Goal: Task Accomplishment & Management: Manage account settings

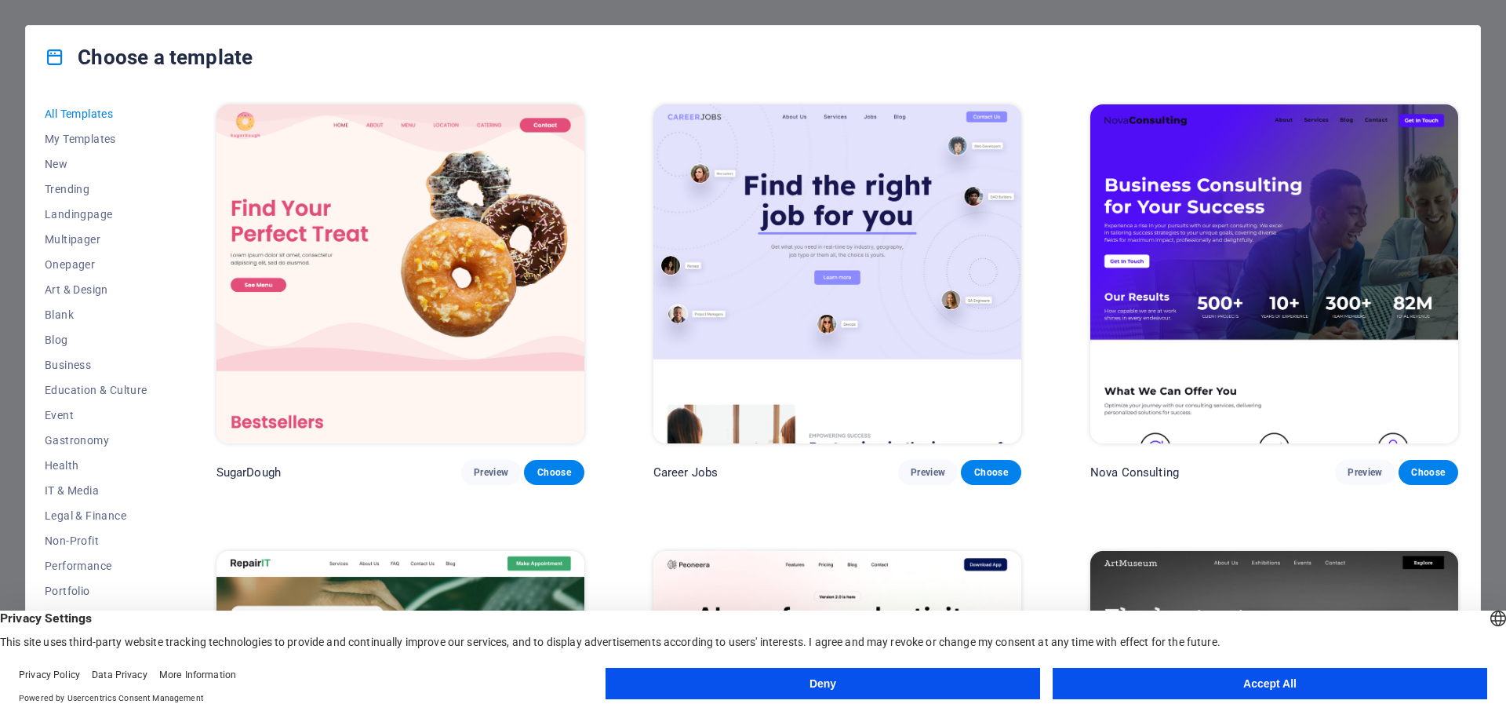
click at [1295, 682] on button "Accept All" at bounding box center [1270, 683] width 435 height 31
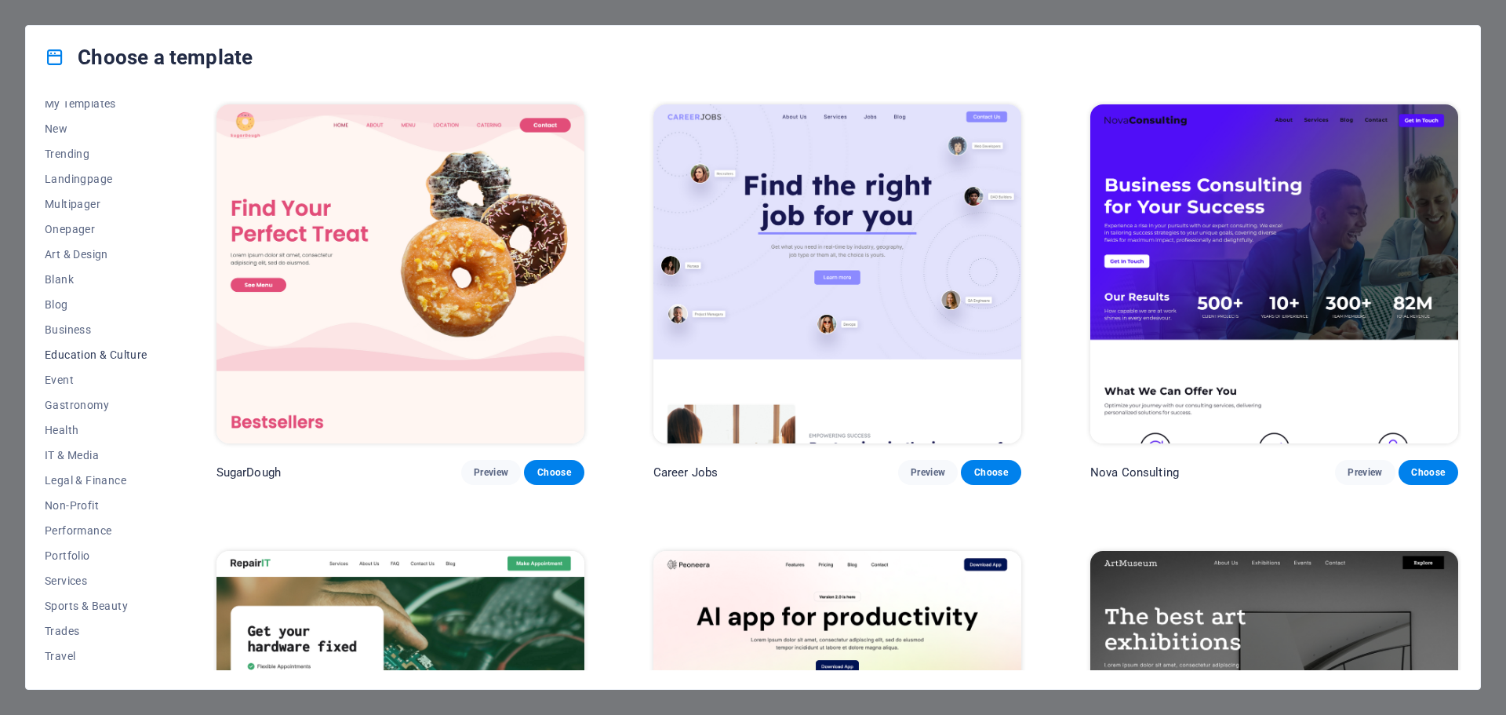
scroll to position [59, 0]
click at [88, 310] on span "Business" at bounding box center [96, 306] width 103 height 13
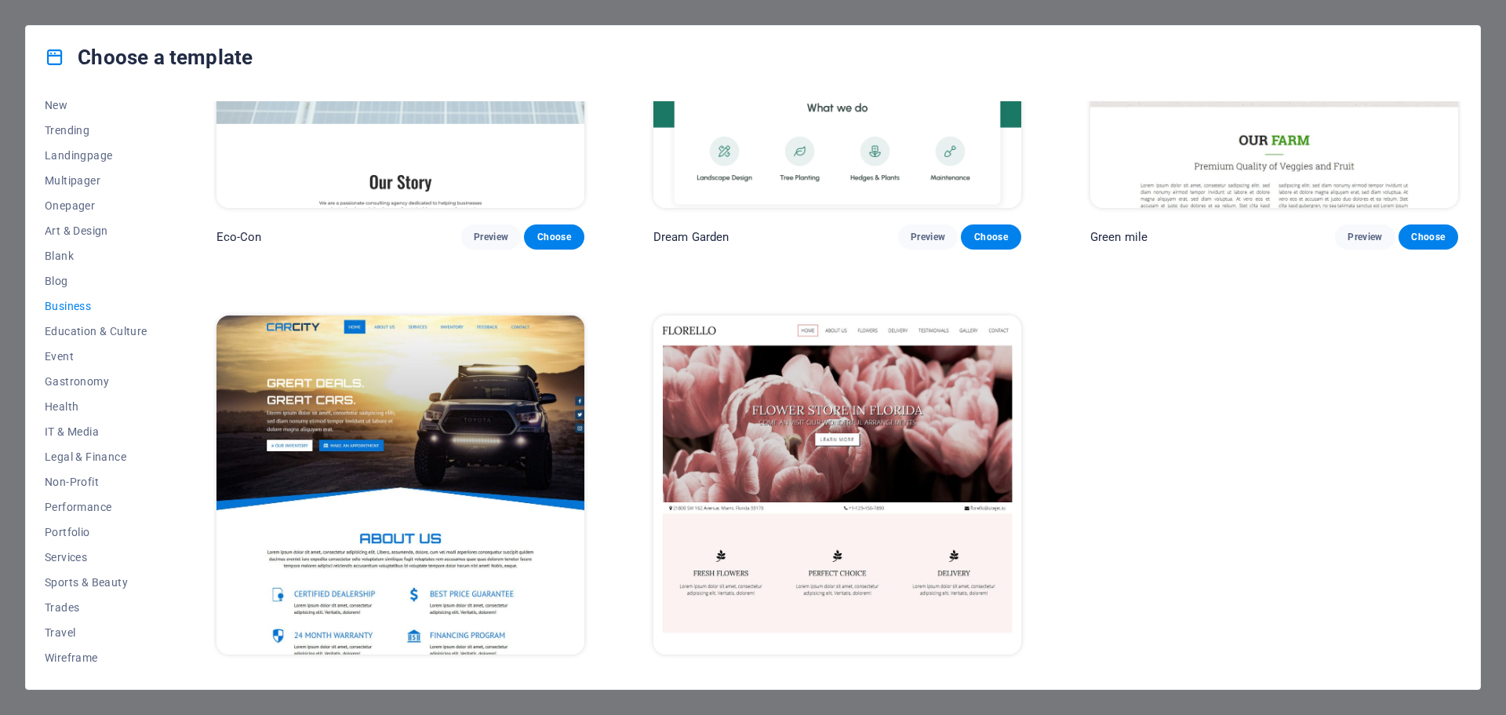
scroll to position [258, 0]
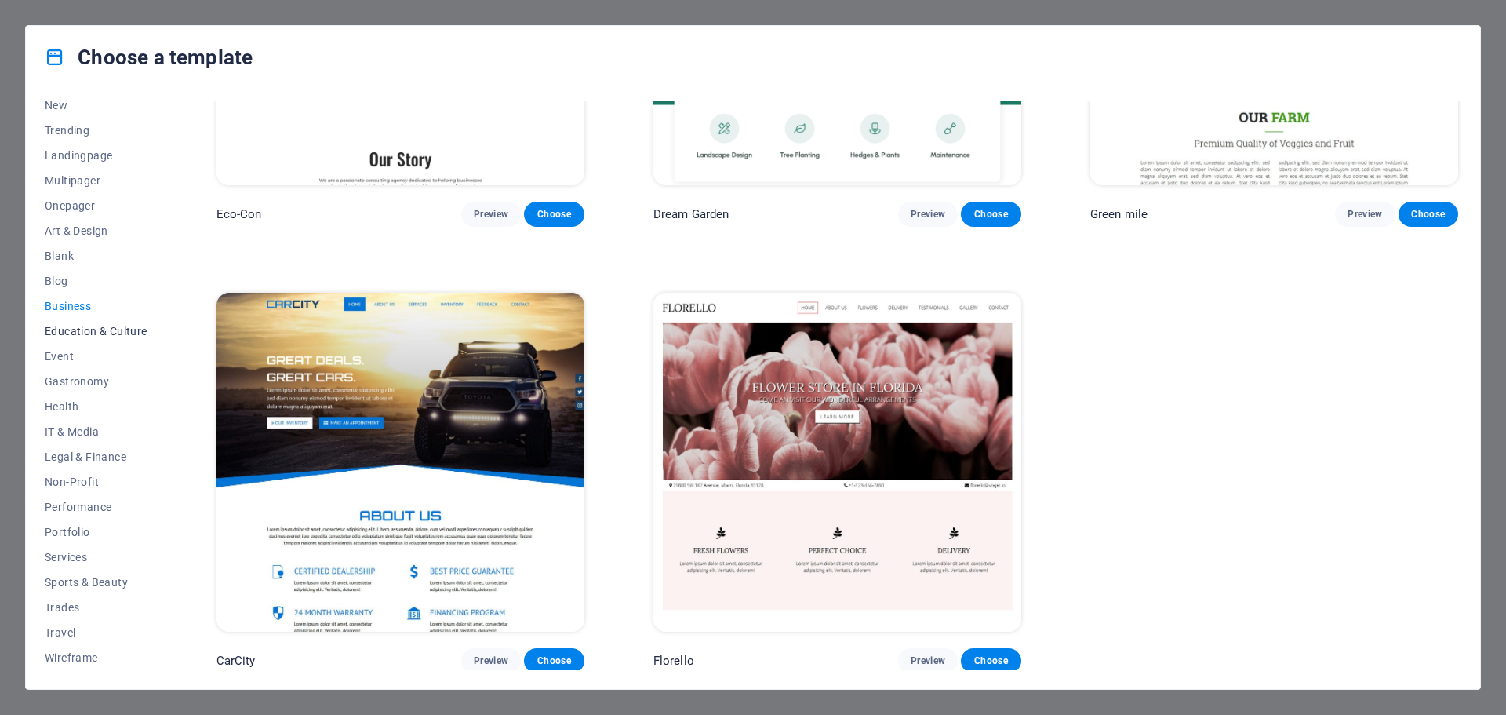
click at [75, 321] on button "Education & Culture" at bounding box center [96, 330] width 103 height 25
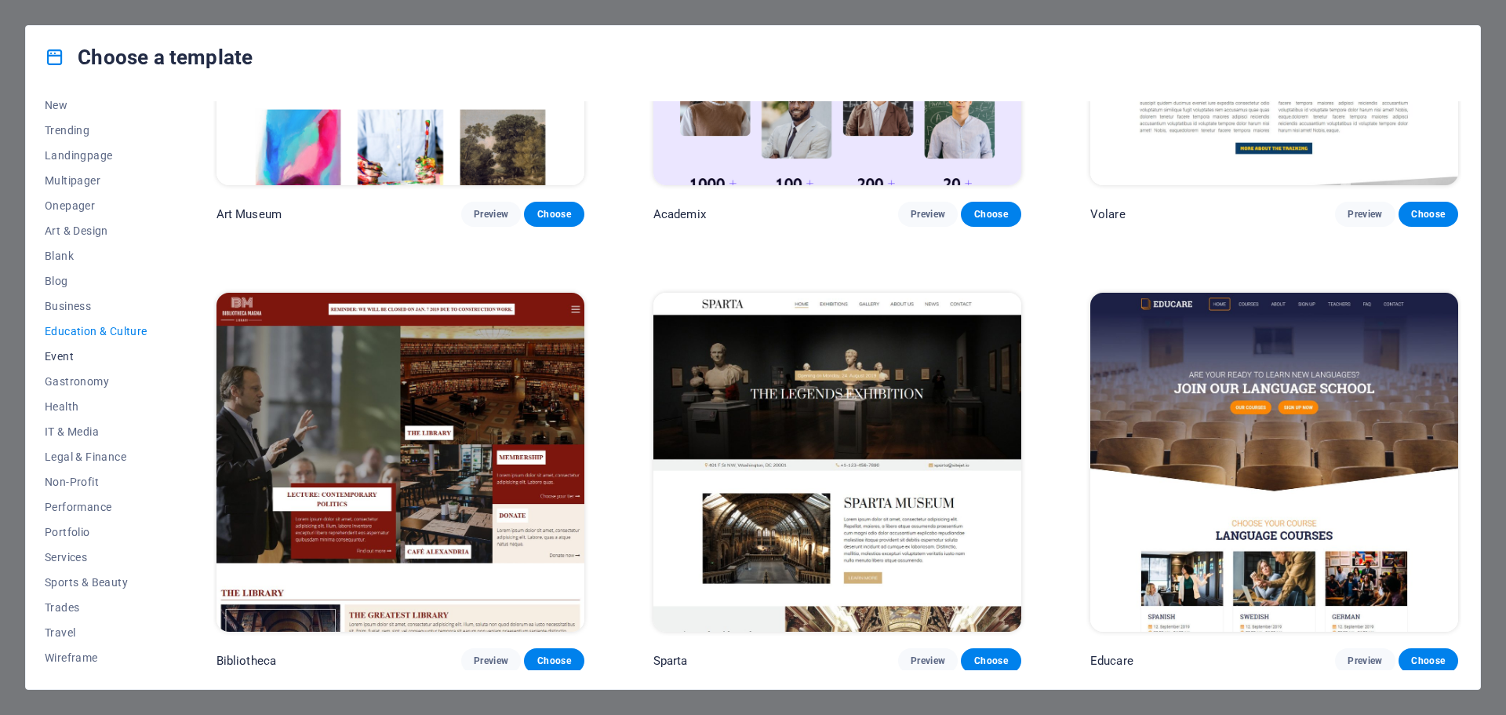
click at [63, 353] on span "Event" at bounding box center [96, 356] width 103 height 13
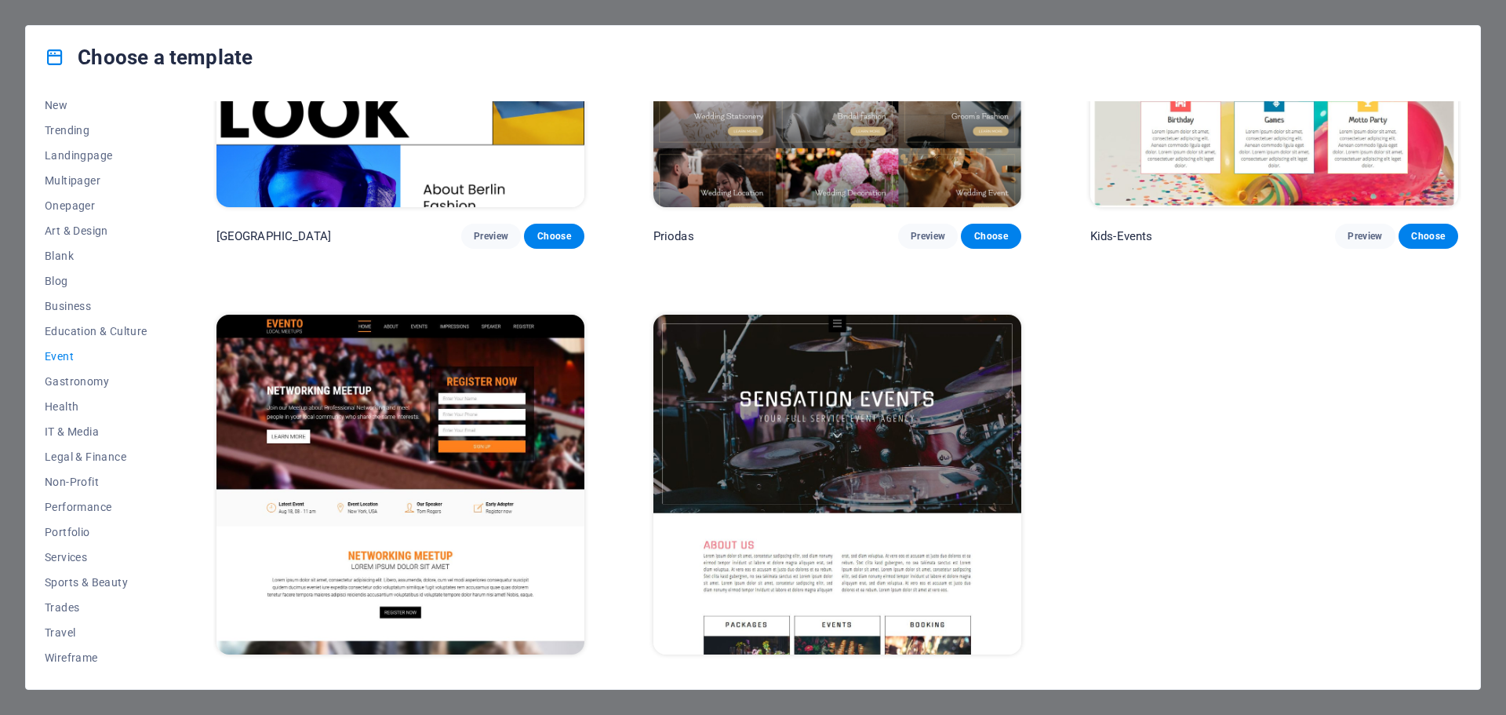
scroll to position [703, 0]
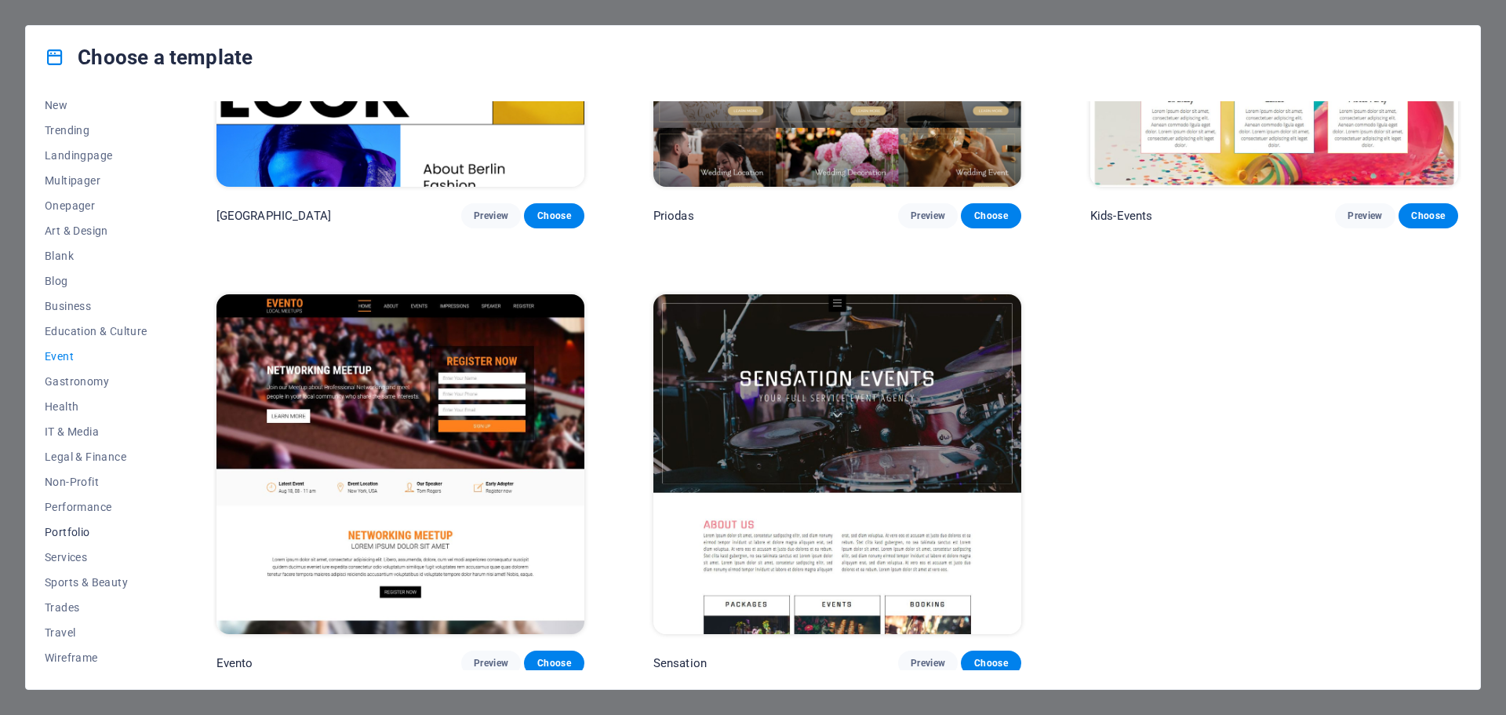
click at [54, 530] on span "Portfolio" at bounding box center [96, 532] width 103 height 13
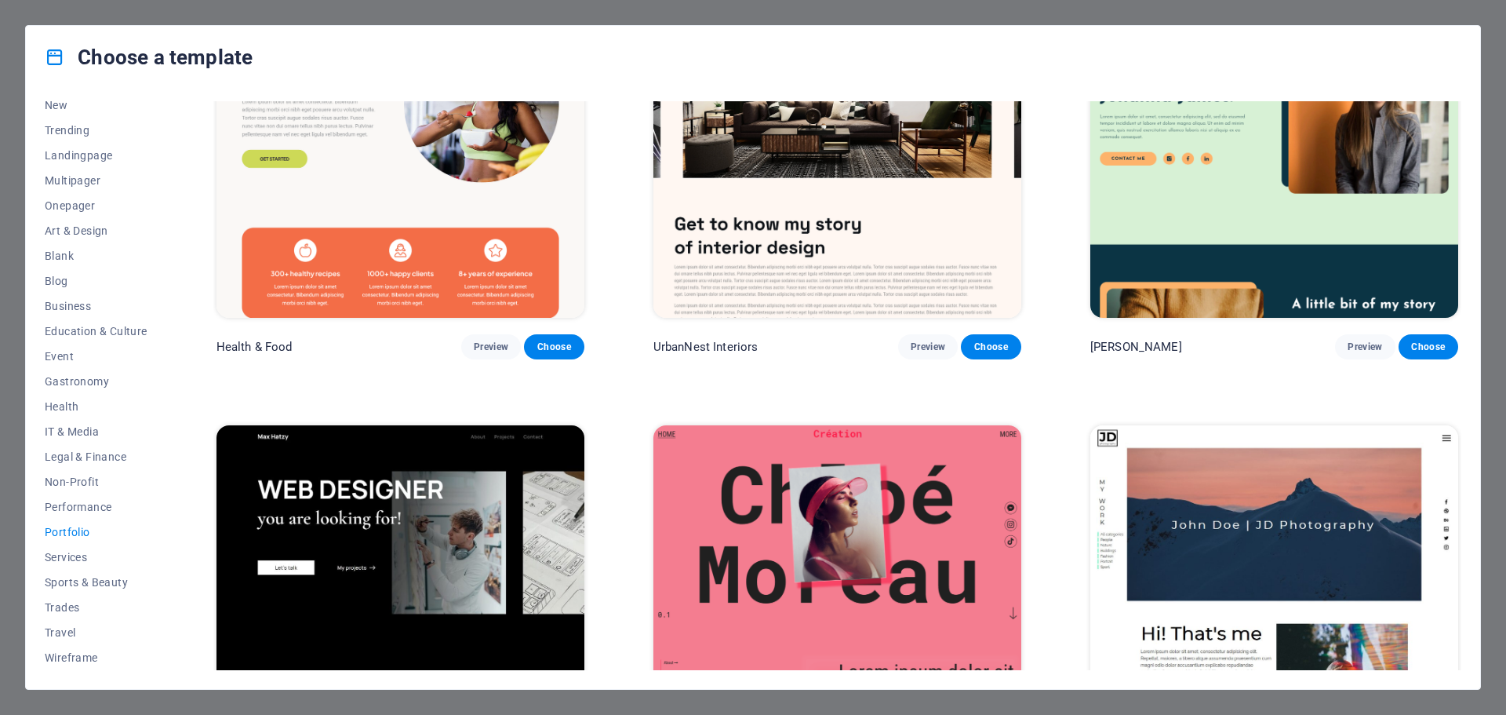
scroll to position [0, 0]
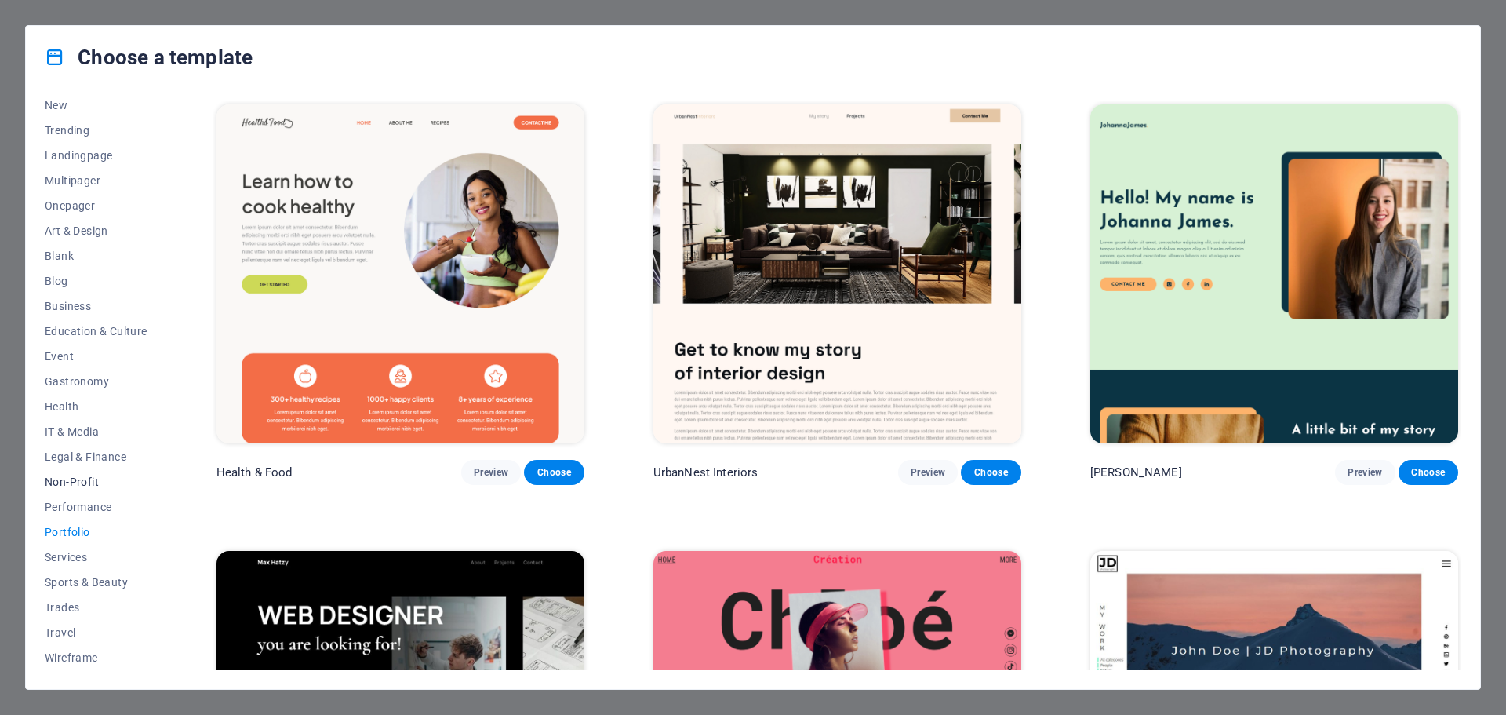
click at [86, 486] on span "Non-Profit" at bounding box center [96, 481] width 103 height 13
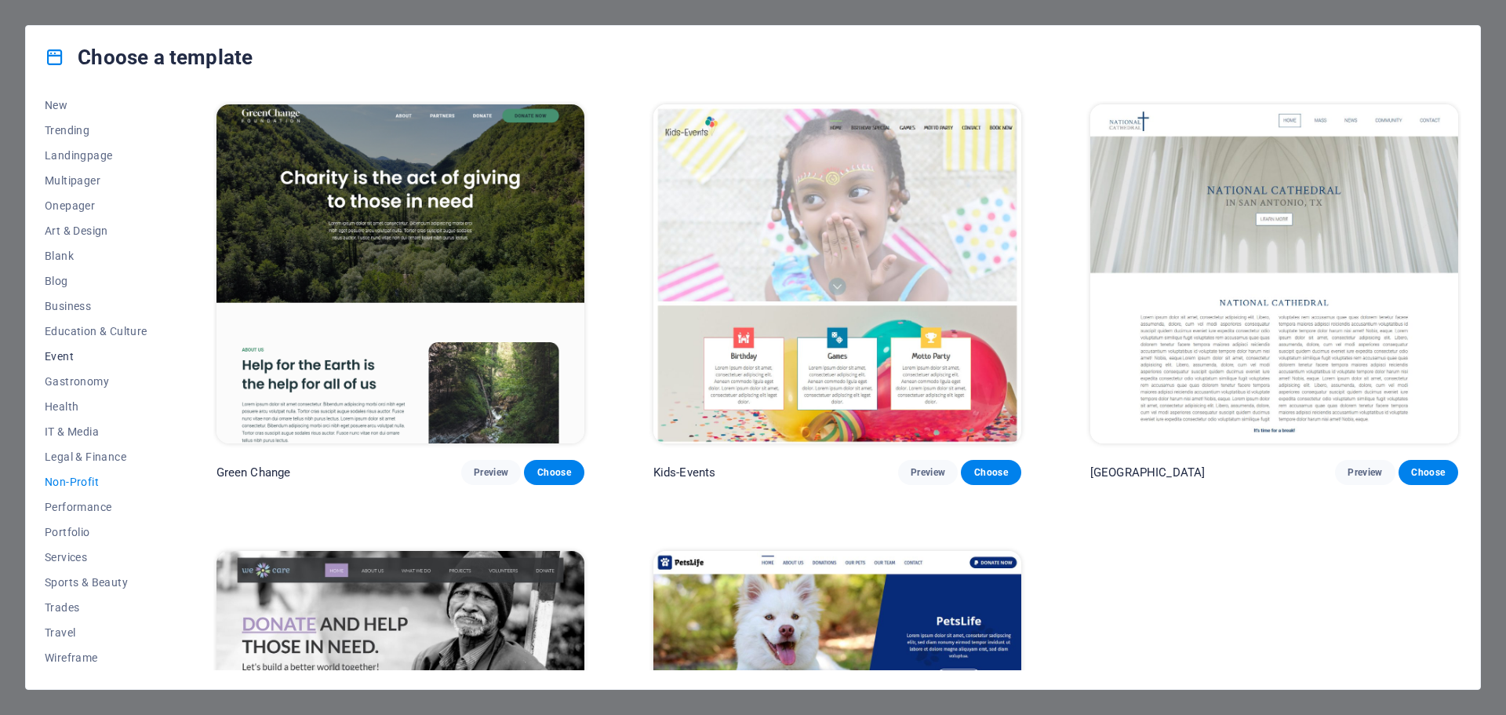
click at [60, 350] on span "Event" at bounding box center [96, 356] width 103 height 13
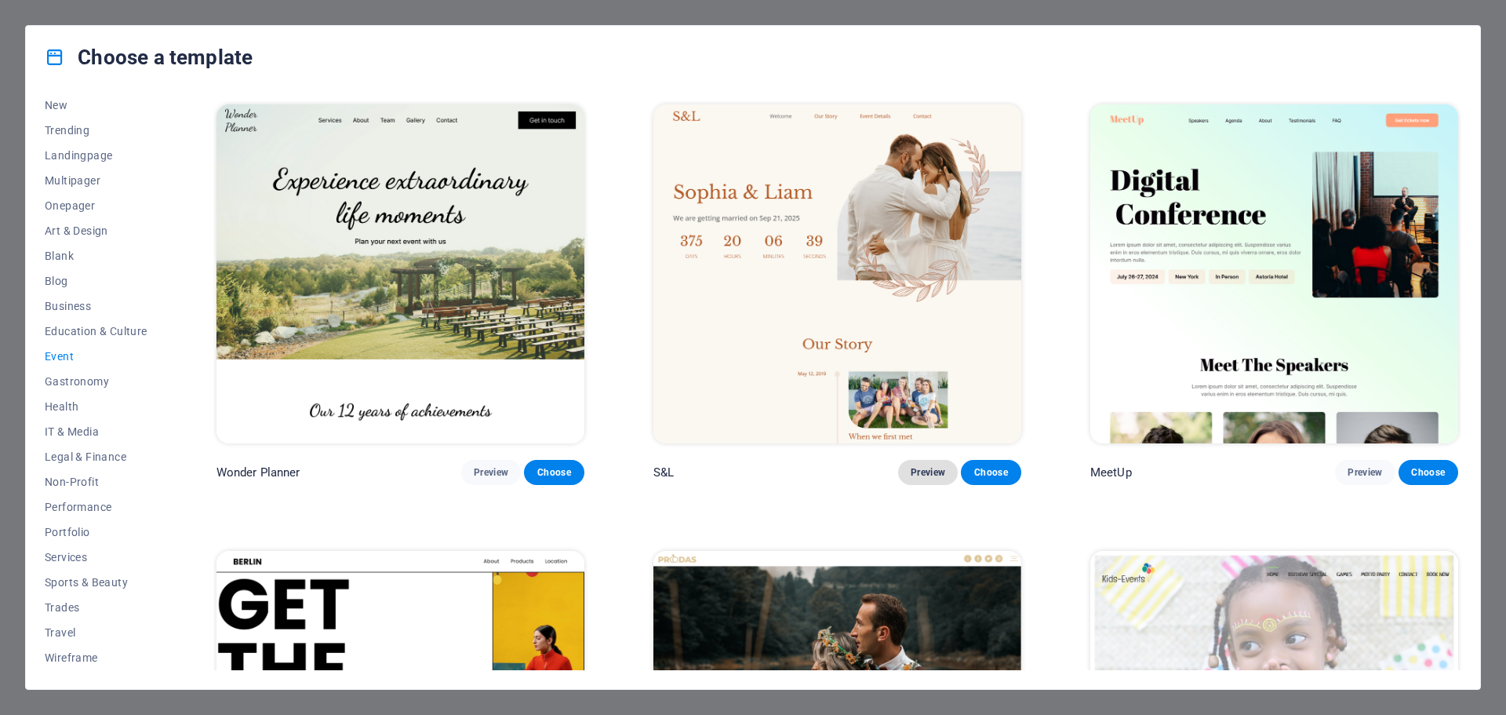
click at [915, 466] on span "Preview" at bounding box center [928, 472] width 35 height 13
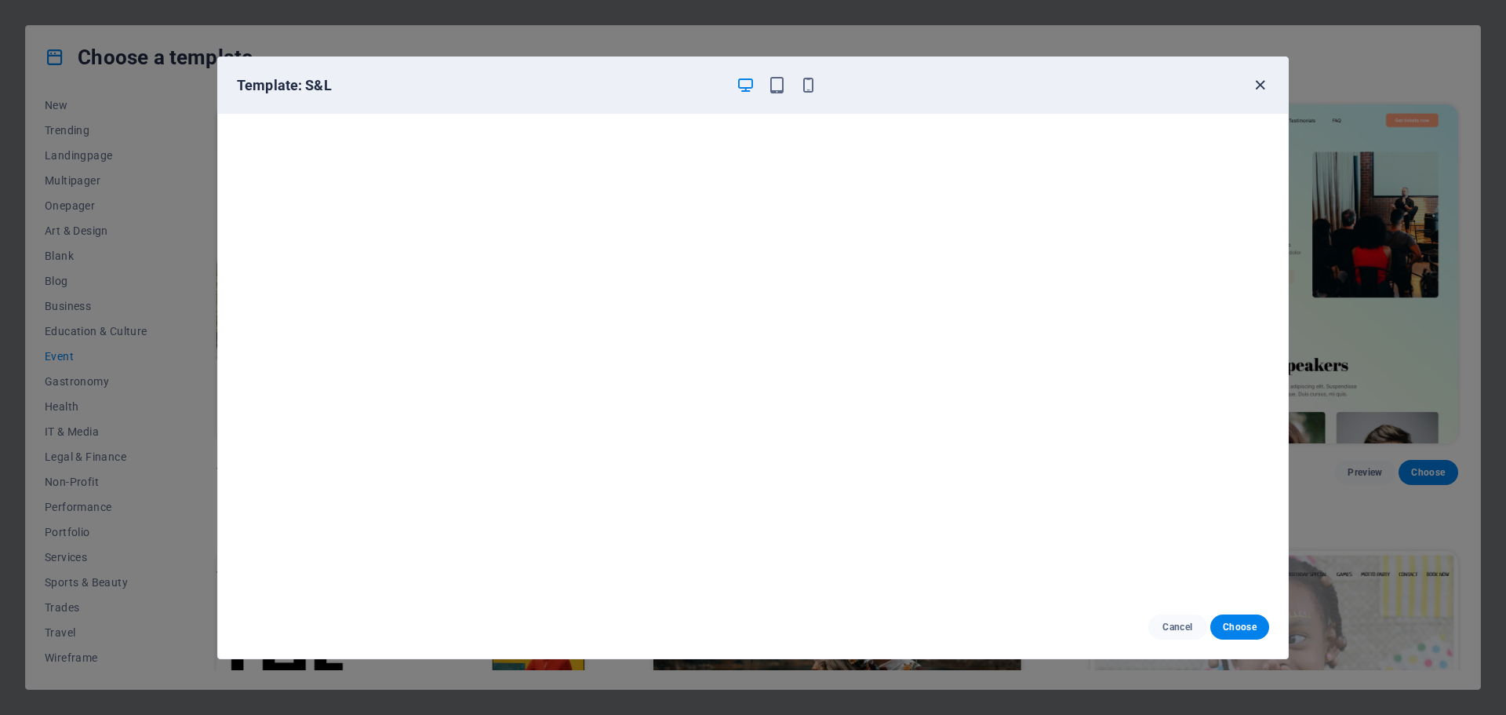
click at [1263, 87] on icon "button" at bounding box center [1260, 85] width 18 height 18
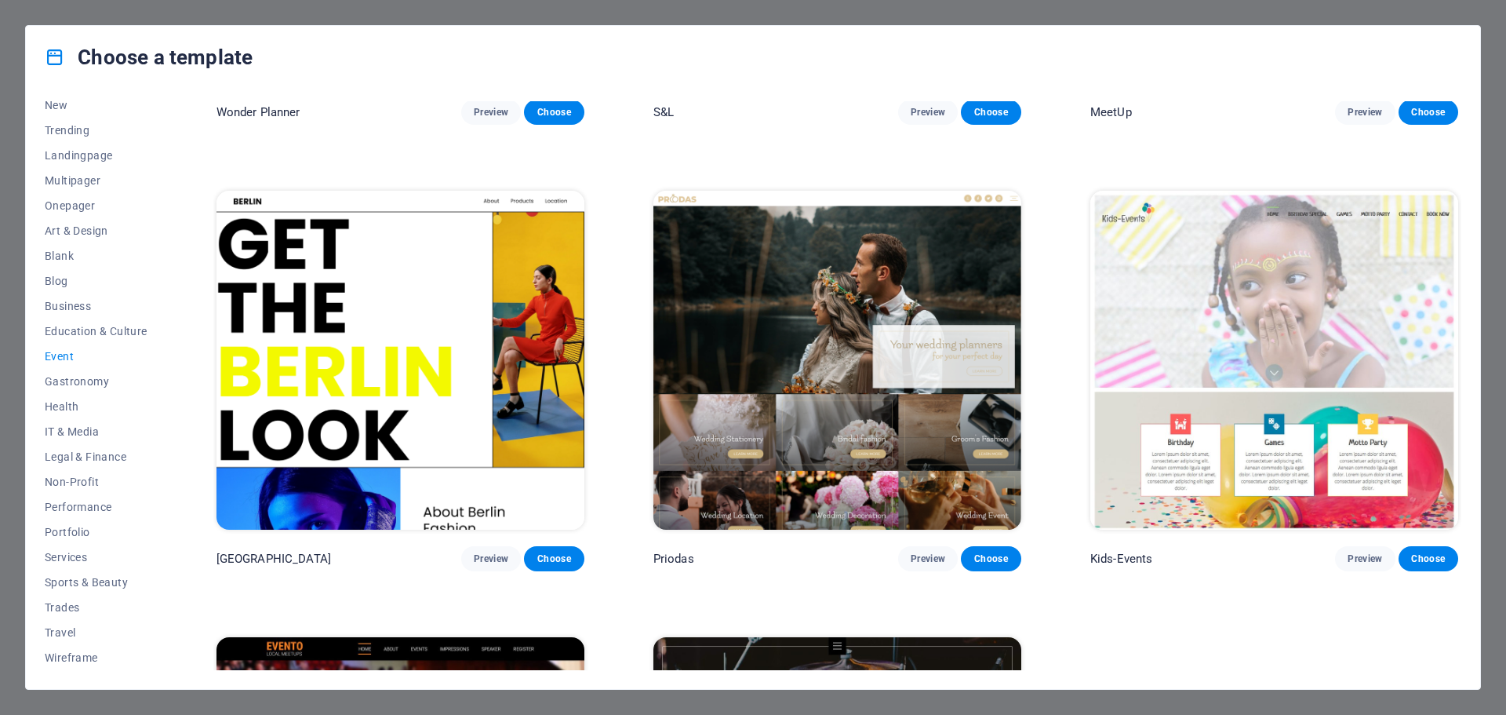
scroll to position [392, 0]
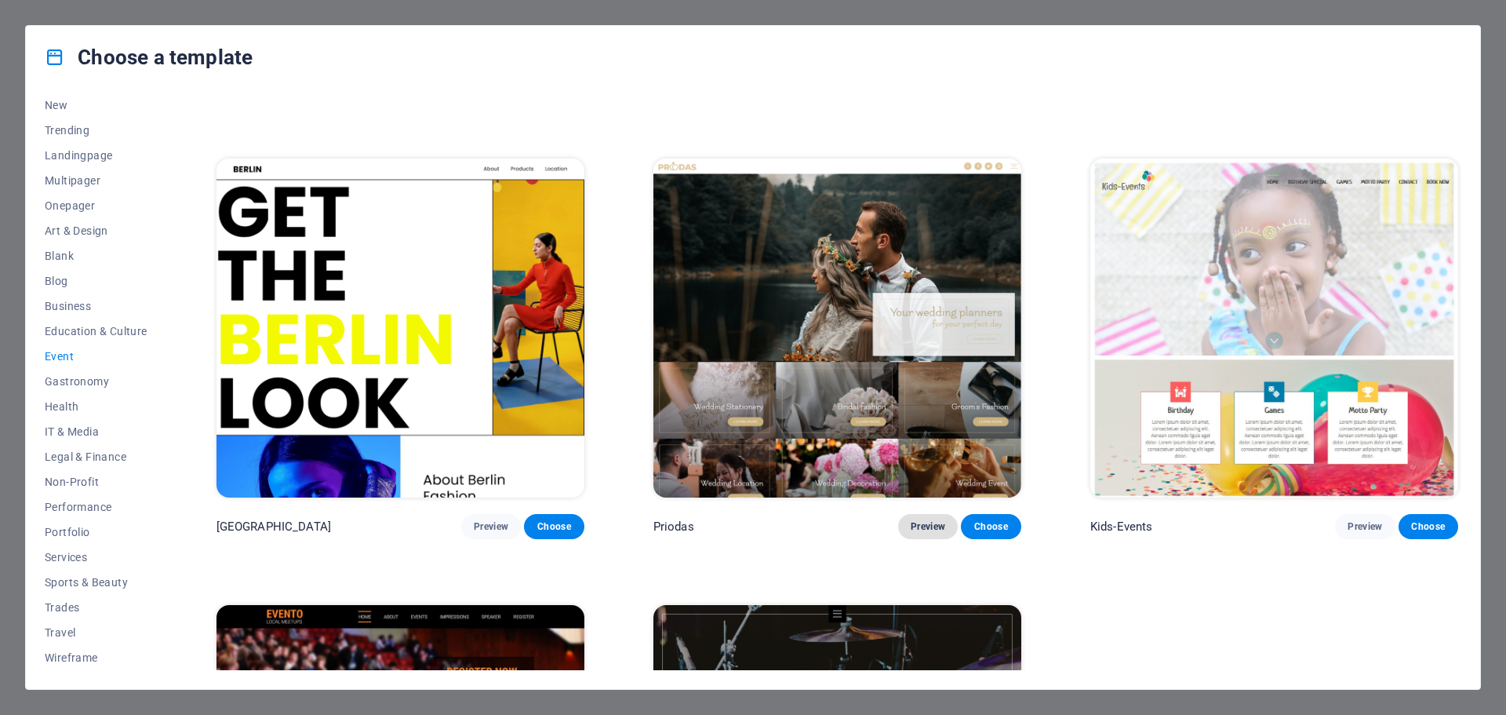
click at [918, 524] on span "Preview" at bounding box center [928, 526] width 35 height 13
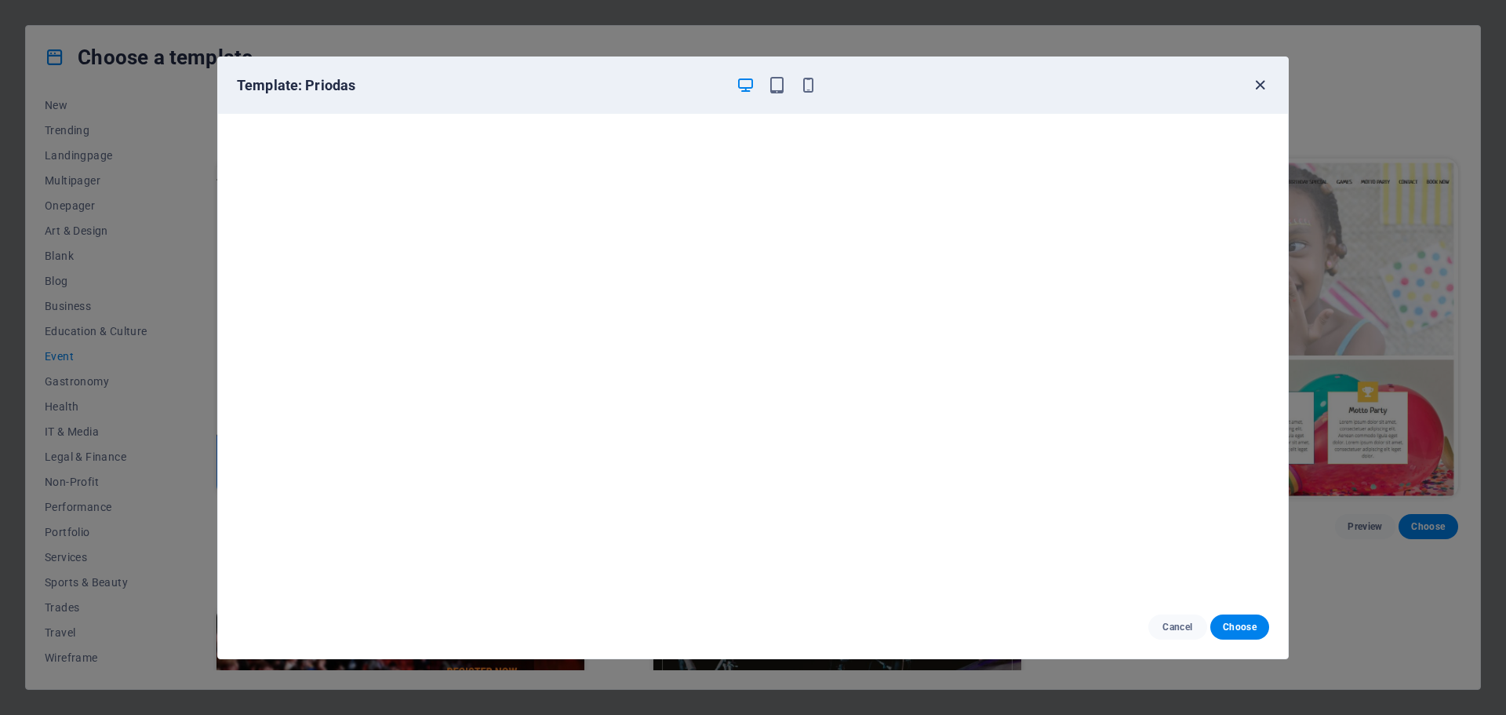
click at [1254, 93] on icon "button" at bounding box center [1260, 85] width 18 height 18
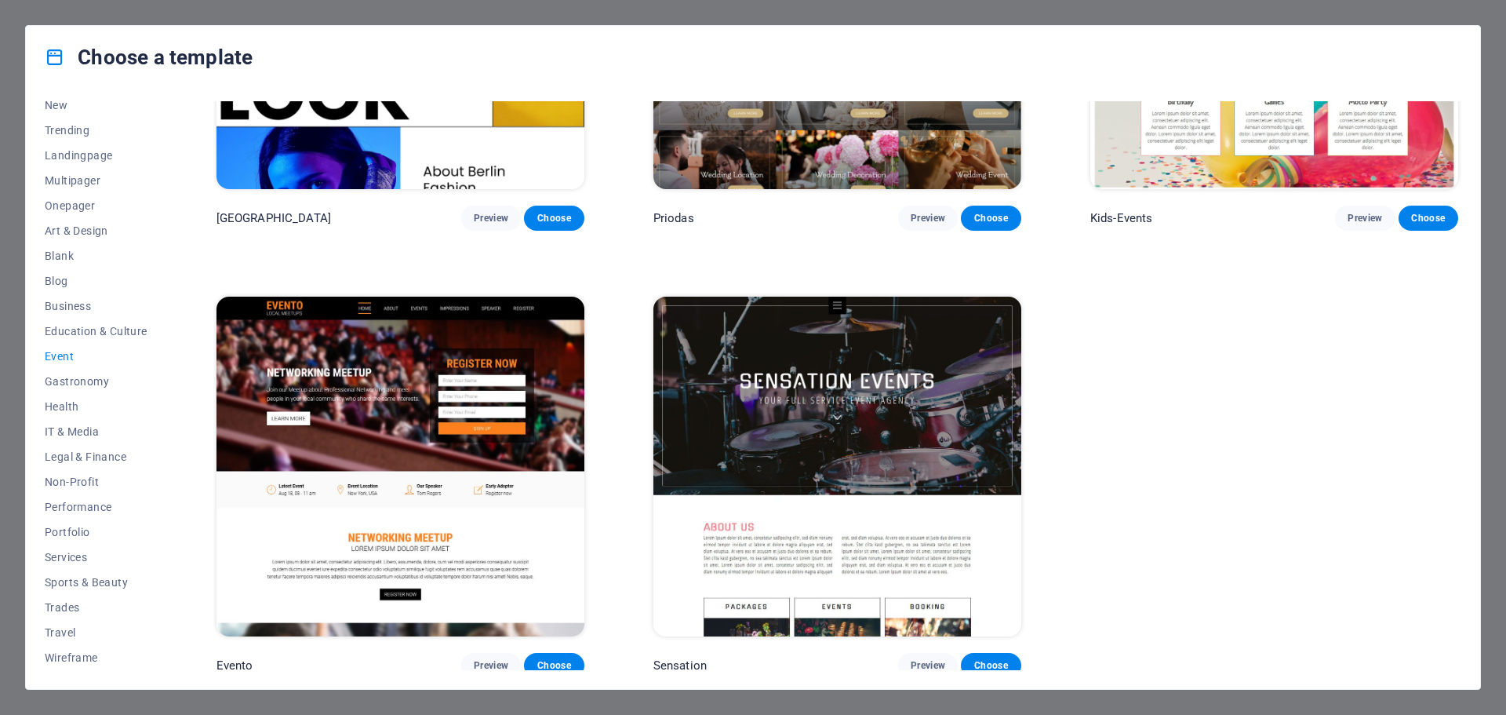
scroll to position [703, 0]
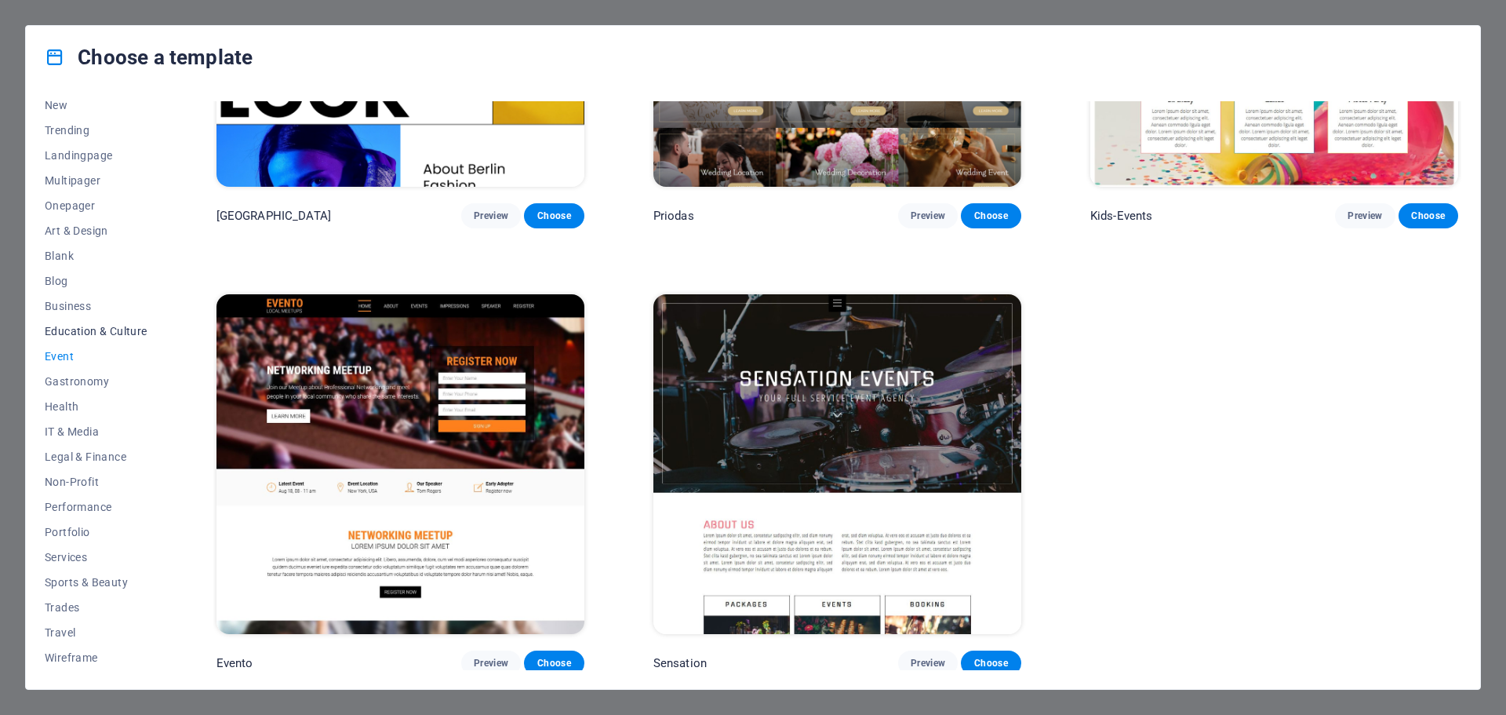
click at [111, 322] on button "Education & Culture" at bounding box center [96, 330] width 103 height 25
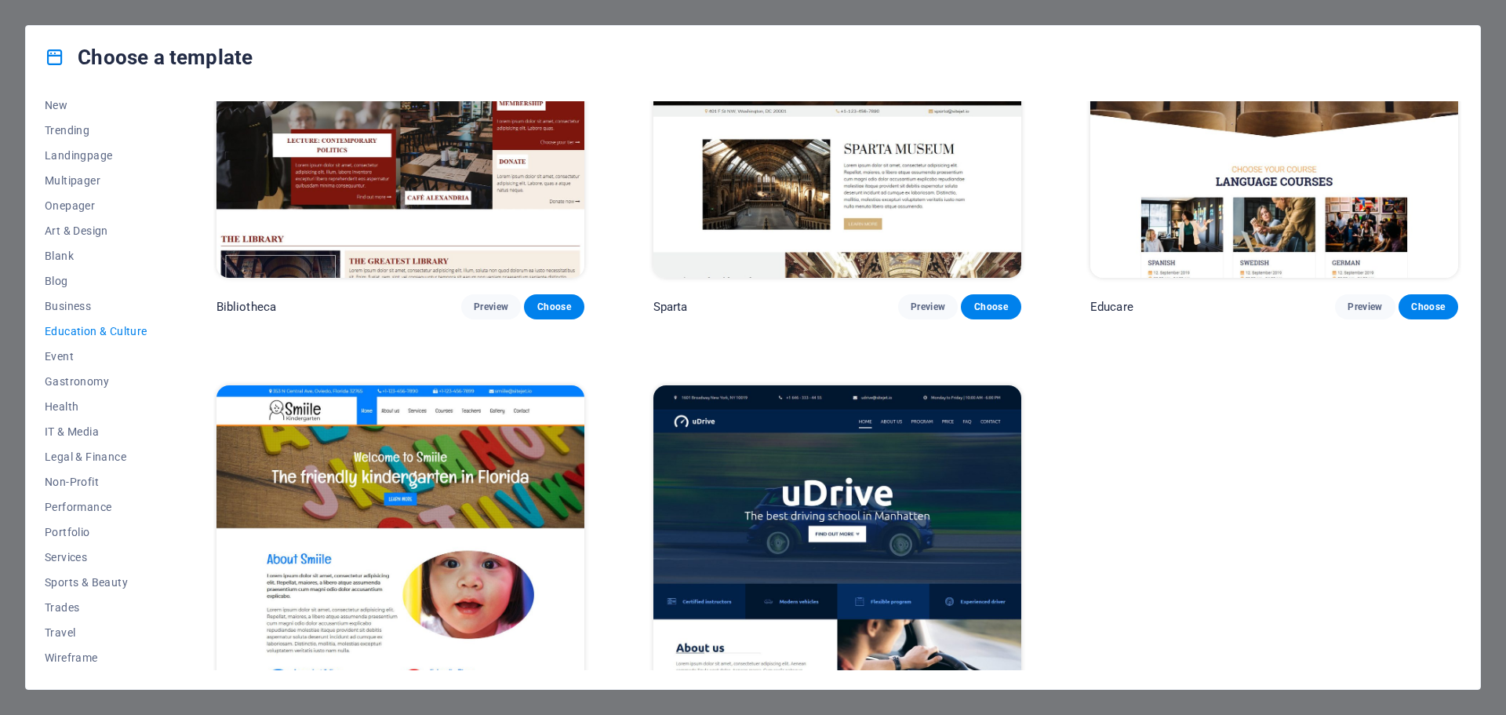
scroll to position [468, 0]
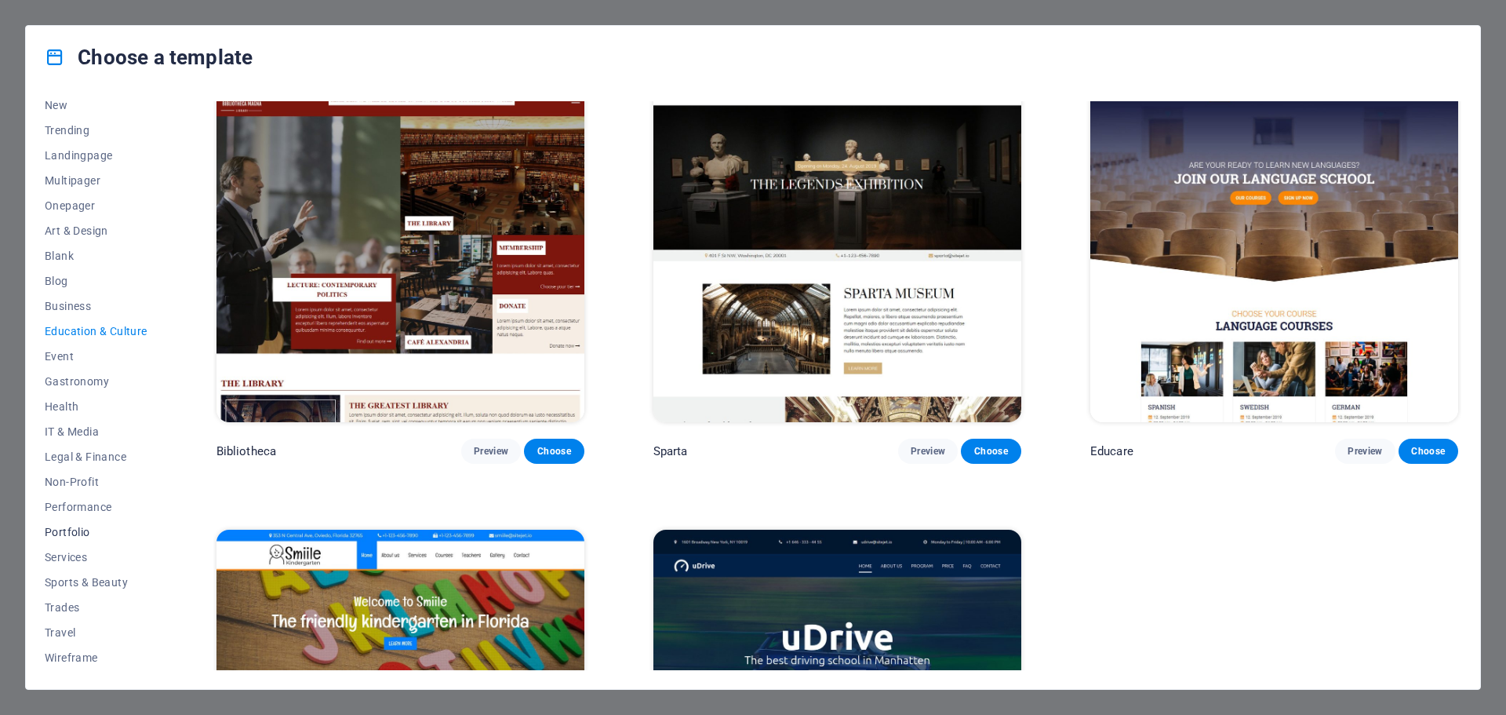
click at [60, 538] on button "Portfolio" at bounding box center [96, 531] width 103 height 25
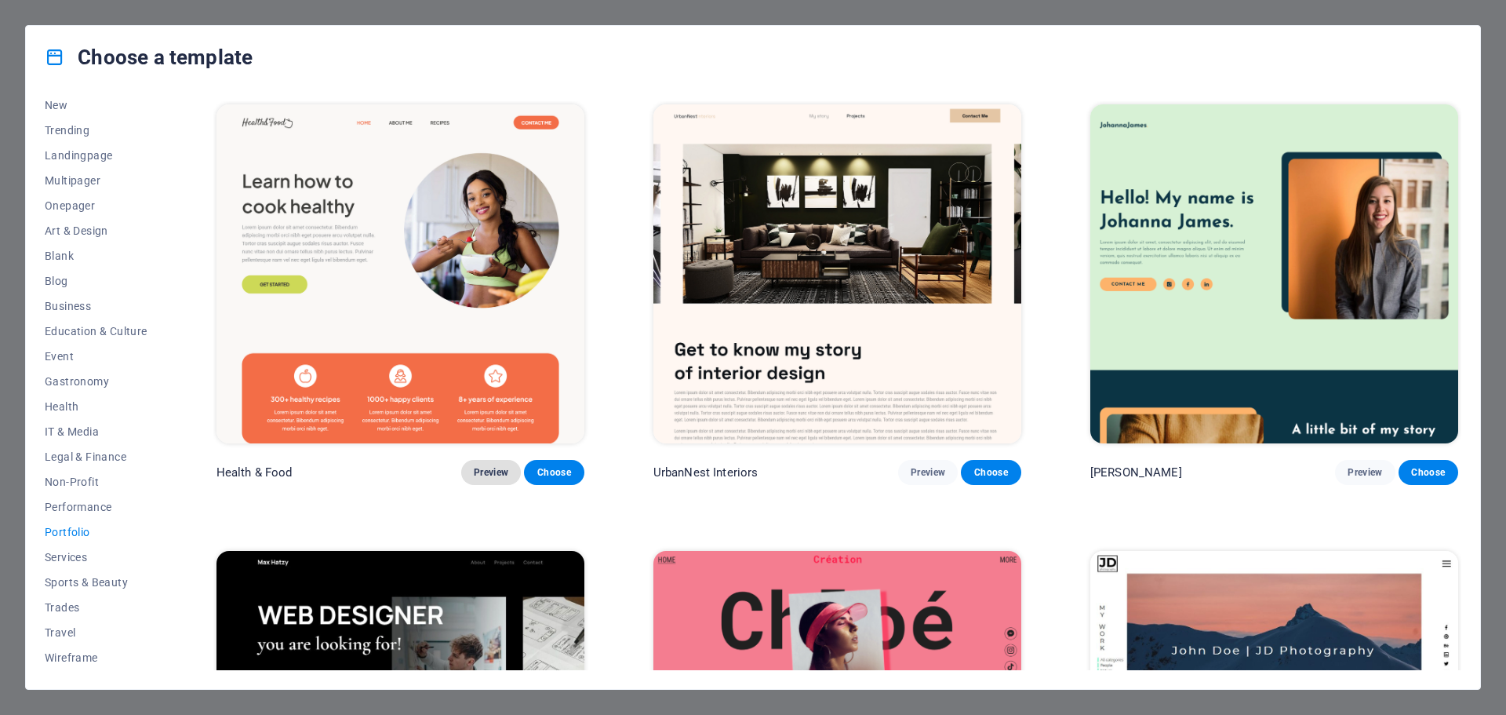
click at [480, 466] on span "Preview" at bounding box center [491, 472] width 35 height 13
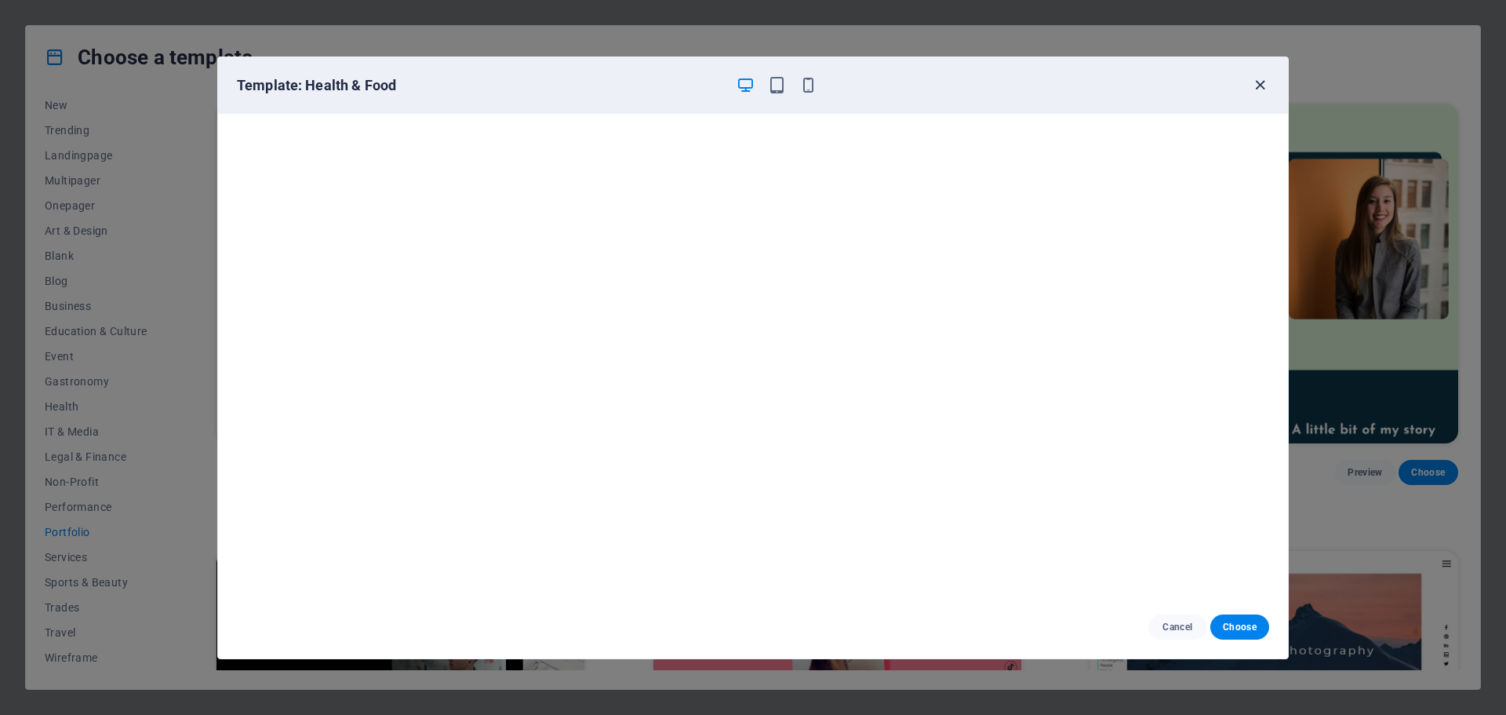
click at [1263, 84] on icon "button" at bounding box center [1260, 85] width 18 height 18
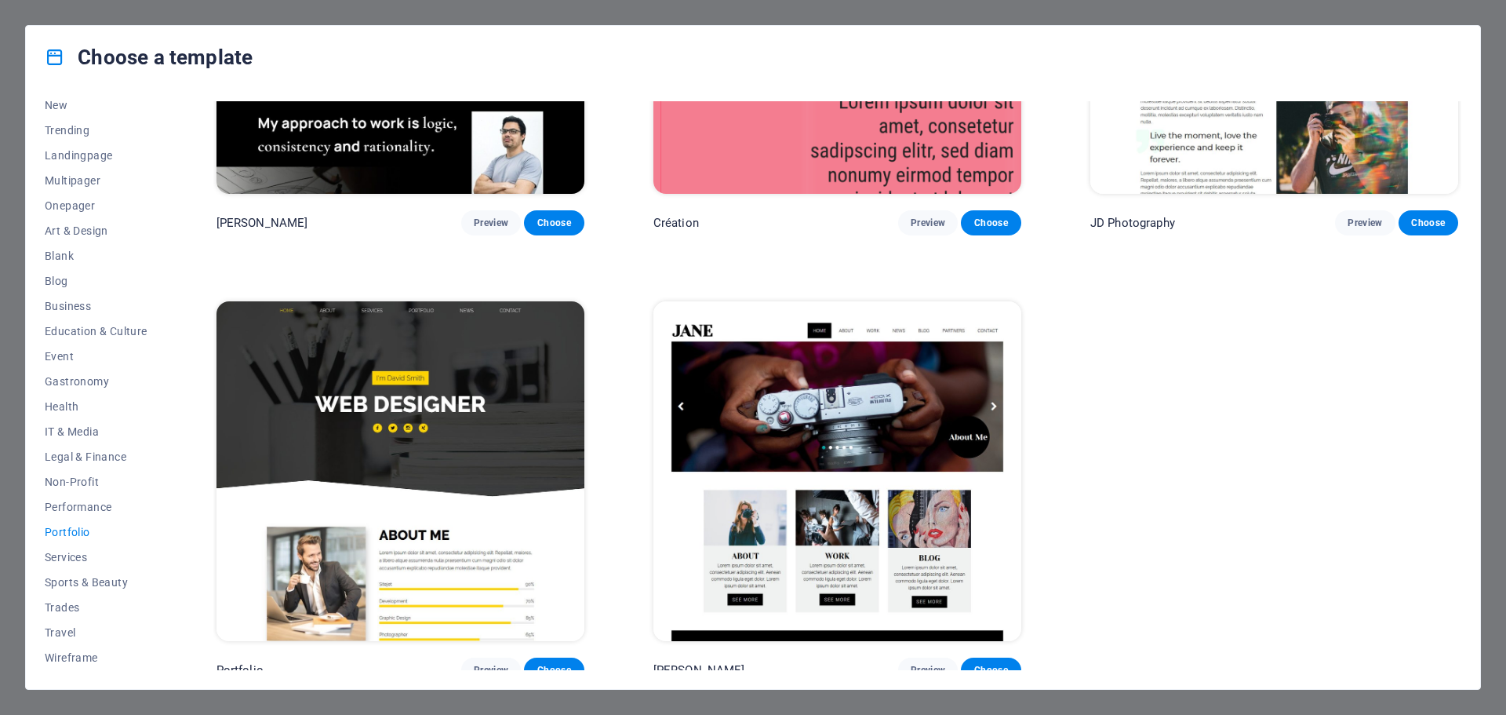
scroll to position [703, 0]
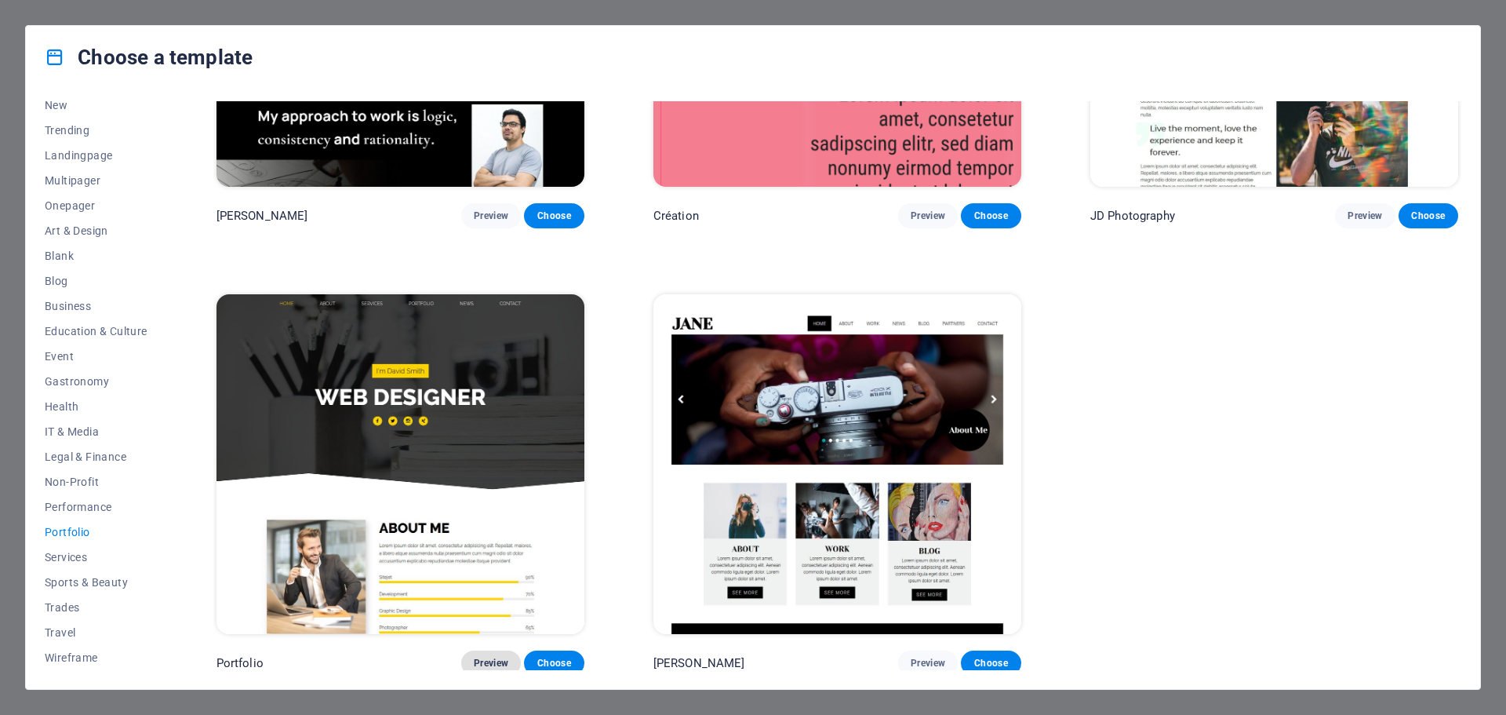
click at [473, 668] on button "Preview" at bounding box center [491, 662] width 60 height 25
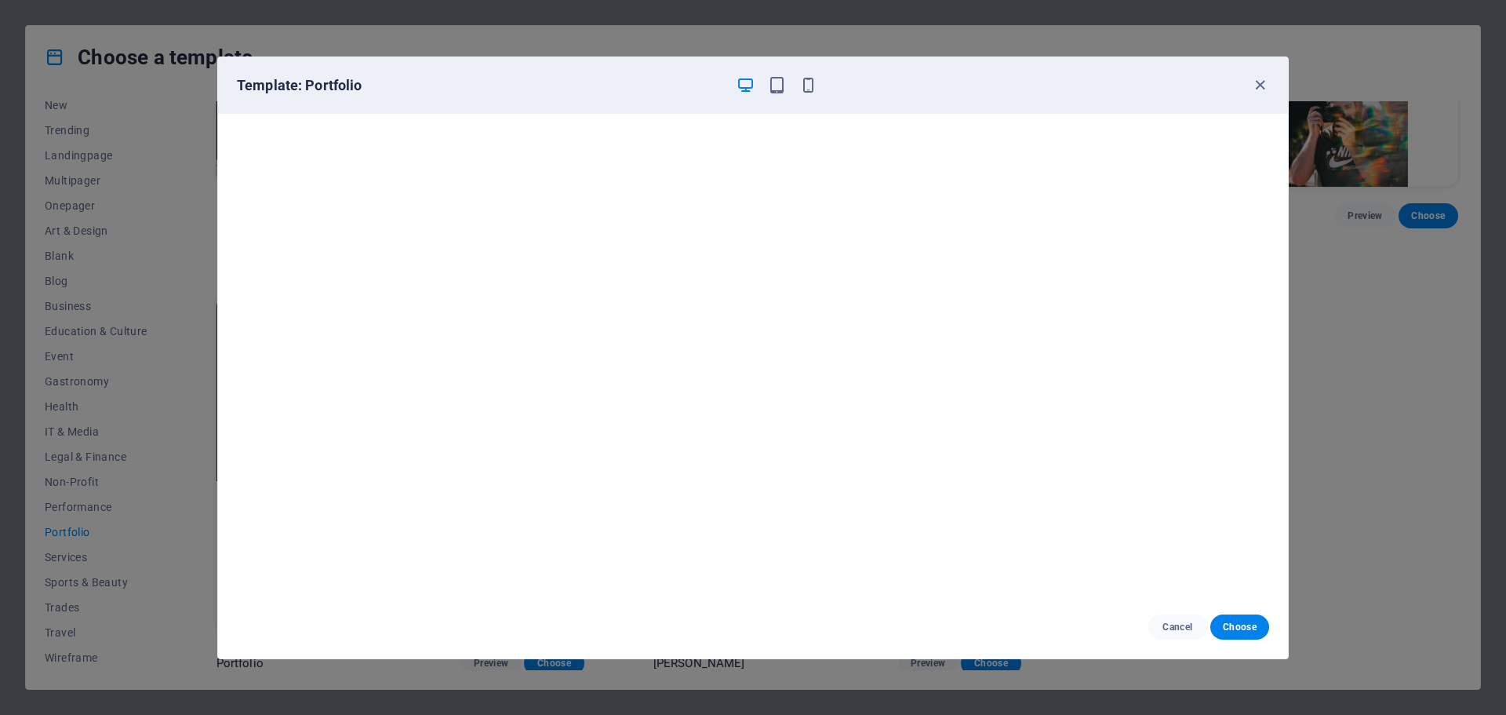
scroll to position [0, 0]
click at [1252, 79] on icon "button" at bounding box center [1260, 85] width 18 height 18
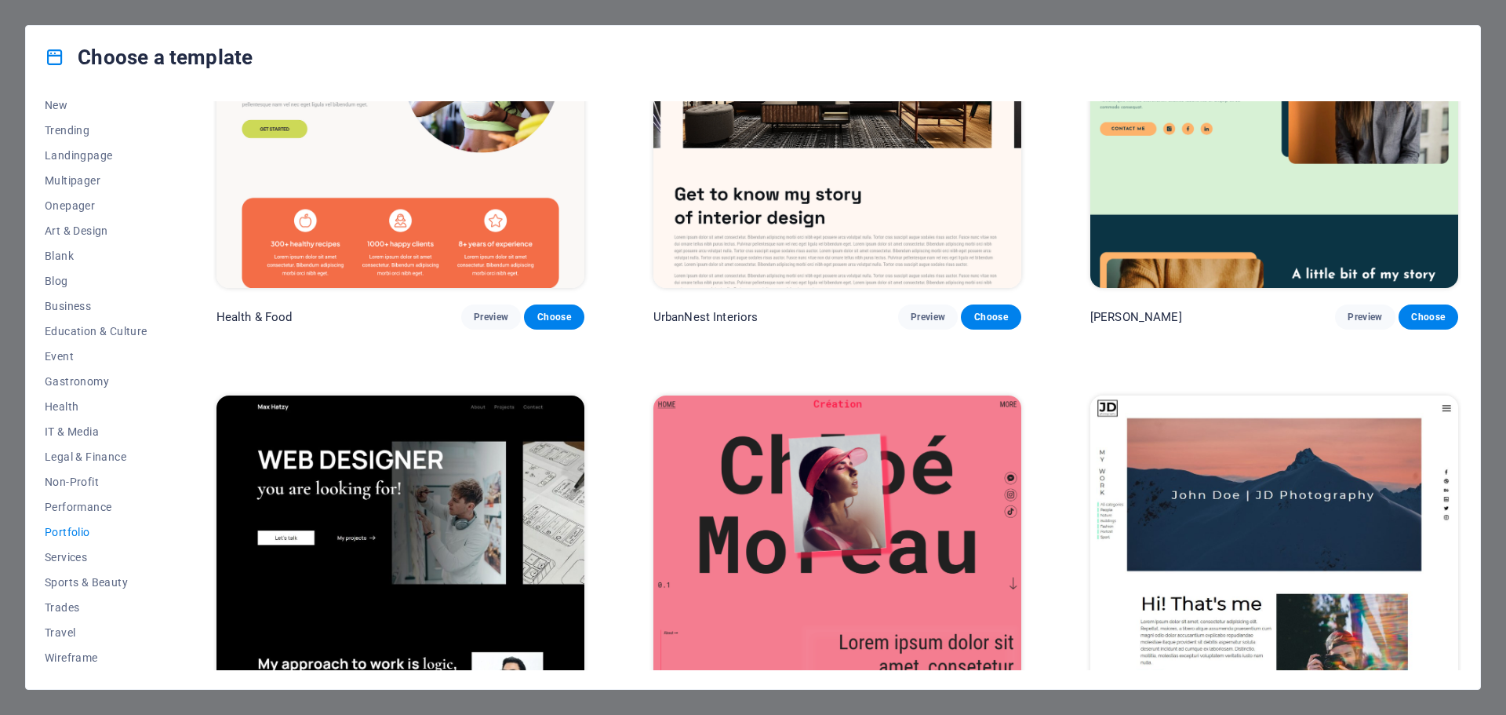
scroll to position [75, 0]
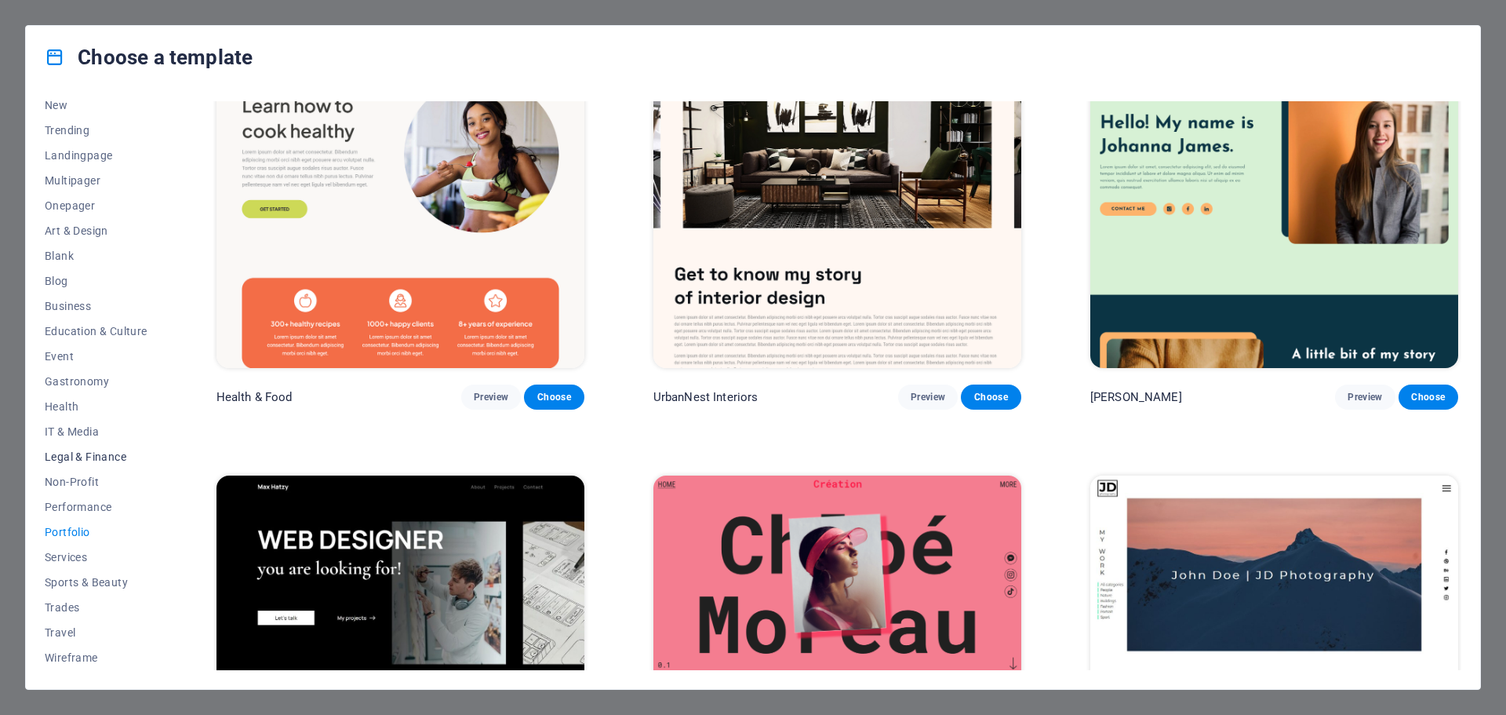
click at [105, 459] on span "Legal & Finance" at bounding box center [96, 456] width 103 height 13
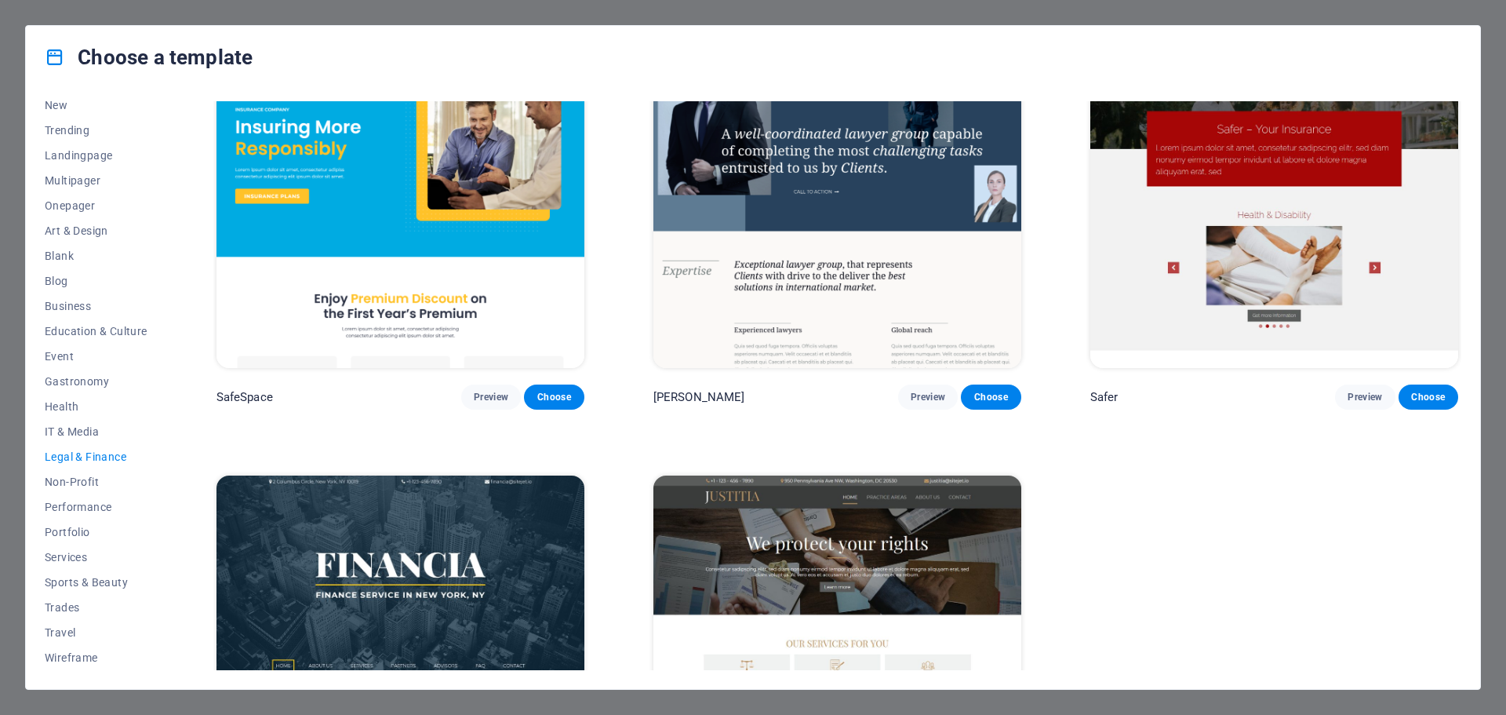
scroll to position [0, 0]
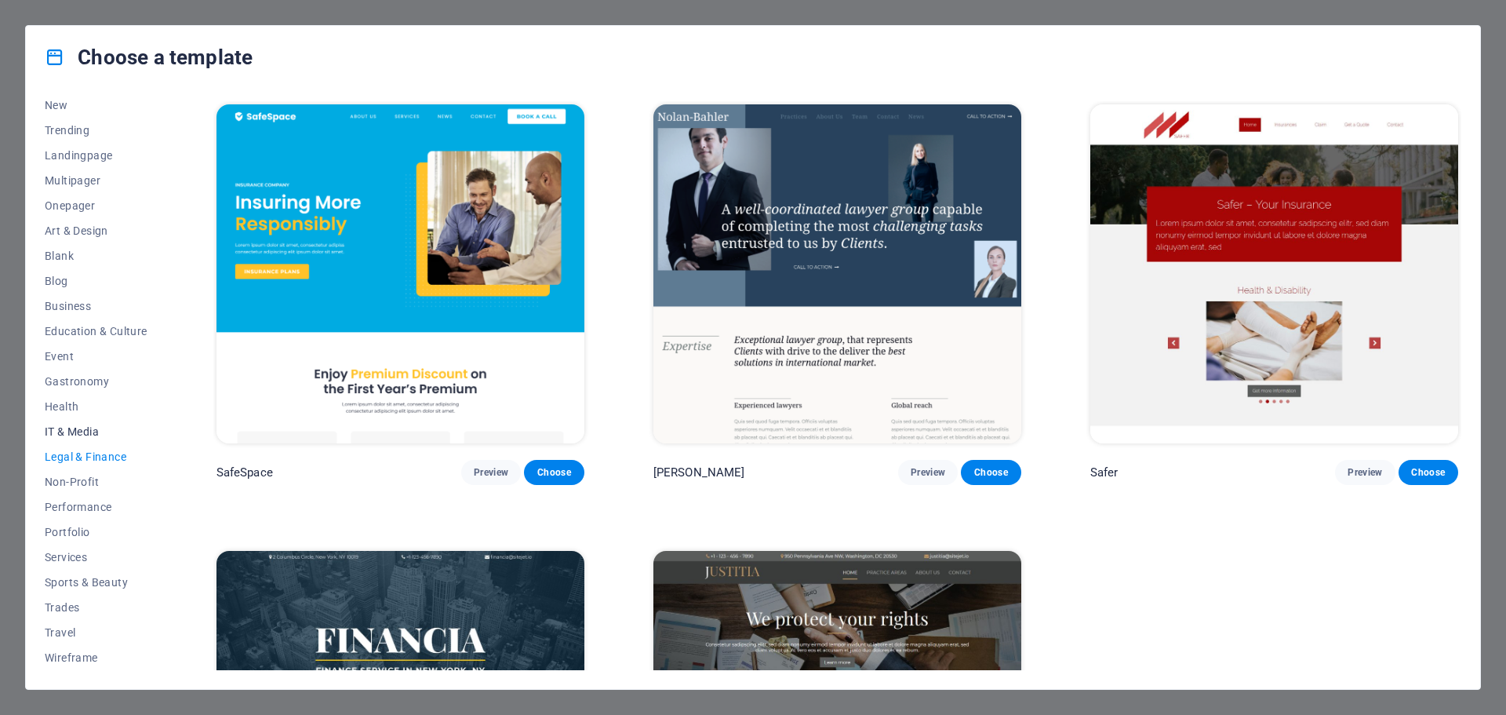
click at [82, 426] on span "IT & Media" at bounding box center [96, 431] width 103 height 13
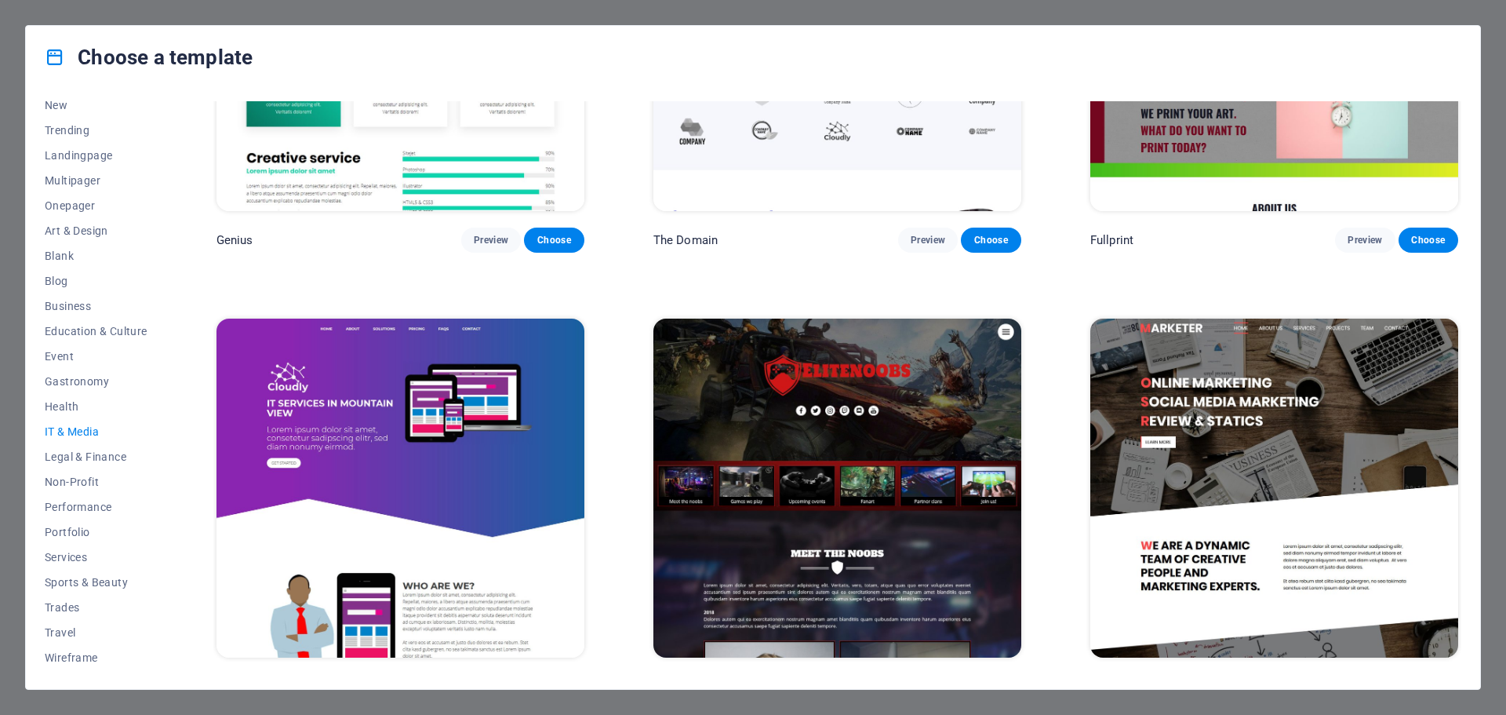
scroll to position [1148, 0]
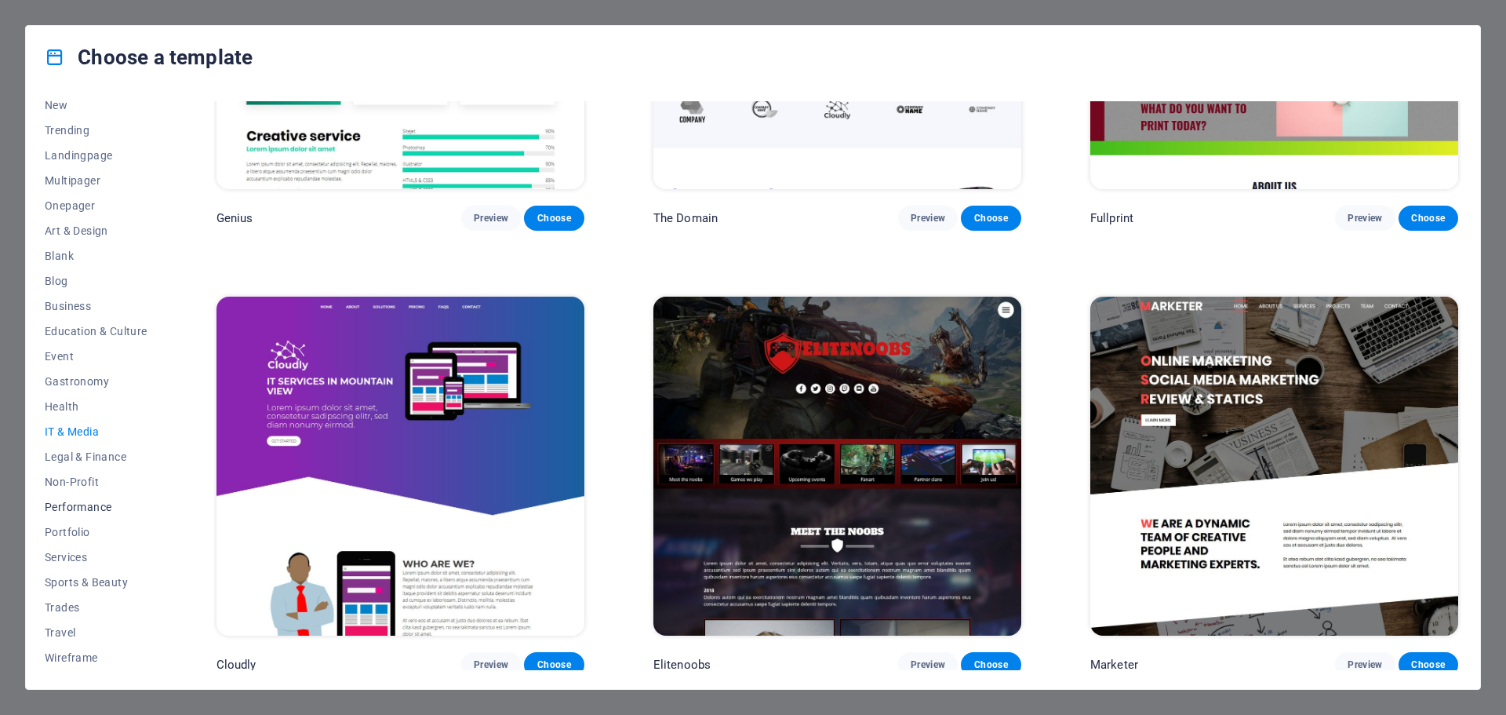
click at [89, 507] on span "Performance" at bounding box center [96, 506] width 103 height 13
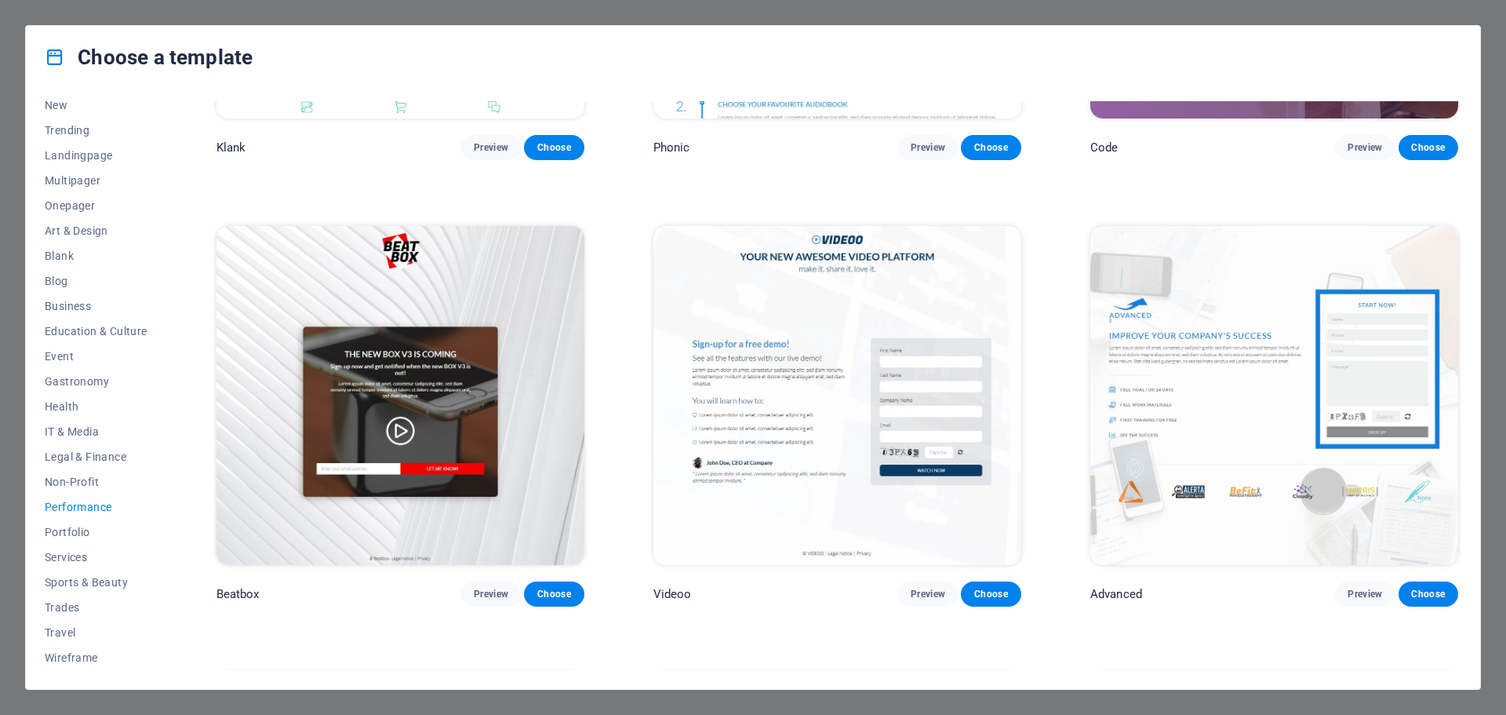
scroll to position [285, 0]
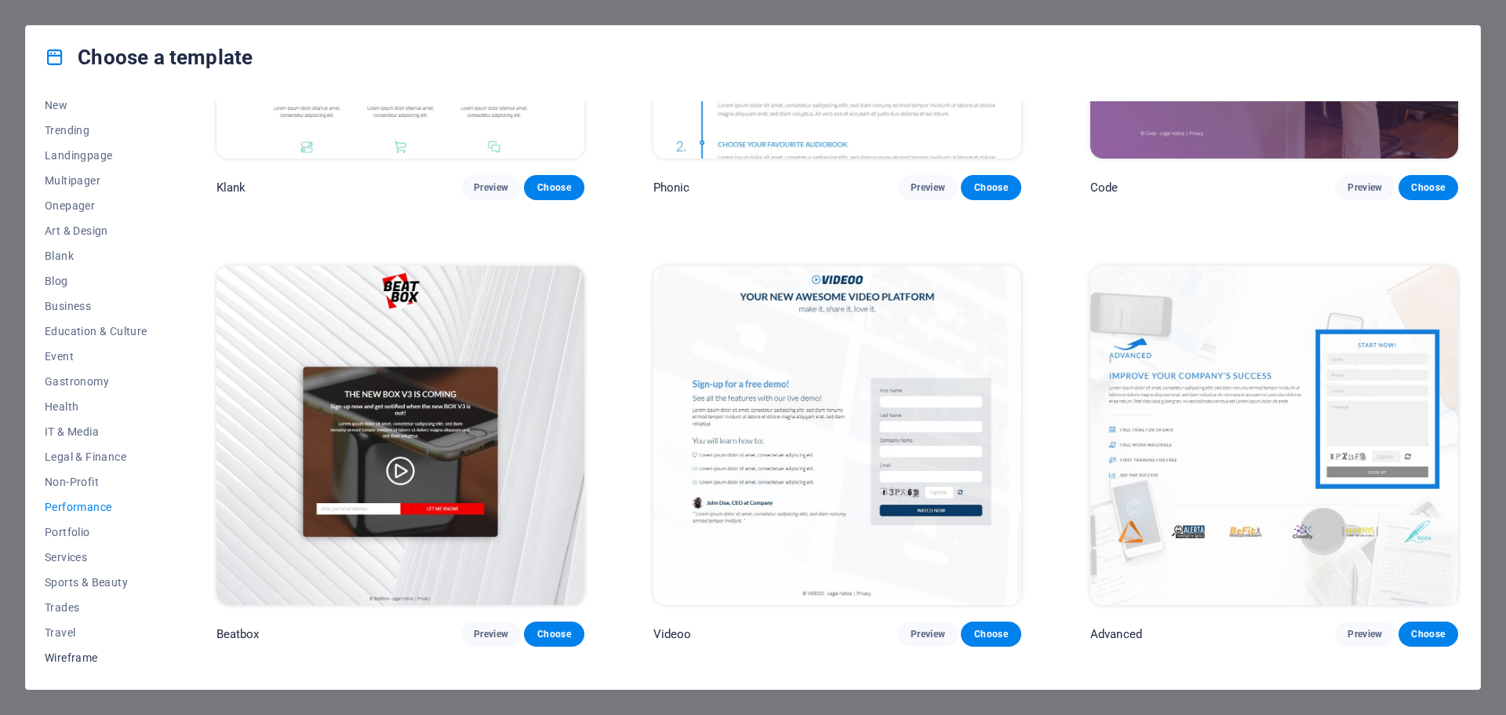
click at [75, 660] on span "Wireframe" at bounding box center [96, 657] width 103 height 13
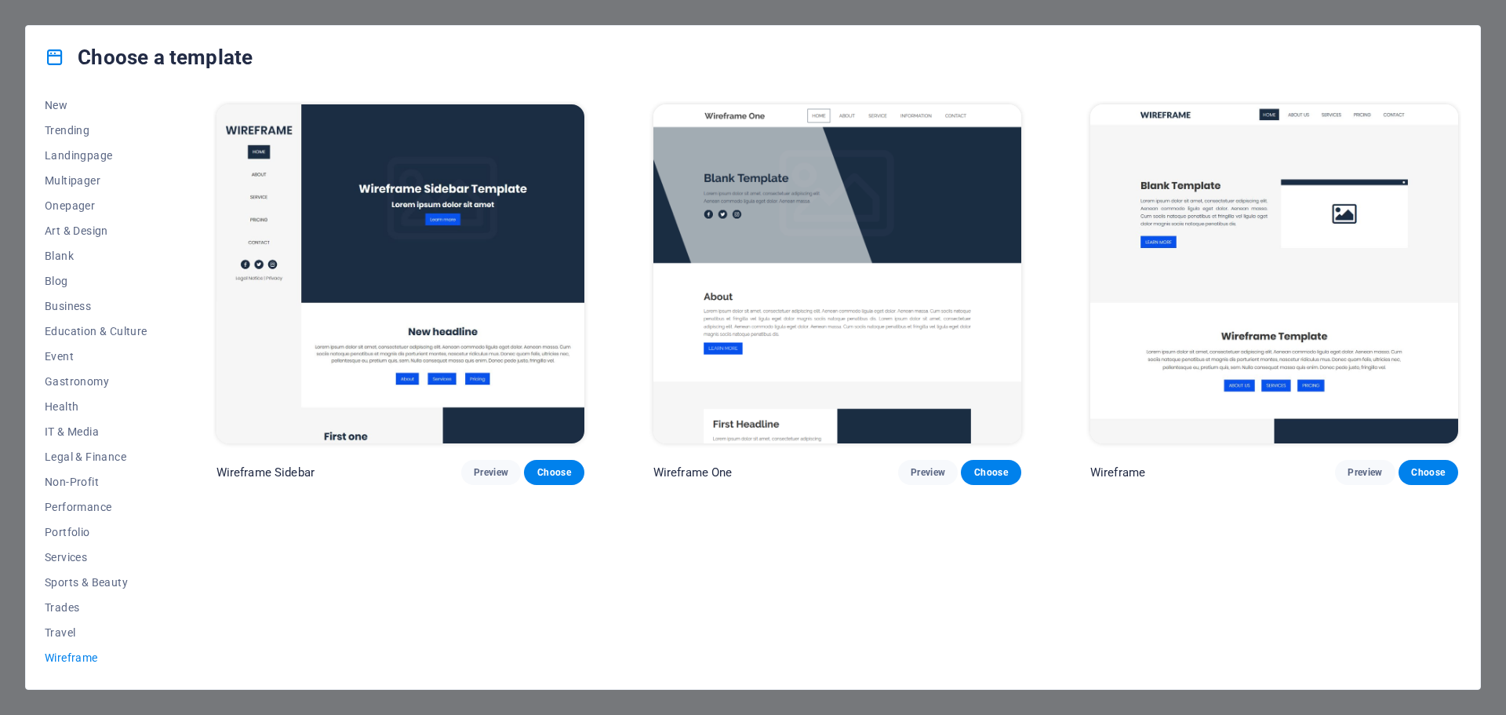
scroll to position [0, 0]
click at [80, 127] on span "Trending" at bounding box center [96, 130] width 103 height 13
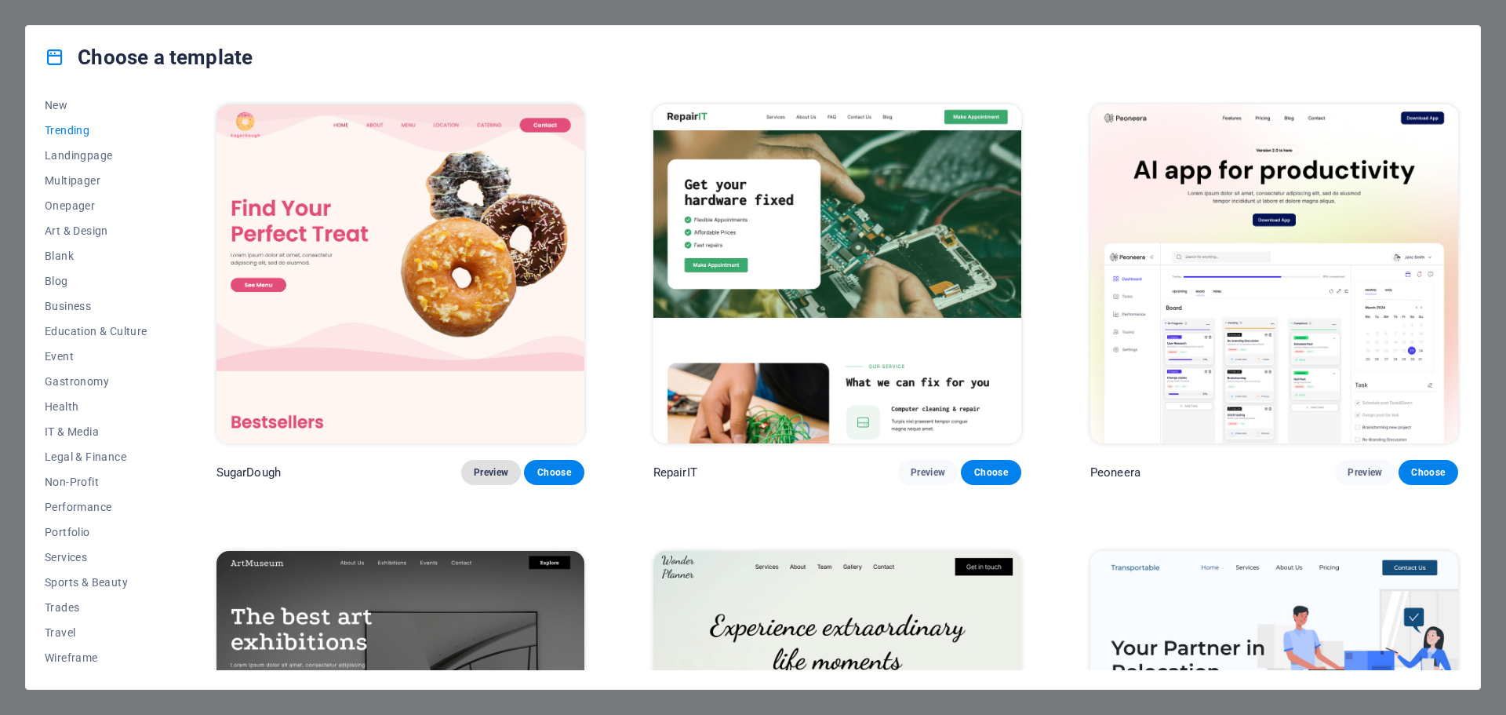
click at [486, 468] on span "Preview" at bounding box center [491, 472] width 35 height 13
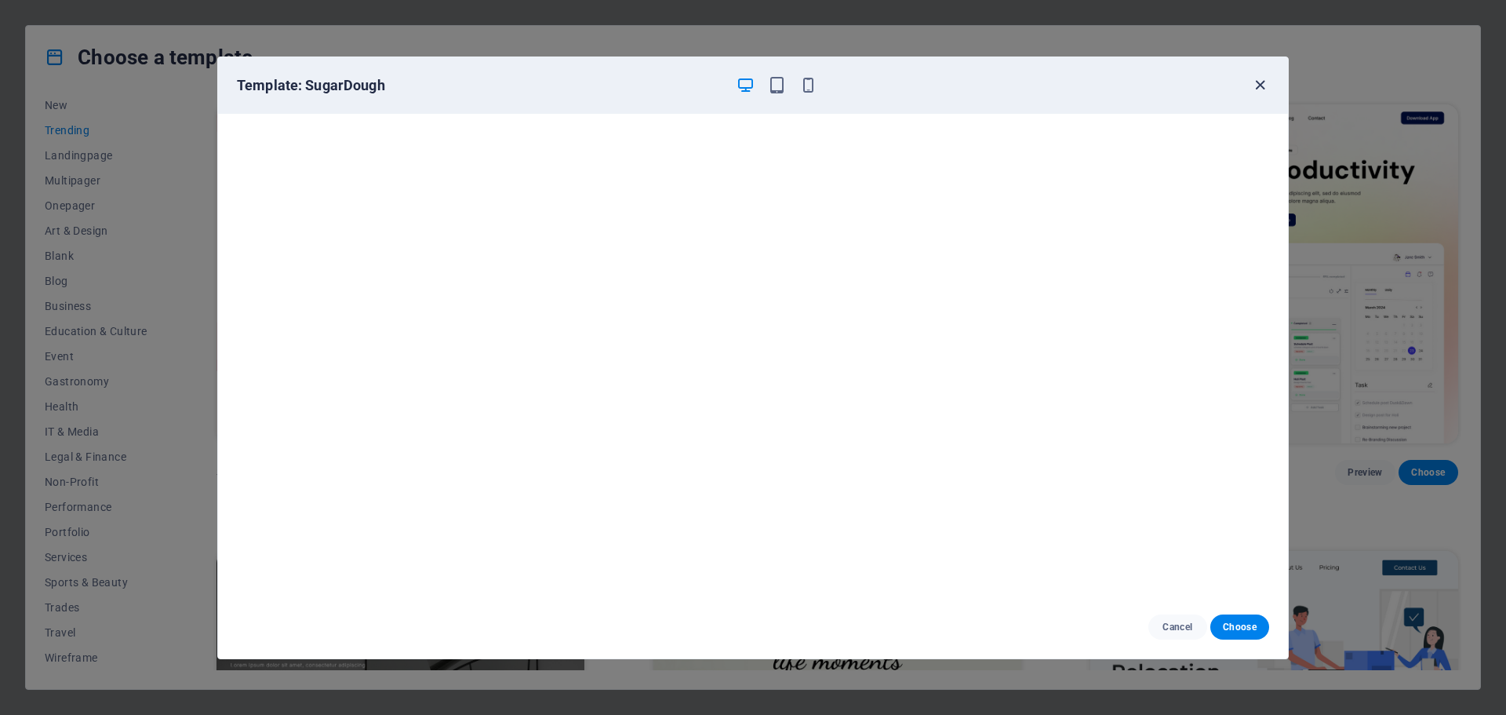
click at [1261, 82] on icon "button" at bounding box center [1260, 85] width 18 height 18
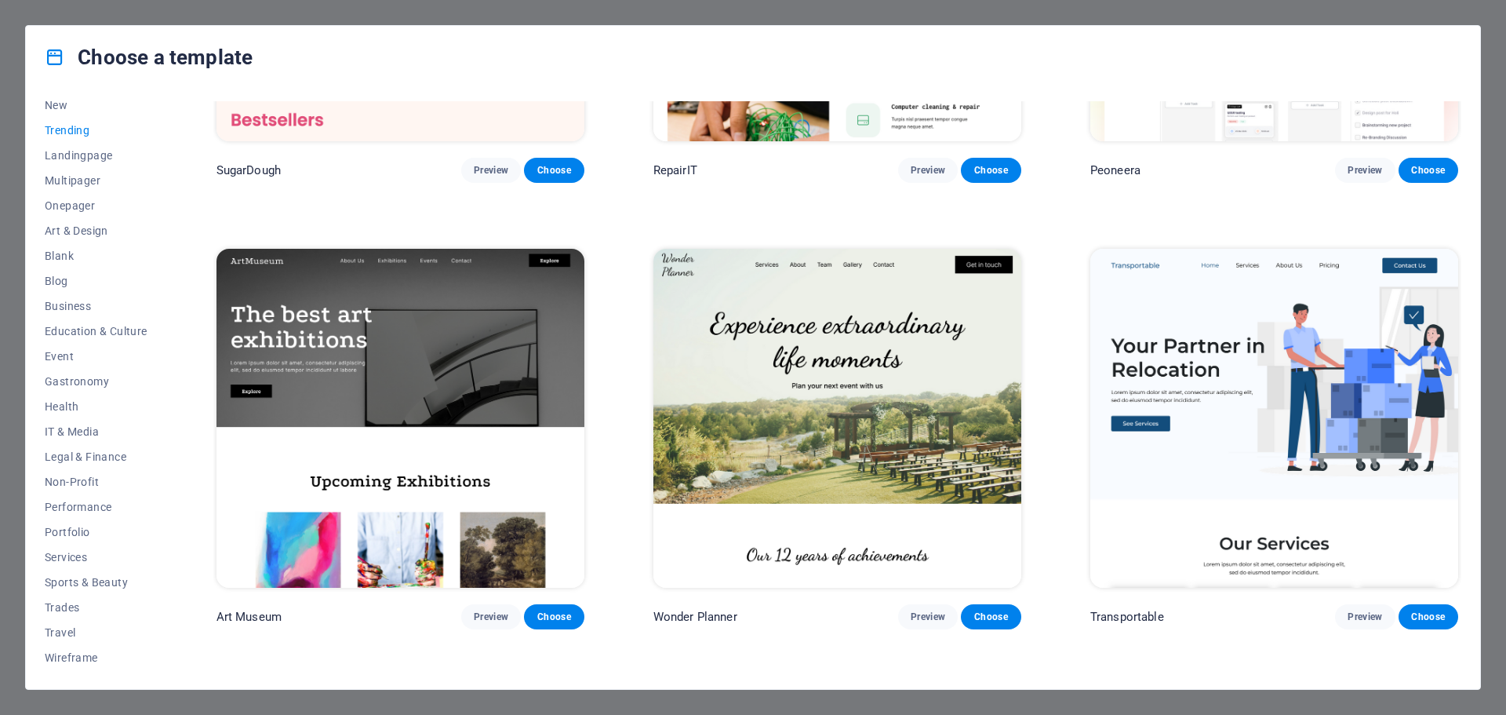
scroll to position [314, 0]
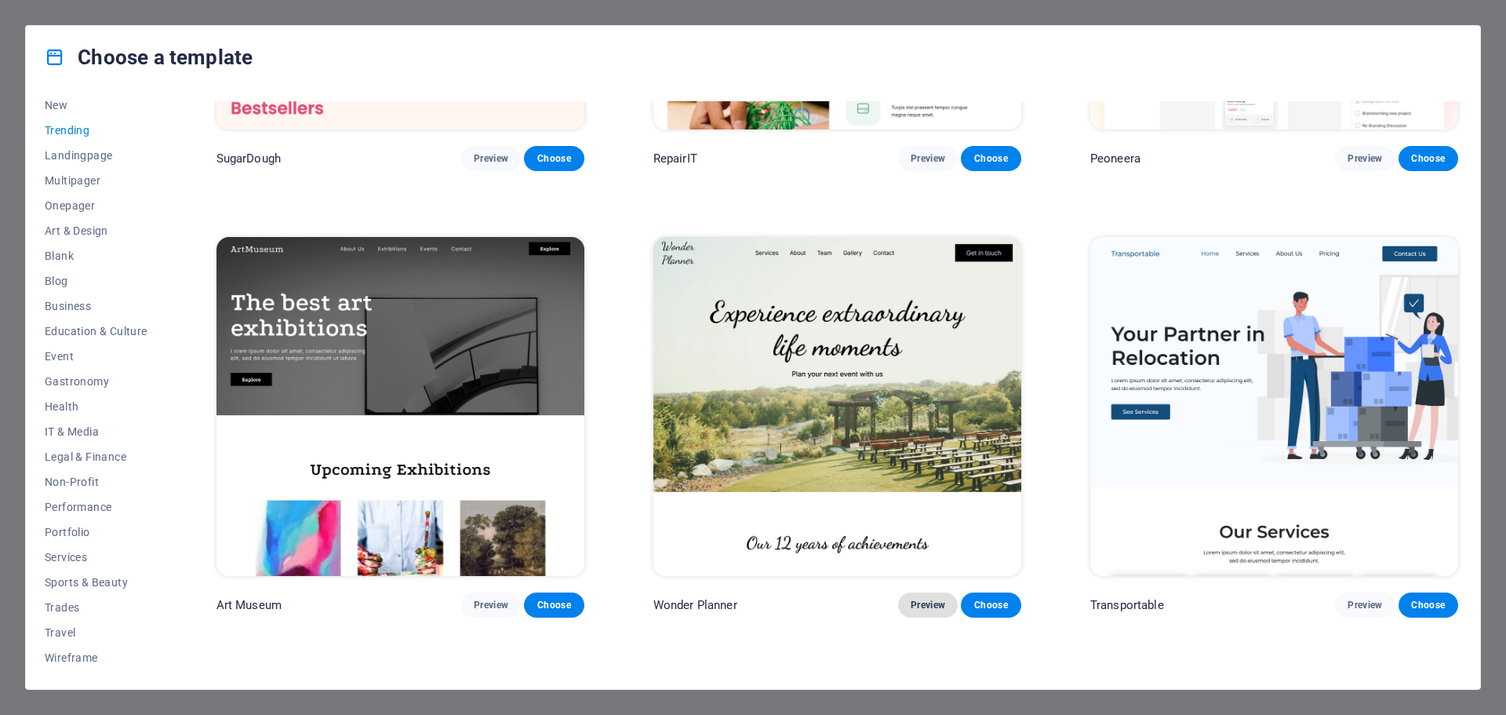
click at [919, 599] on span "Preview" at bounding box center [928, 605] width 35 height 13
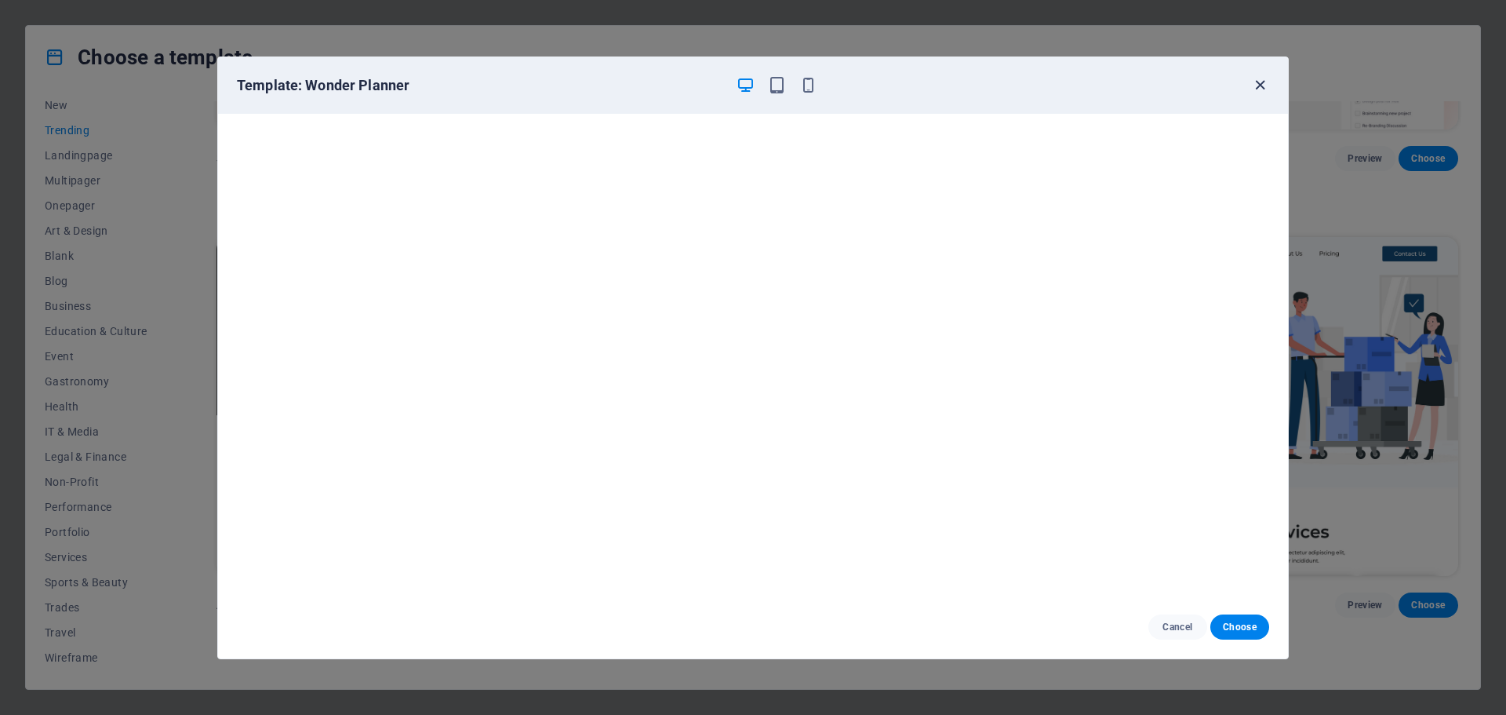
click at [1256, 86] on icon "button" at bounding box center [1260, 85] width 18 height 18
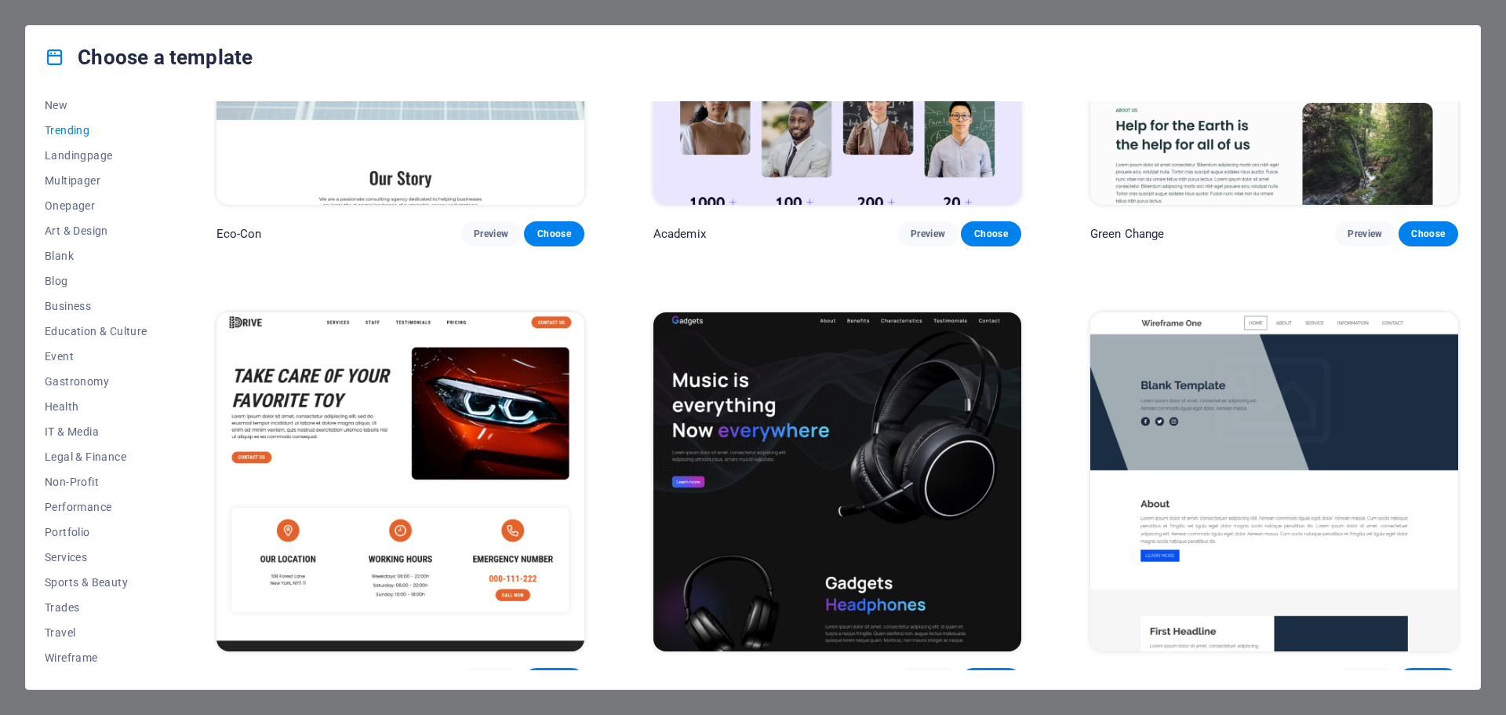
scroll to position [1098, 0]
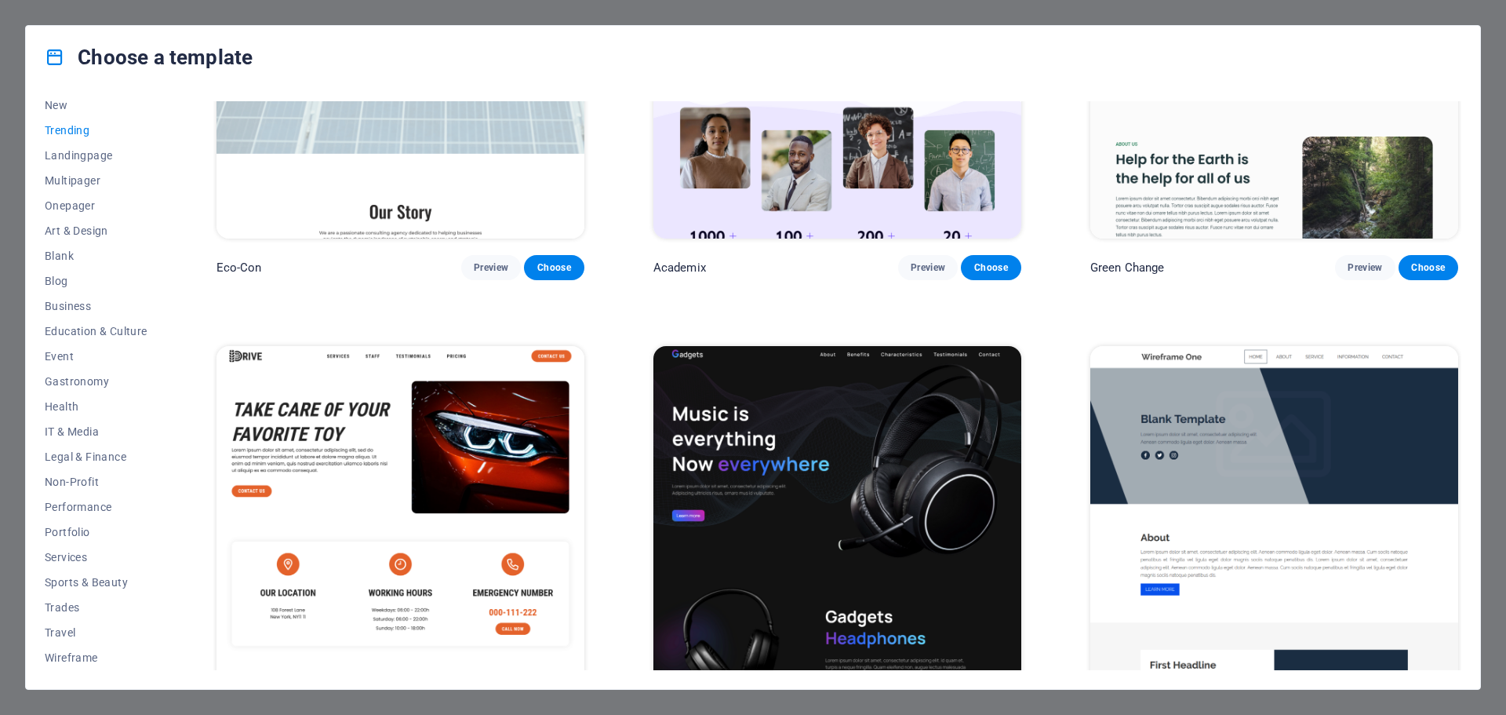
click at [337, 366] on img at bounding box center [400, 515] width 368 height 339
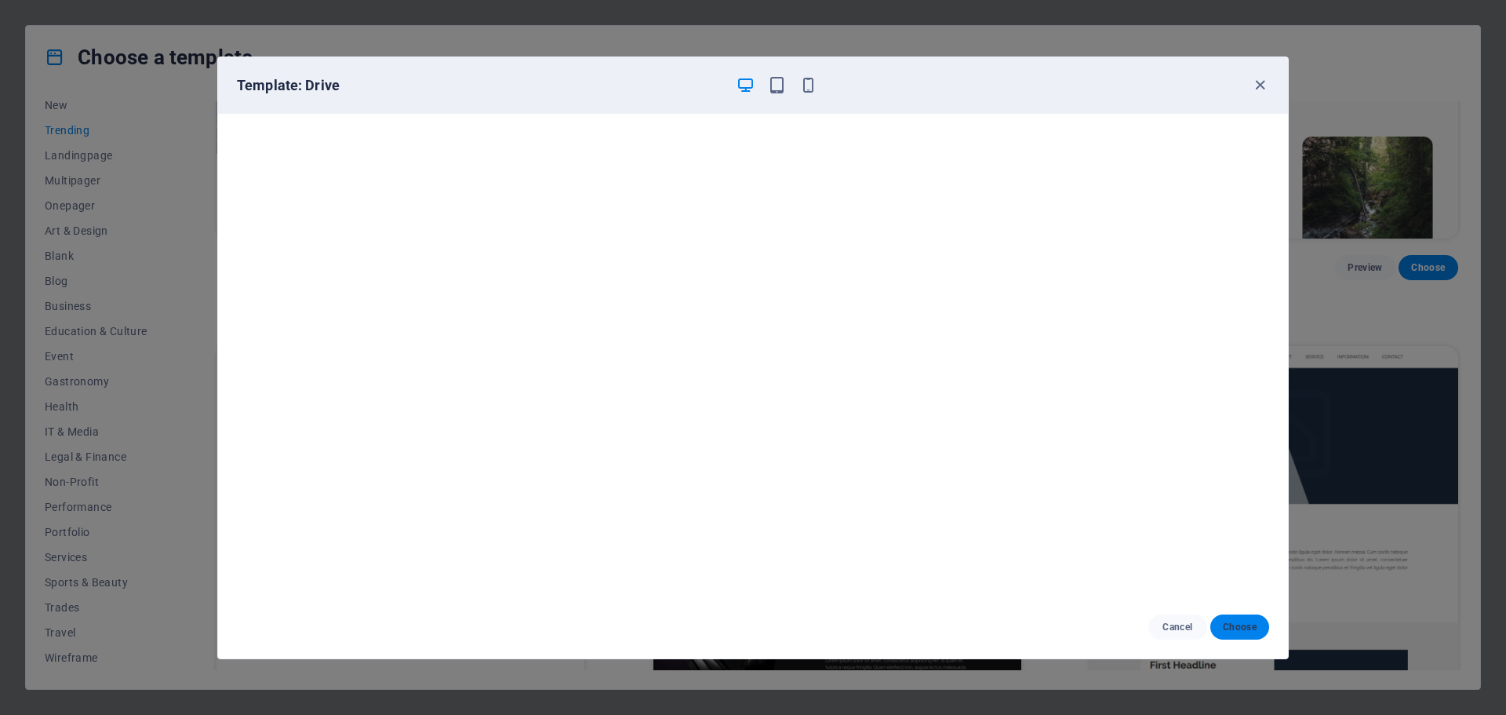
click at [1232, 625] on span "Choose" at bounding box center [1240, 626] width 34 height 13
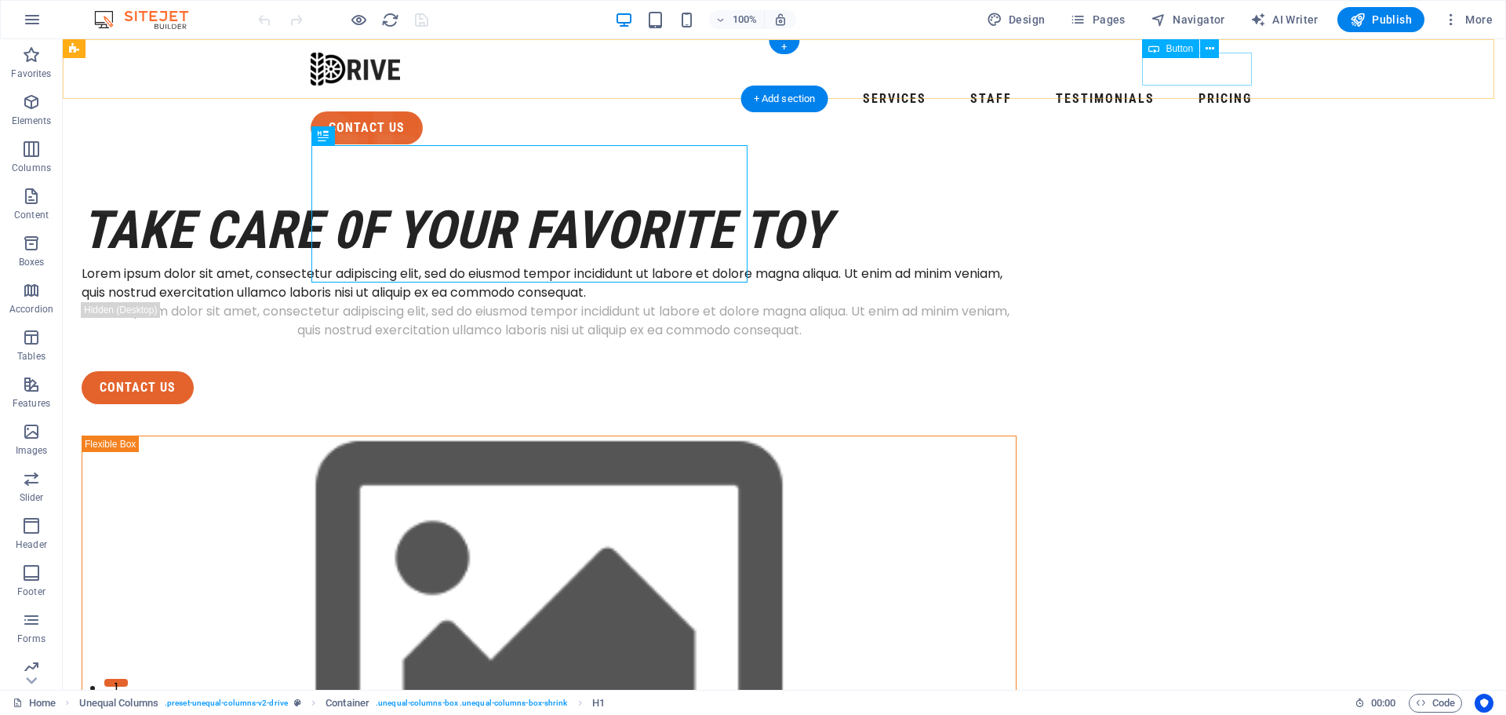
click at [1229, 111] on div "contact us" at bounding box center [785, 127] width 948 height 33
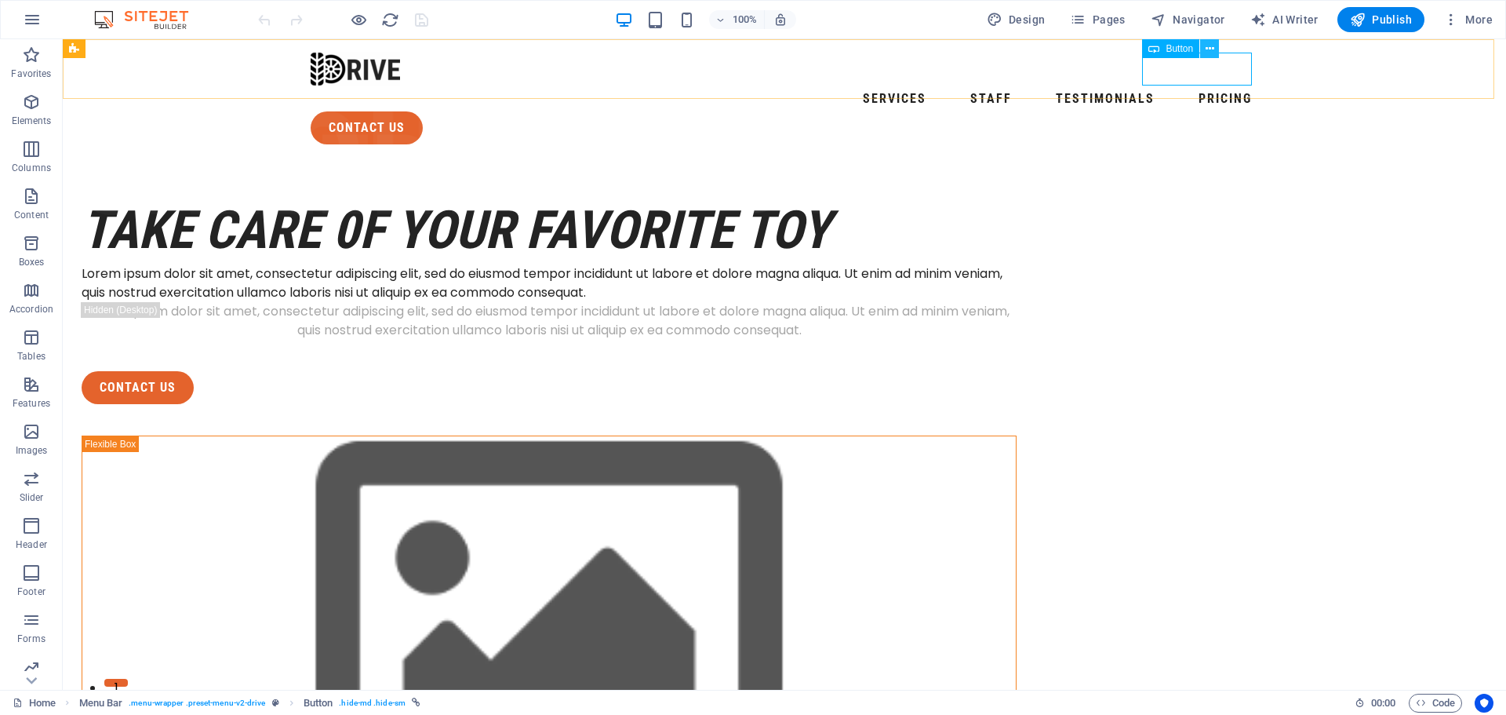
click at [1209, 53] on icon at bounding box center [1210, 49] width 9 height 16
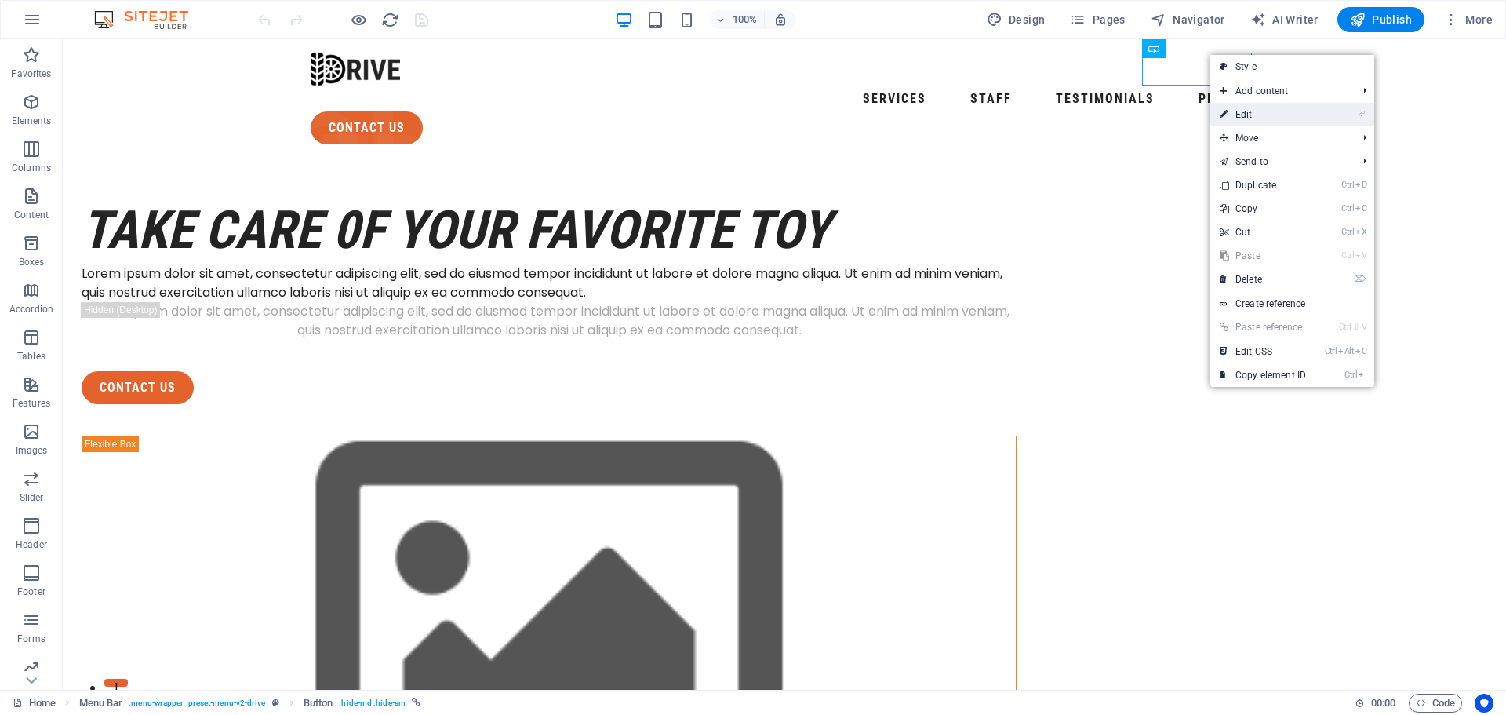
click at [1280, 111] on link "⏎ Edit" at bounding box center [1262, 115] width 105 height 24
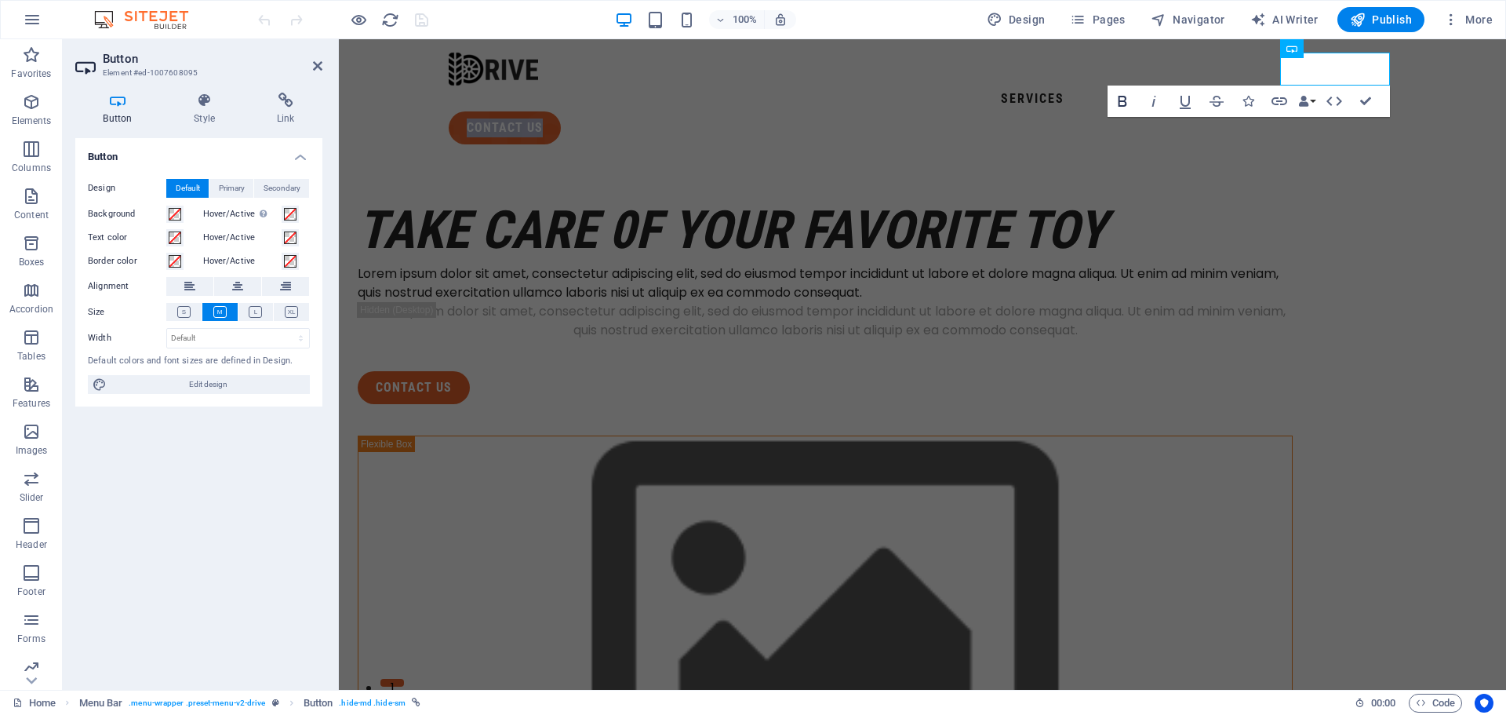
click at [1127, 109] on icon "button" at bounding box center [1122, 101] width 19 height 19
click at [1127, 108] on icon "button" at bounding box center [1122, 101] width 19 height 19
click at [238, 189] on span "Primary" at bounding box center [232, 188] width 26 height 19
click at [287, 190] on span "Secondary" at bounding box center [282, 188] width 37 height 19
click at [188, 184] on span "Default" at bounding box center [188, 188] width 24 height 19
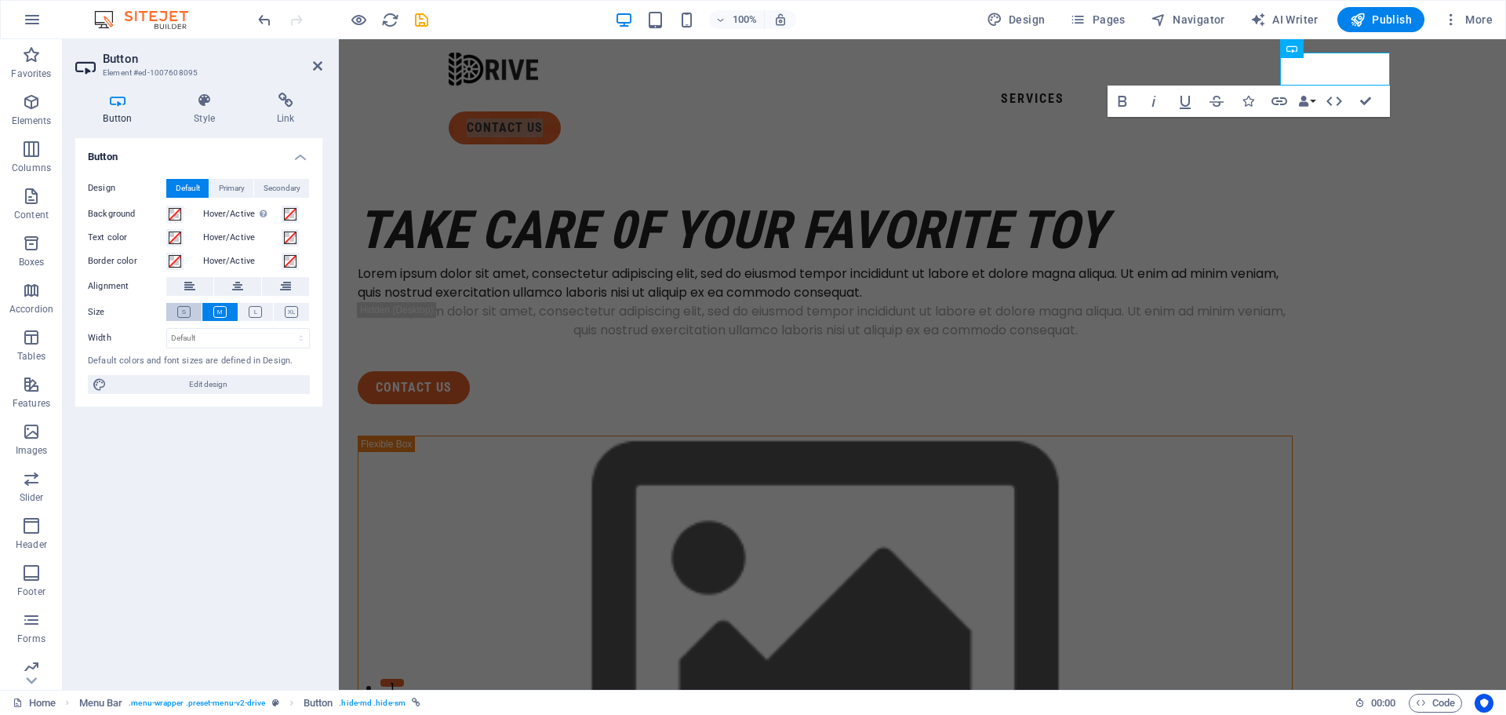
click at [183, 315] on icon at bounding box center [183, 312] width 13 height 12
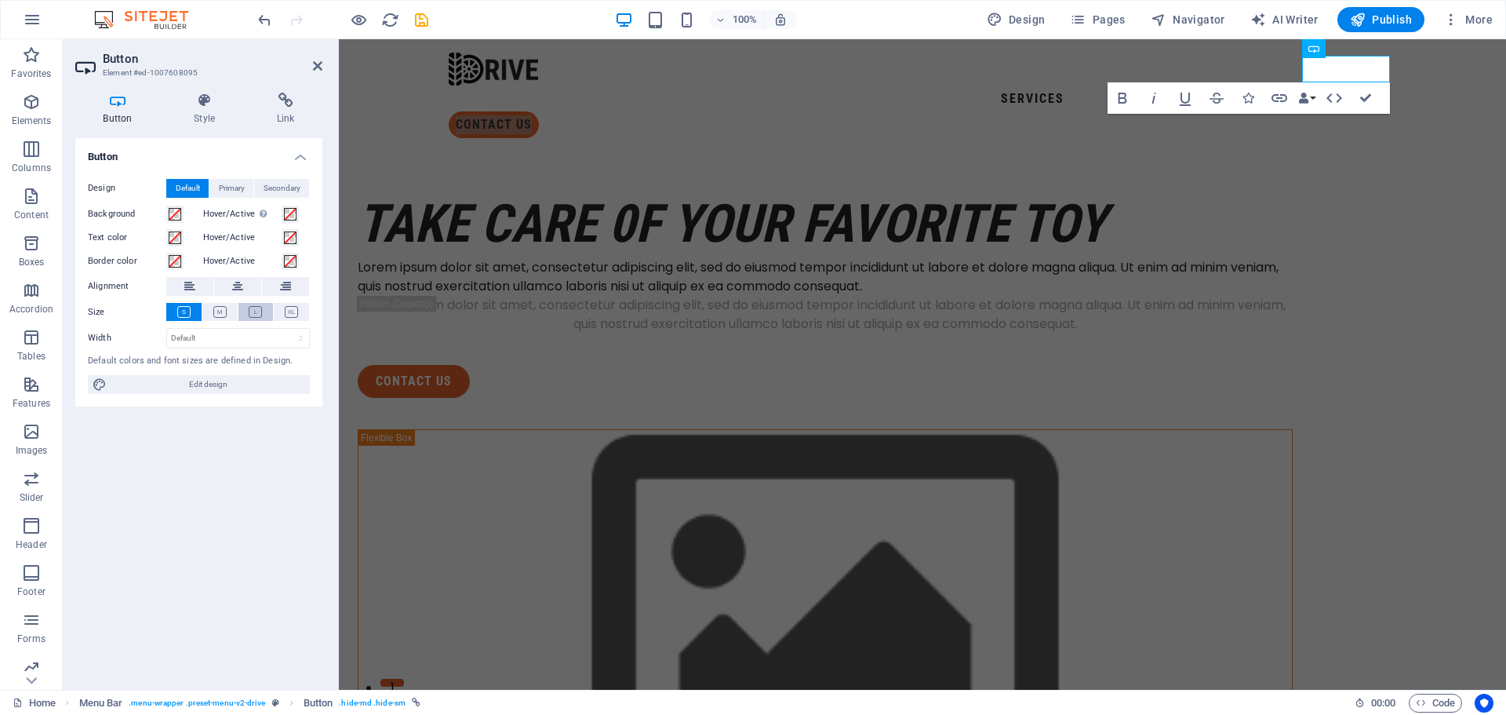
click at [260, 314] on icon at bounding box center [255, 312] width 13 height 12
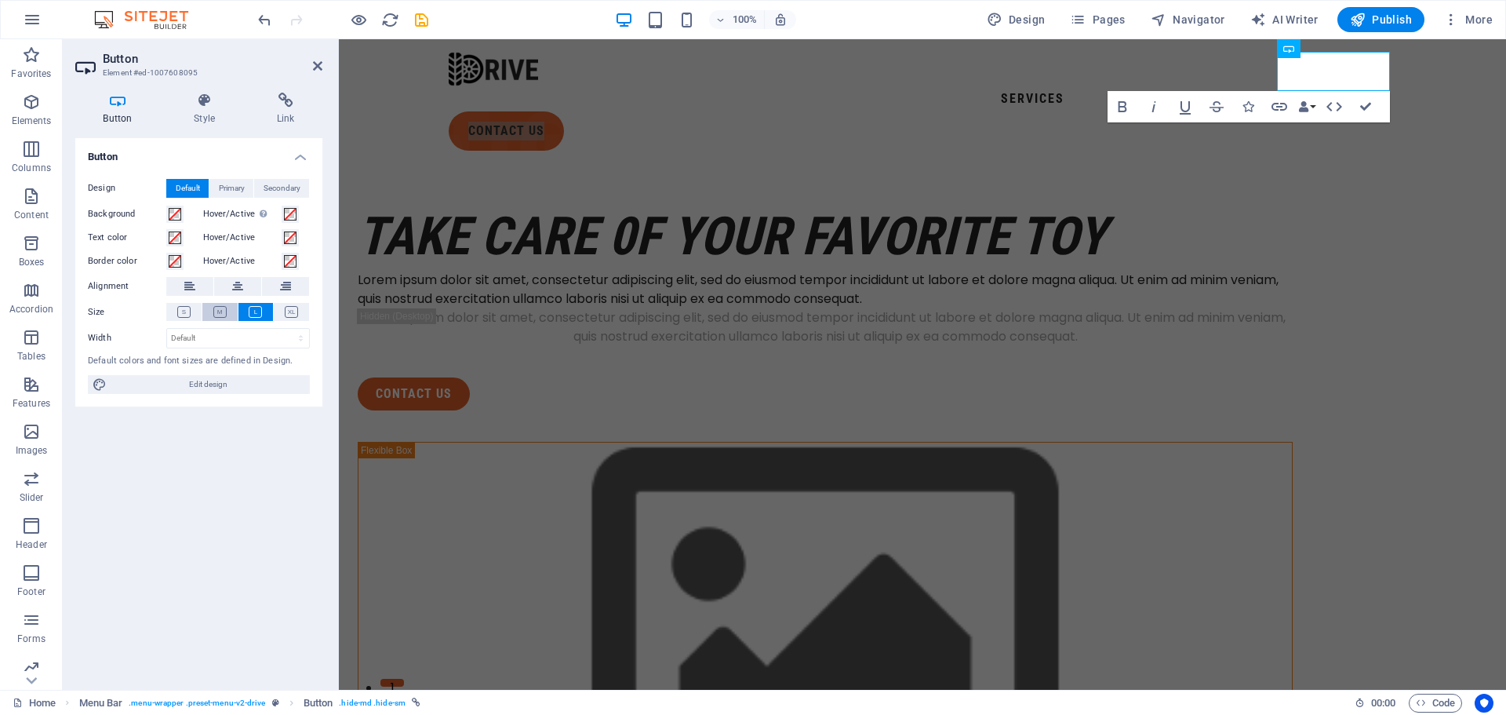
click at [217, 311] on icon at bounding box center [219, 312] width 13 height 12
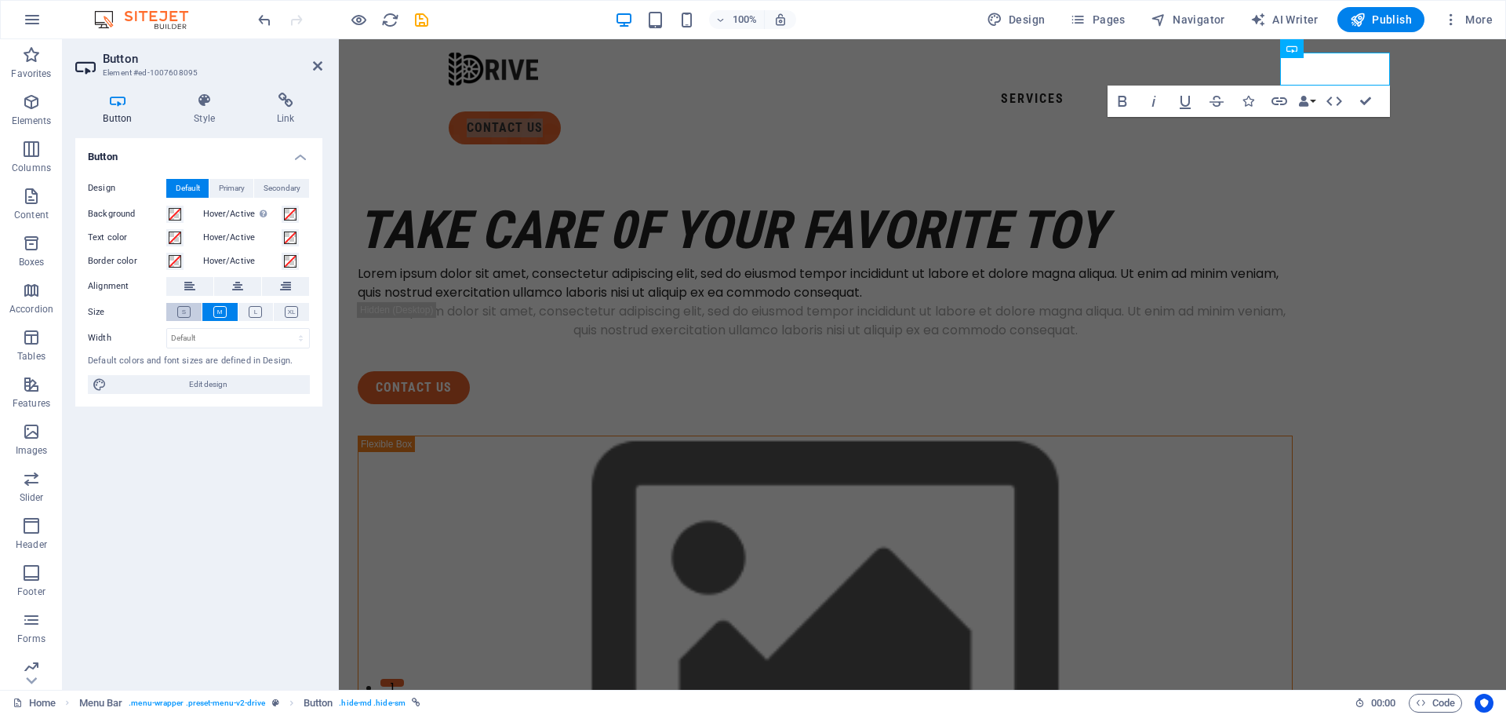
click at [182, 311] on icon at bounding box center [183, 312] width 13 height 12
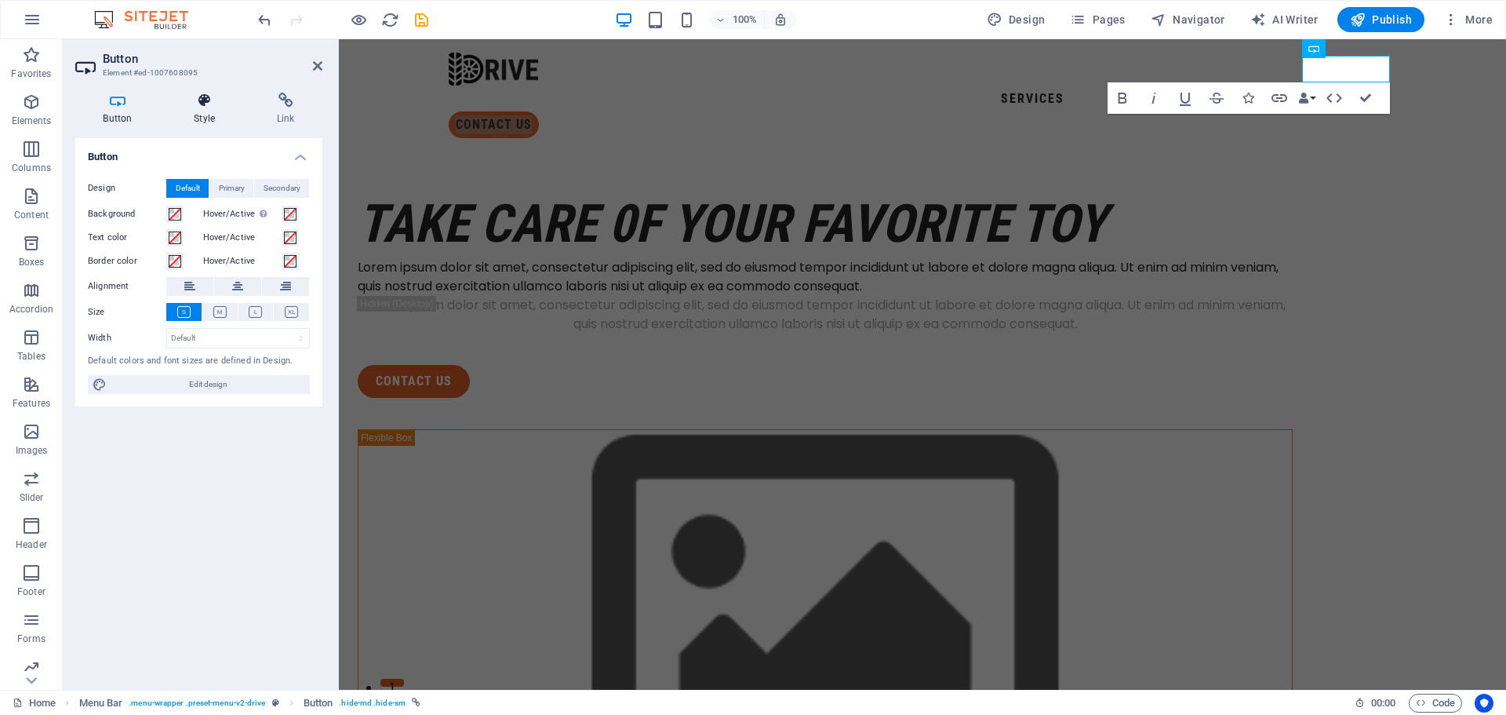
click at [201, 115] on h4 "Style" at bounding box center [207, 109] width 83 height 33
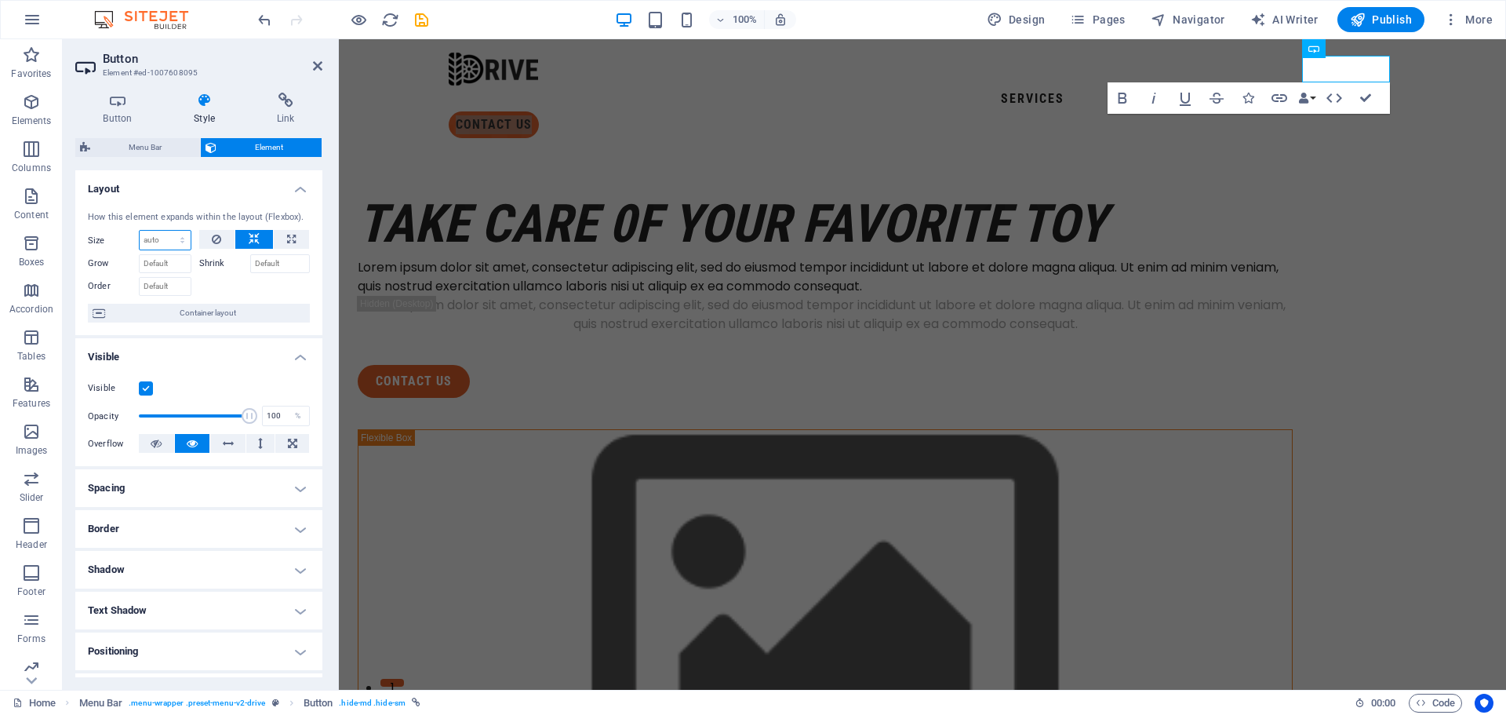
click at [176, 237] on select "Default auto px % 1/1 1/2 1/3 1/4 1/5 1/6 1/7 1/8 1/9 1/10" at bounding box center [165, 240] width 51 height 19
select select "1/4"
click at [166, 231] on select "Default auto px % 1/1 1/2 1/3 1/4 1/5 1/6 1/7 1/8 1/9 1/10" at bounding box center [165, 240] width 51 height 19
type input "25"
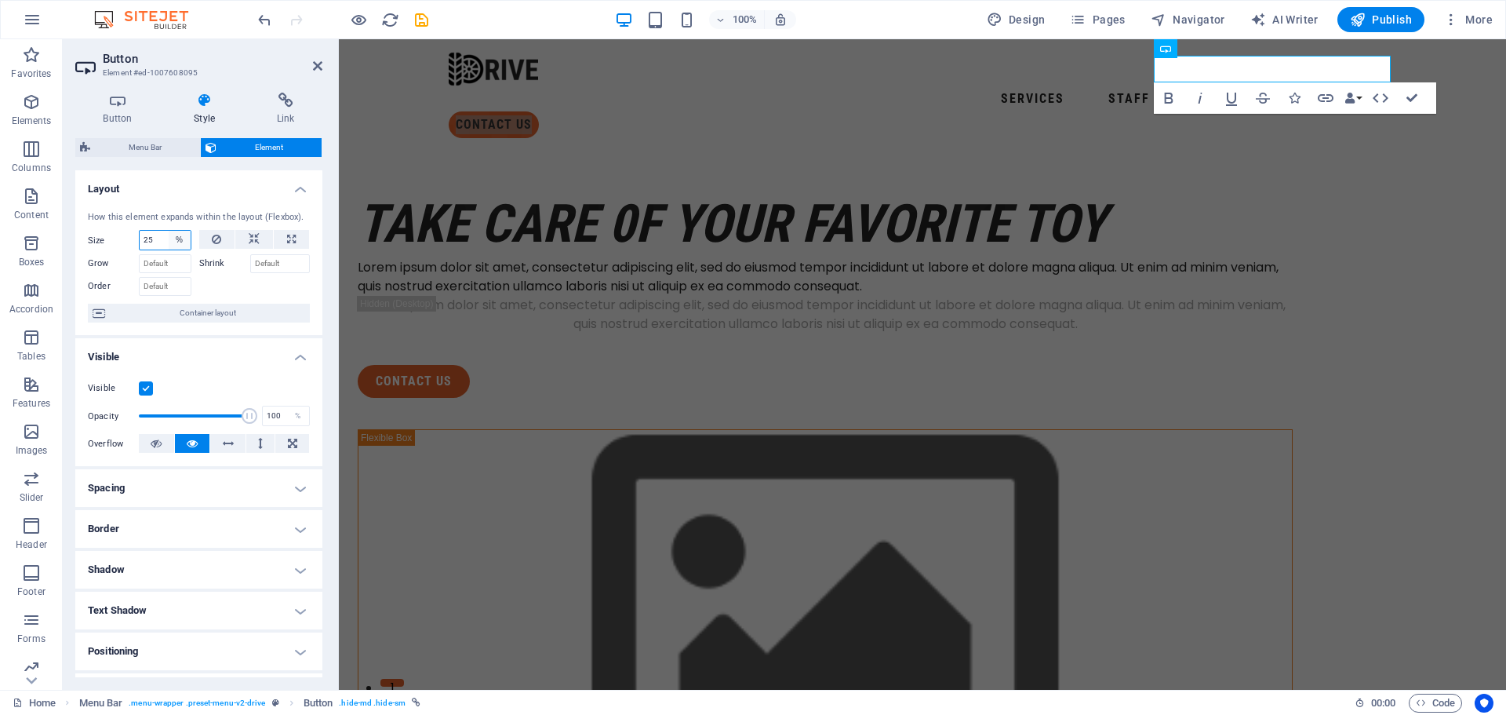
click at [179, 237] on select "Default auto px % 1/1 1/2 1/3 1/4 1/5 1/6 1/7 1/8 1/9 1/10" at bounding box center [180, 240] width 22 height 19
select select "17nmpetmu54"
click at [169, 231] on select "Default auto px % 1/1 1/2 1/3 1/4 1/5 1/6 1/7 1/8 1/9 1/10" at bounding box center [180, 240] width 22 height 19
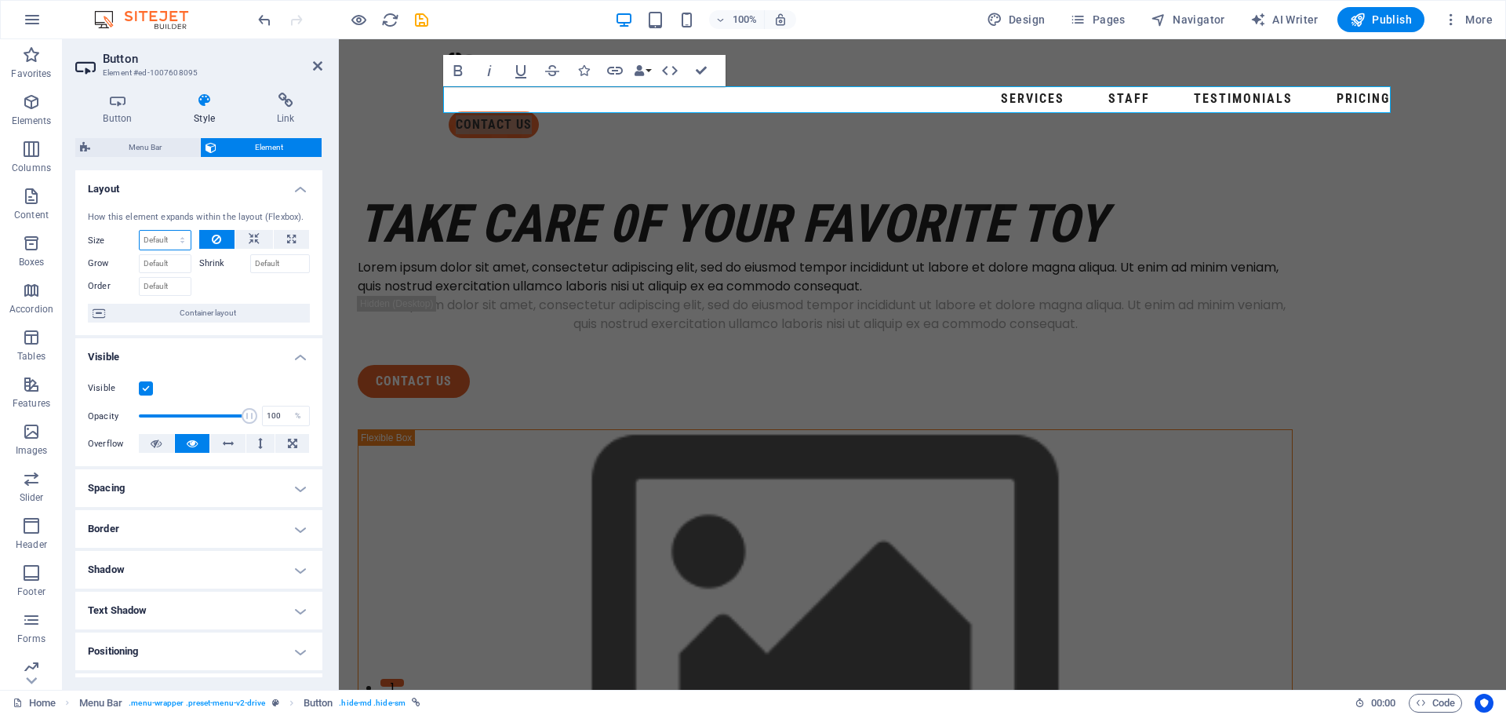
click at [180, 241] on select "Default auto px % 1/1 1/2 1/3 1/4 1/5 1/6 1/7 1/8 1/9 1/10" at bounding box center [165, 240] width 51 height 19
click at [140, 231] on select "Default auto px % 1/1 1/2 1/3 1/4 1/5 1/6 1/7 1/8 1/9 1/10" at bounding box center [165, 240] width 51 height 19
select select "DISABLED_OPTION_VALUE"
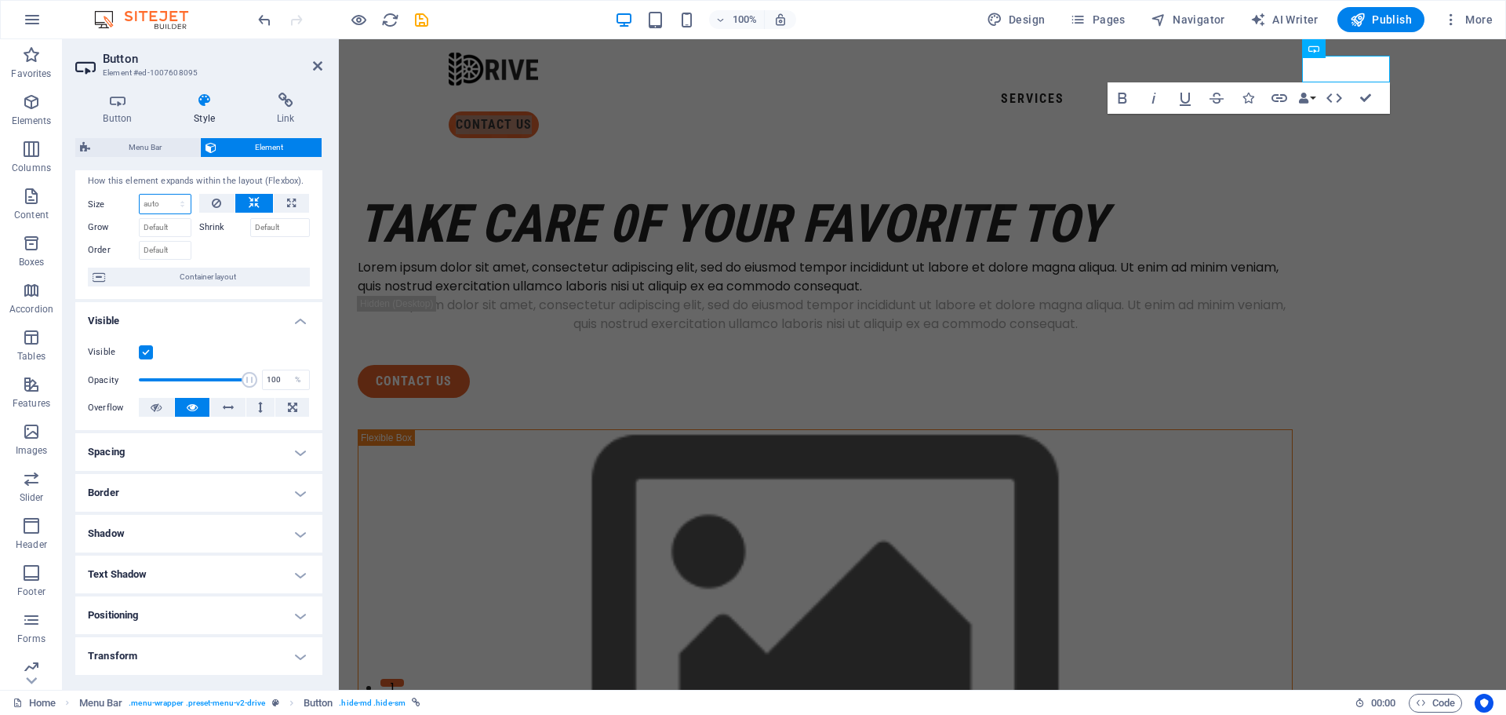
scroll to position [78, 0]
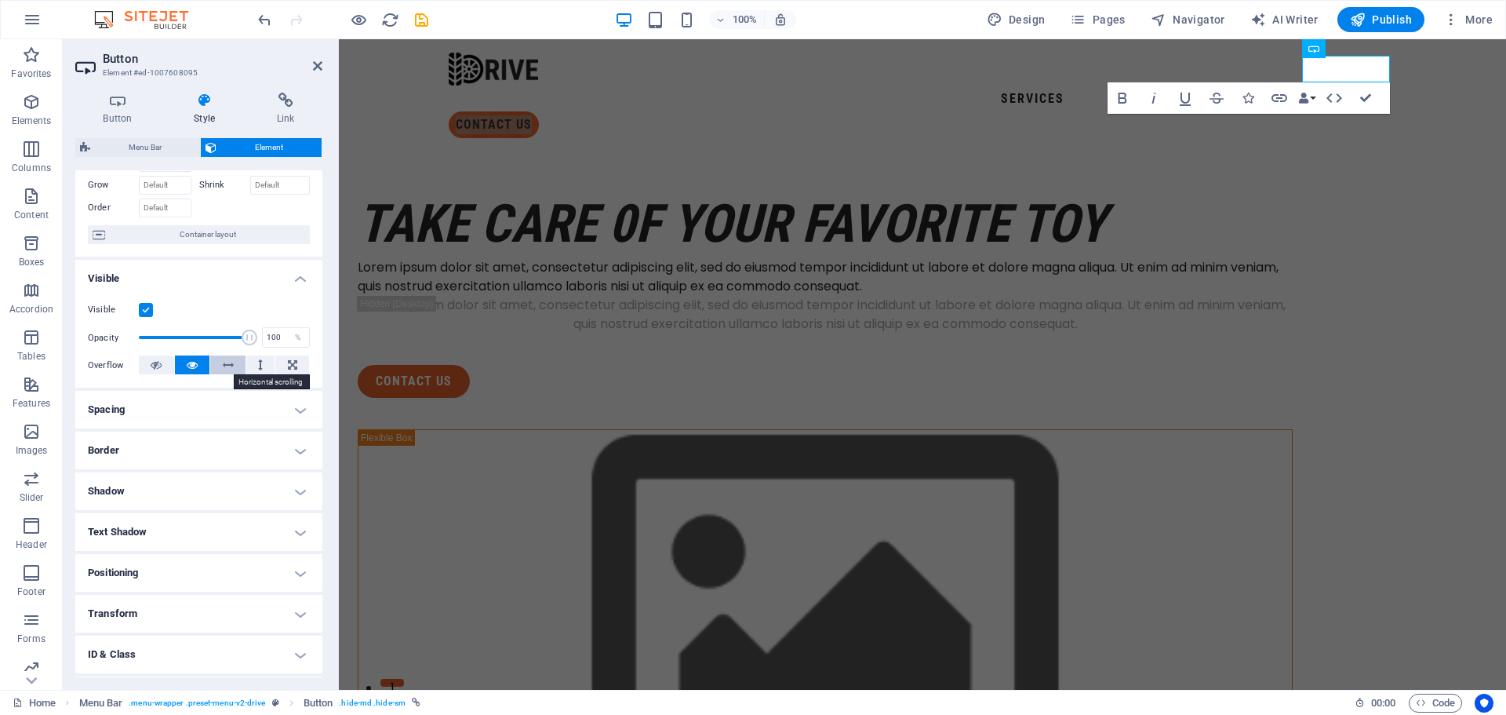
click at [218, 362] on button at bounding box center [227, 364] width 35 height 19
click at [264, 368] on button at bounding box center [260, 364] width 29 height 19
click at [184, 362] on button at bounding box center [192, 364] width 35 height 19
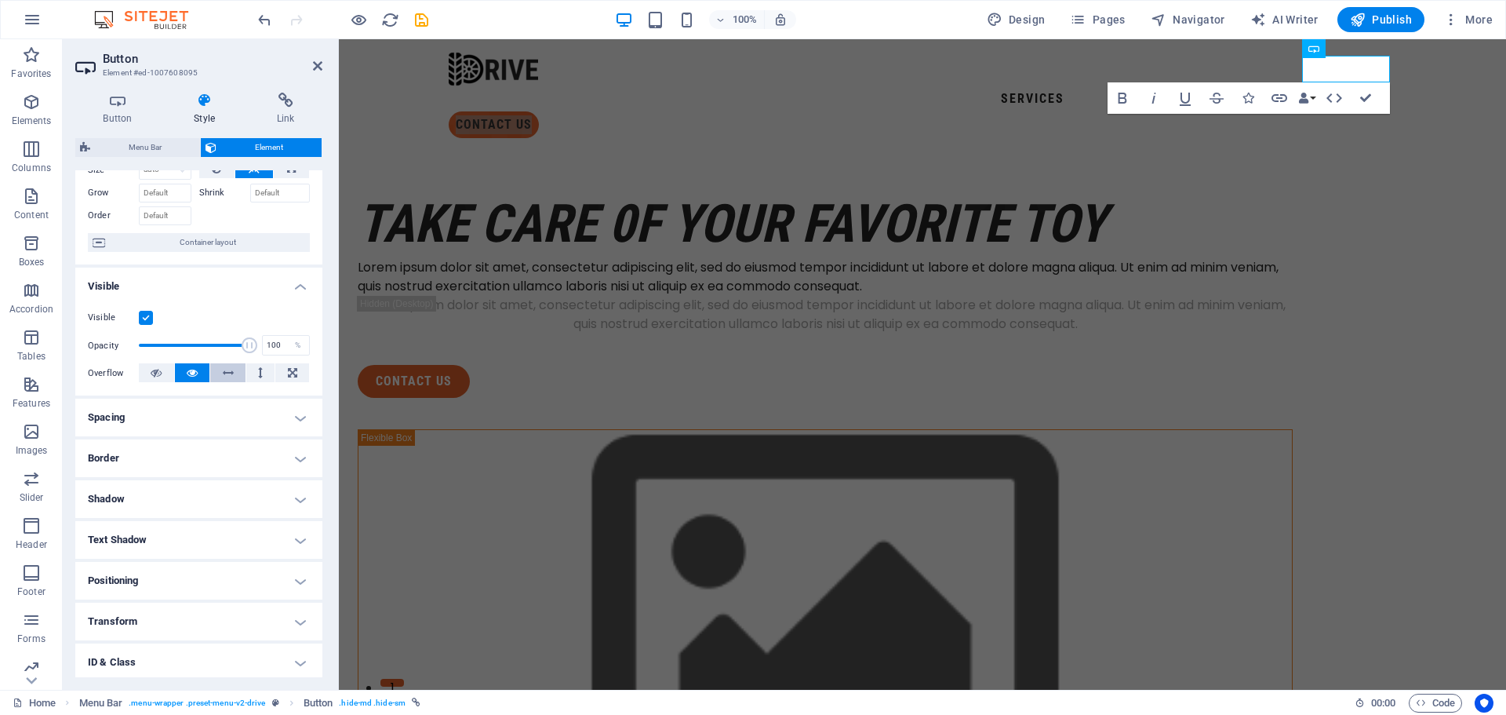
scroll to position [0, 0]
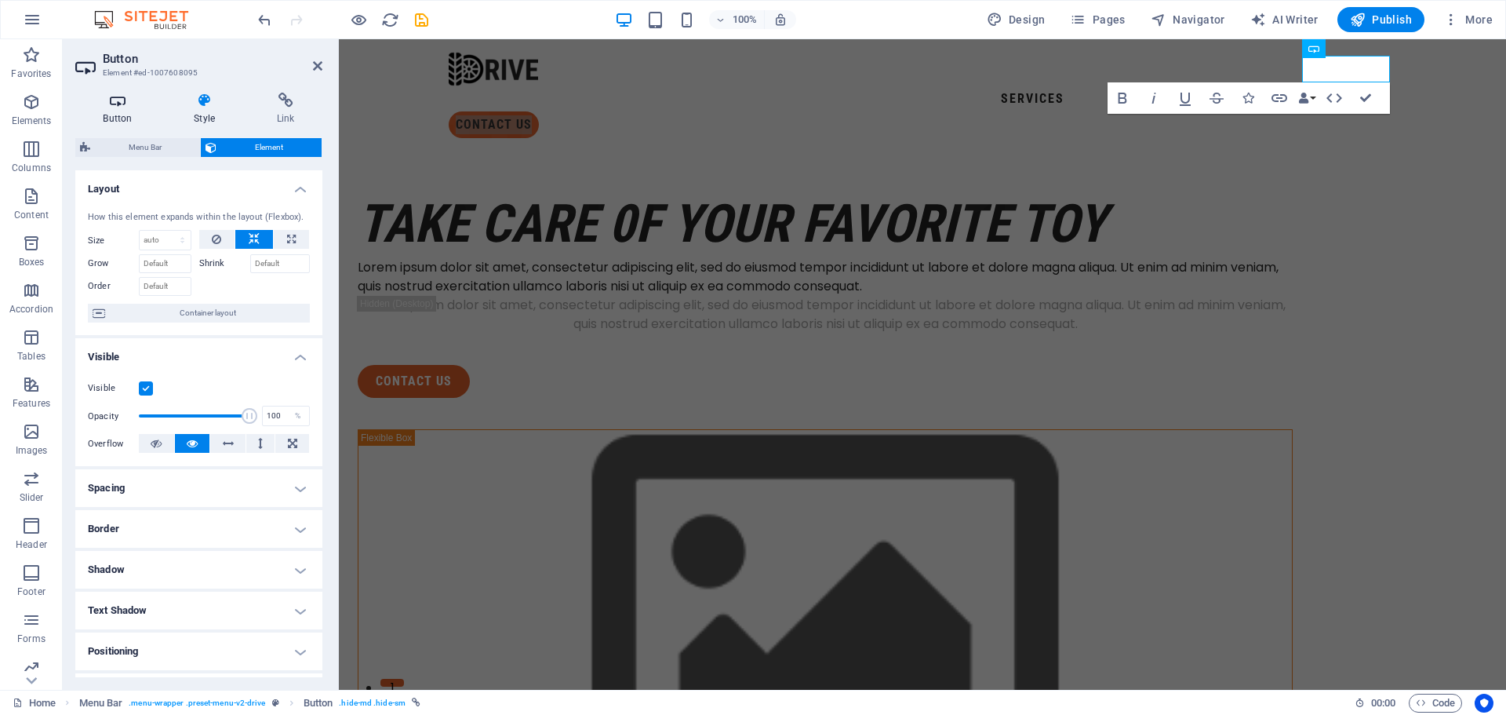
click at [126, 117] on h4 "Button" at bounding box center [120, 109] width 91 height 33
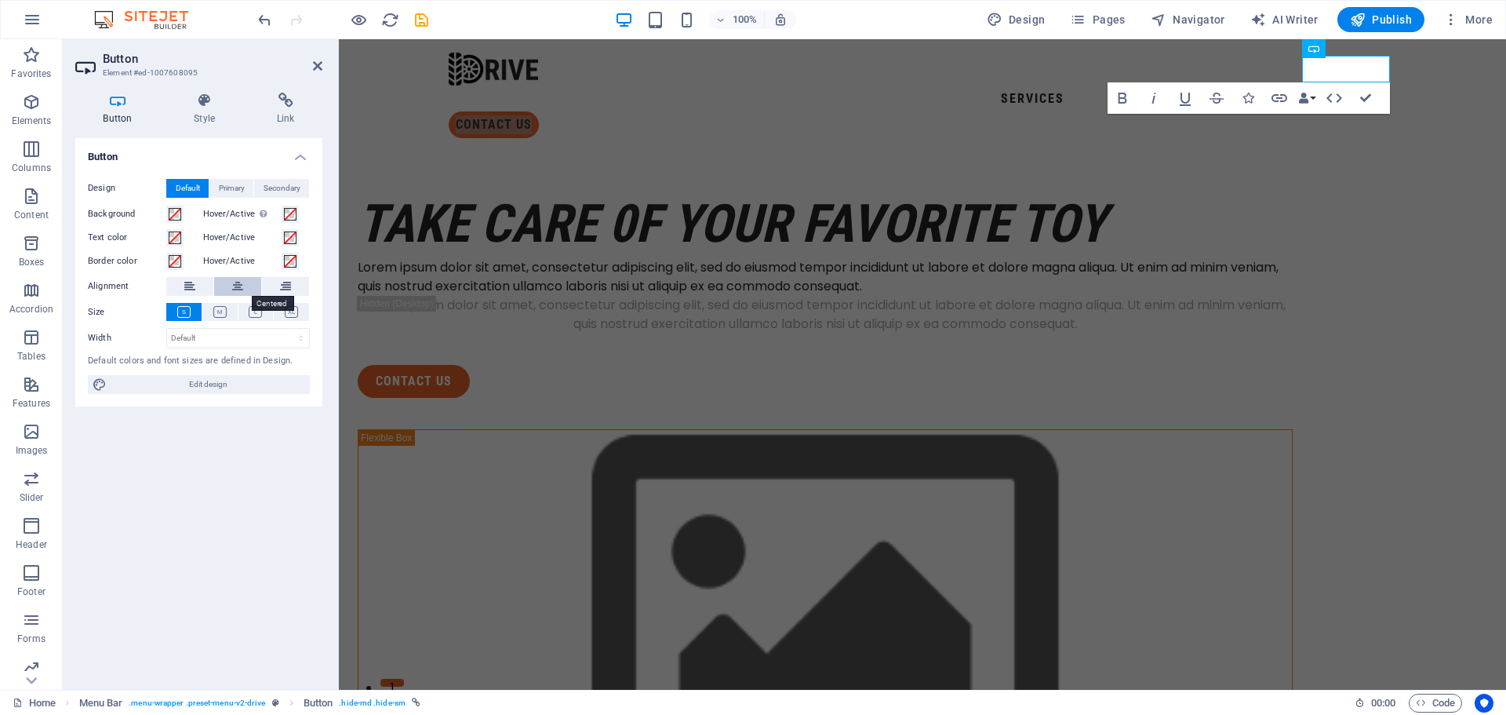
click at [240, 287] on icon at bounding box center [237, 286] width 11 height 19
click at [180, 285] on button at bounding box center [189, 286] width 47 height 19
click at [255, 279] on button at bounding box center [237, 286] width 47 height 19
click at [173, 217] on span at bounding box center [175, 214] width 13 height 13
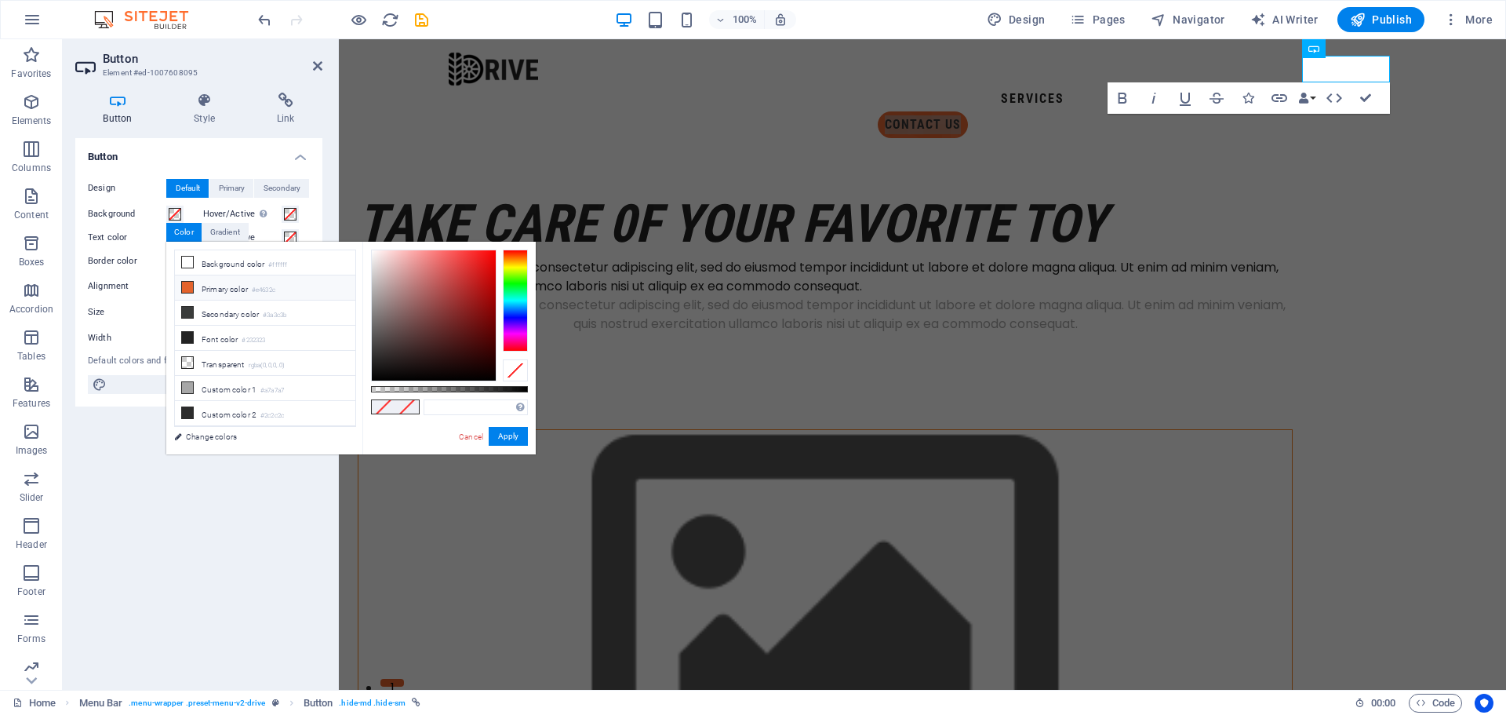
click at [185, 287] on icon at bounding box center [187, 287] width 11 height 11
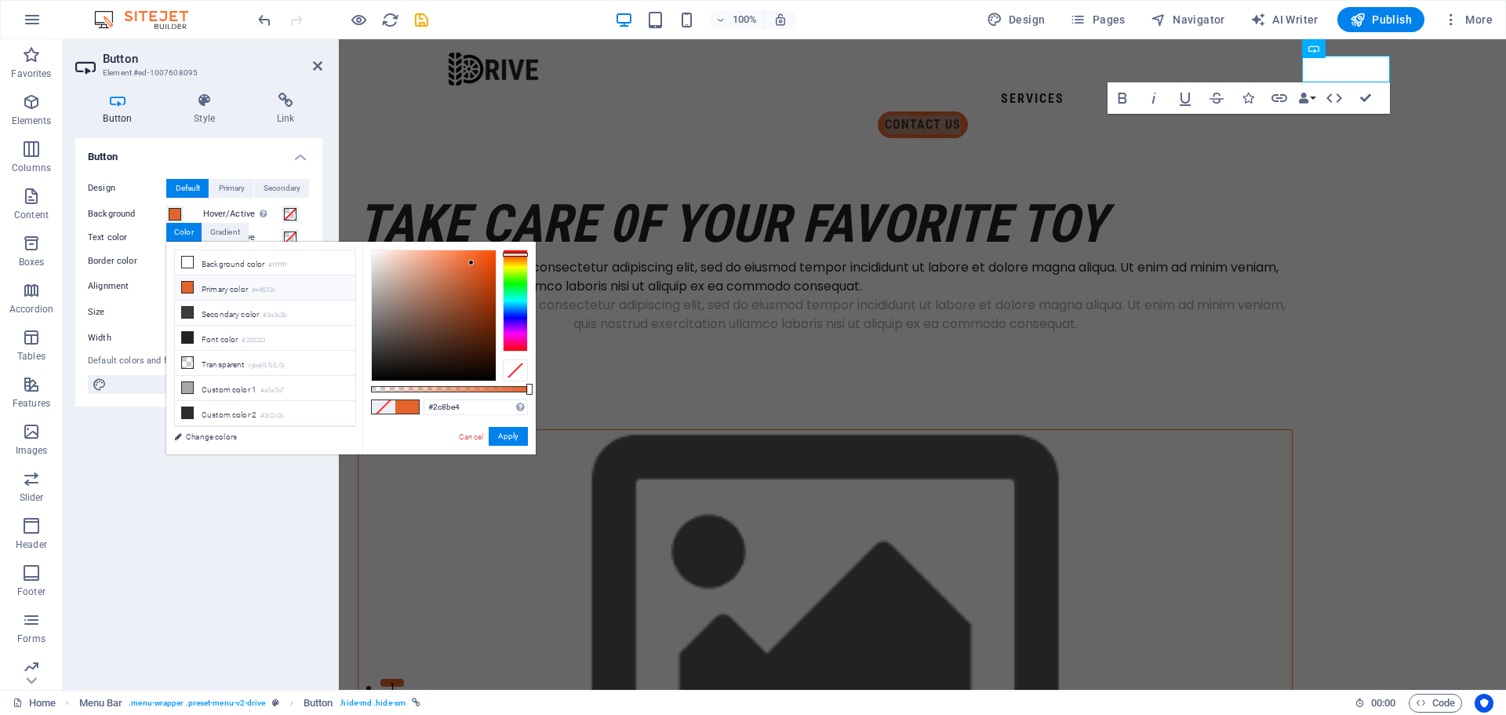
click at [518, 307] on div at bounding box center [515, 300] width 25 height 102
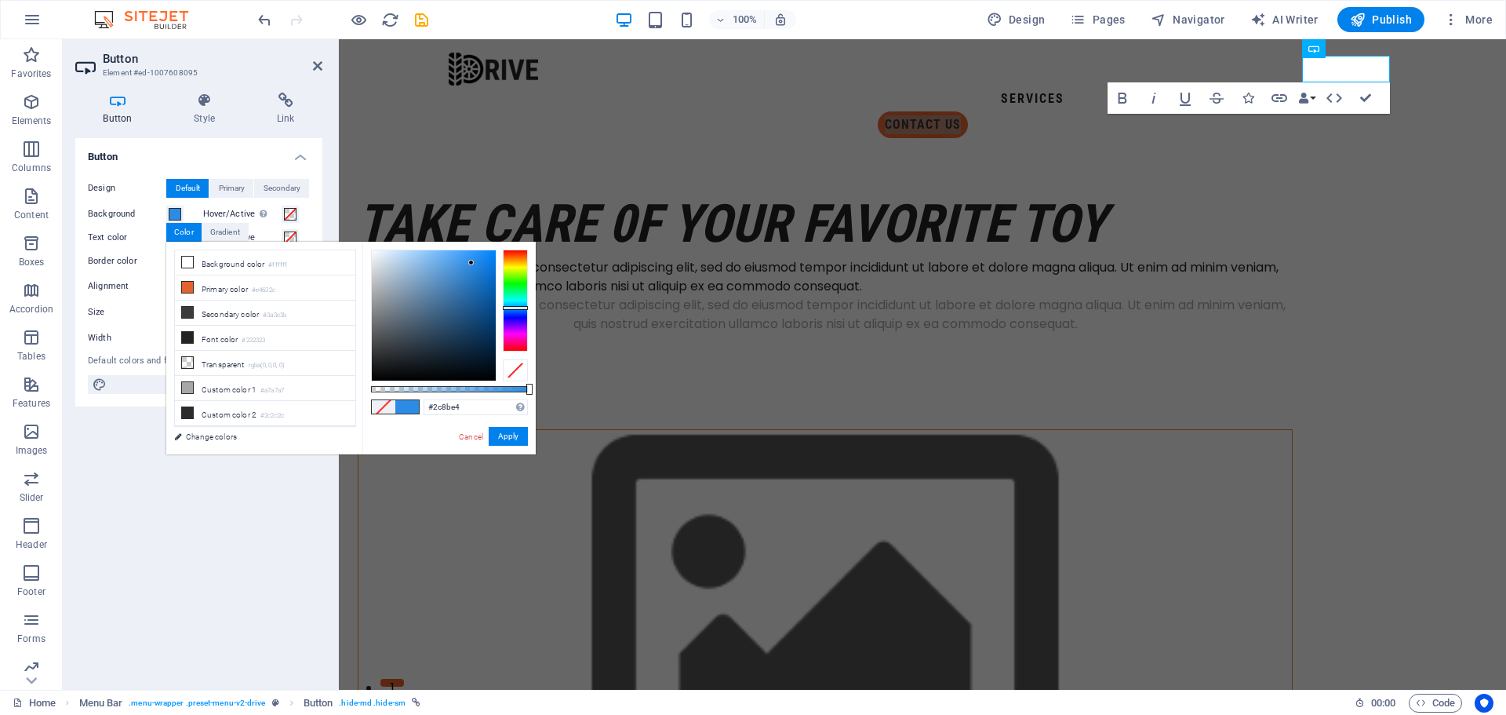
click at [518, 307] on div at bounding box center [515, 308] width 25 height 4
click at [515, 315] on div at bounding box center [515, 300] width 25 height 102
click at [517, 307] on div at bounding box center [515, 300] width 25 height 102
type input "#2c7ae4"
click at [517, 309] on div at bounding box center [515, 308] width 25 height 4
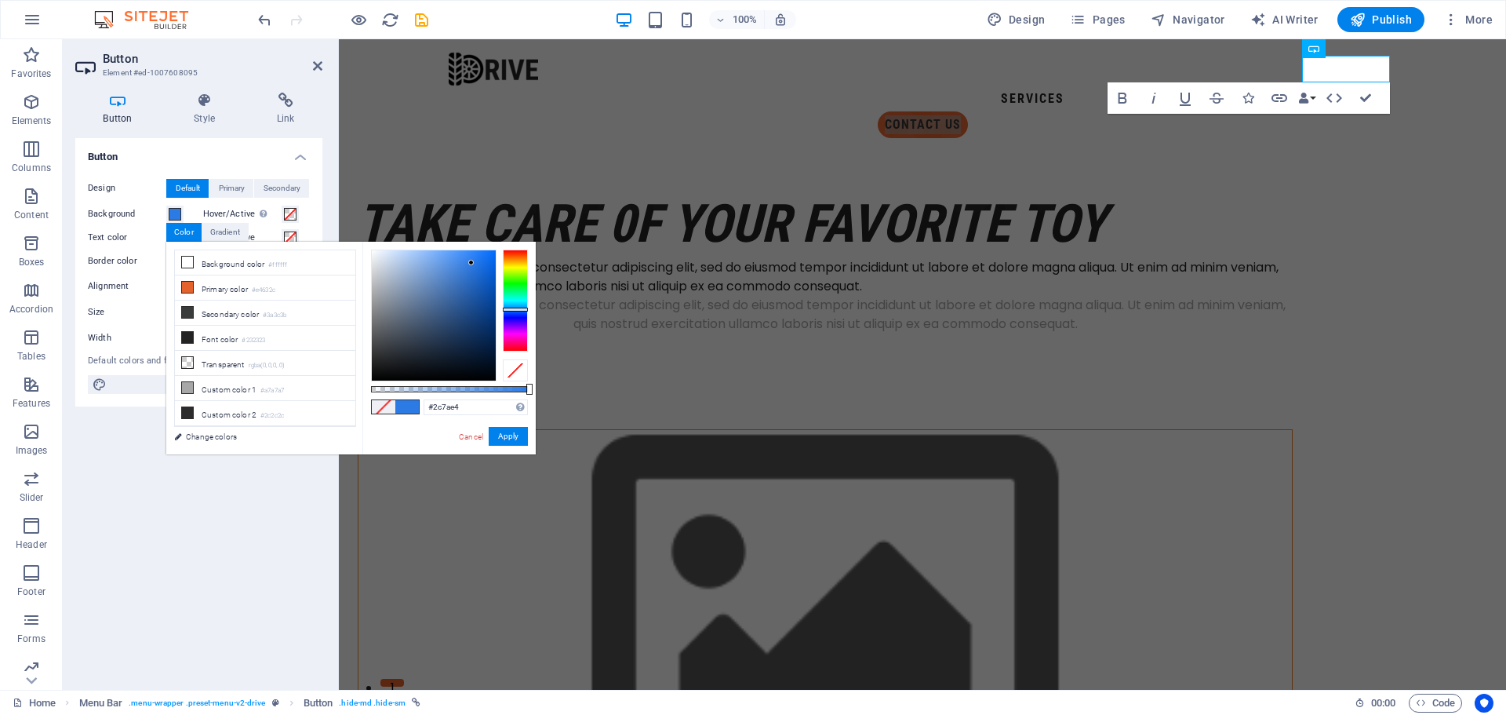
click at [409, 408] on span at bounding box center [407, 406] width 24 height 13
click at [511, 434] on button "Apply" at bounding box center [508, 436] width 39 height 19
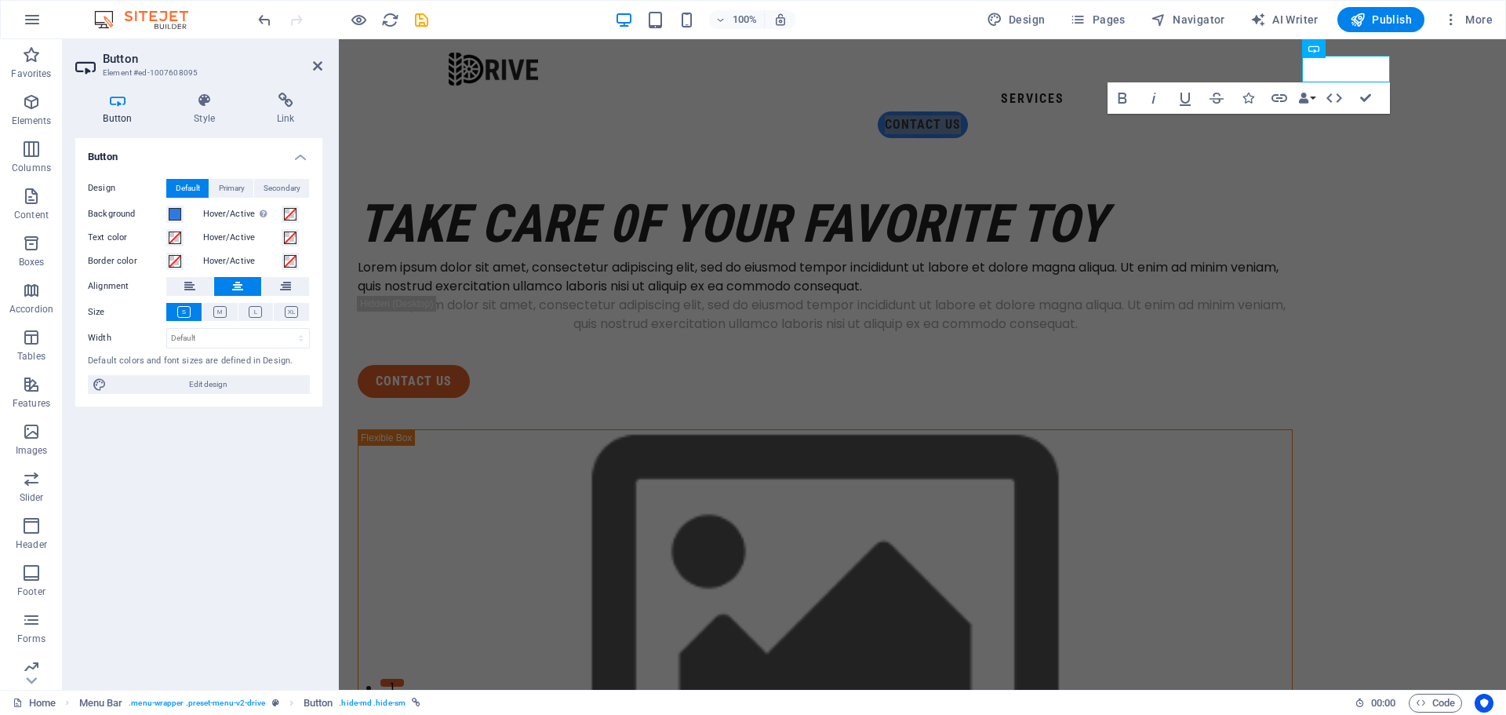
click at [226, 560] on div "Button Design Default Primary Secondary Background Hover/Active Switch to previ…" at bounding box center [198, 407] width 247 height 539
click at [1481, 19] on span "More" at bounding box center [1467, 20] width 49 height 16
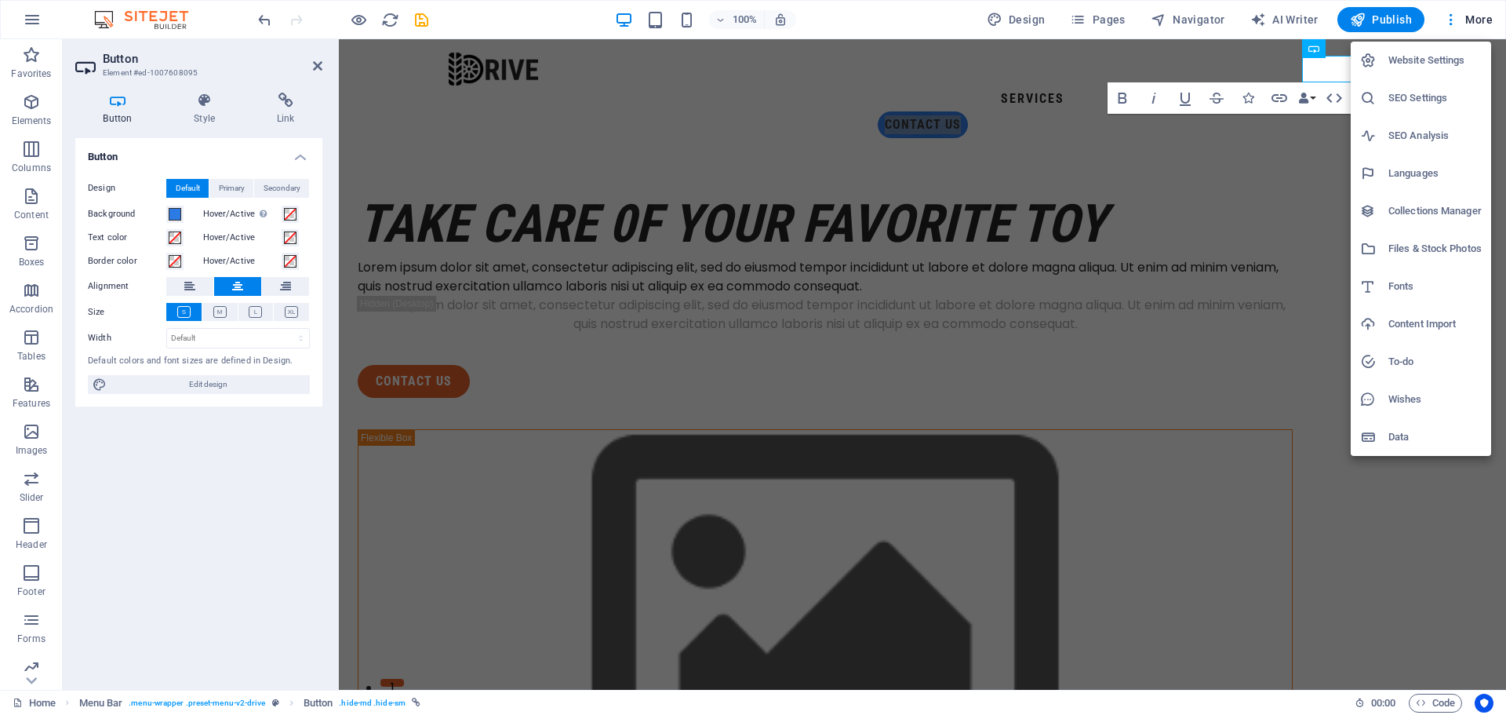
click at [32, 27] on div at bounding box center [753, 357] width 1506 height 715
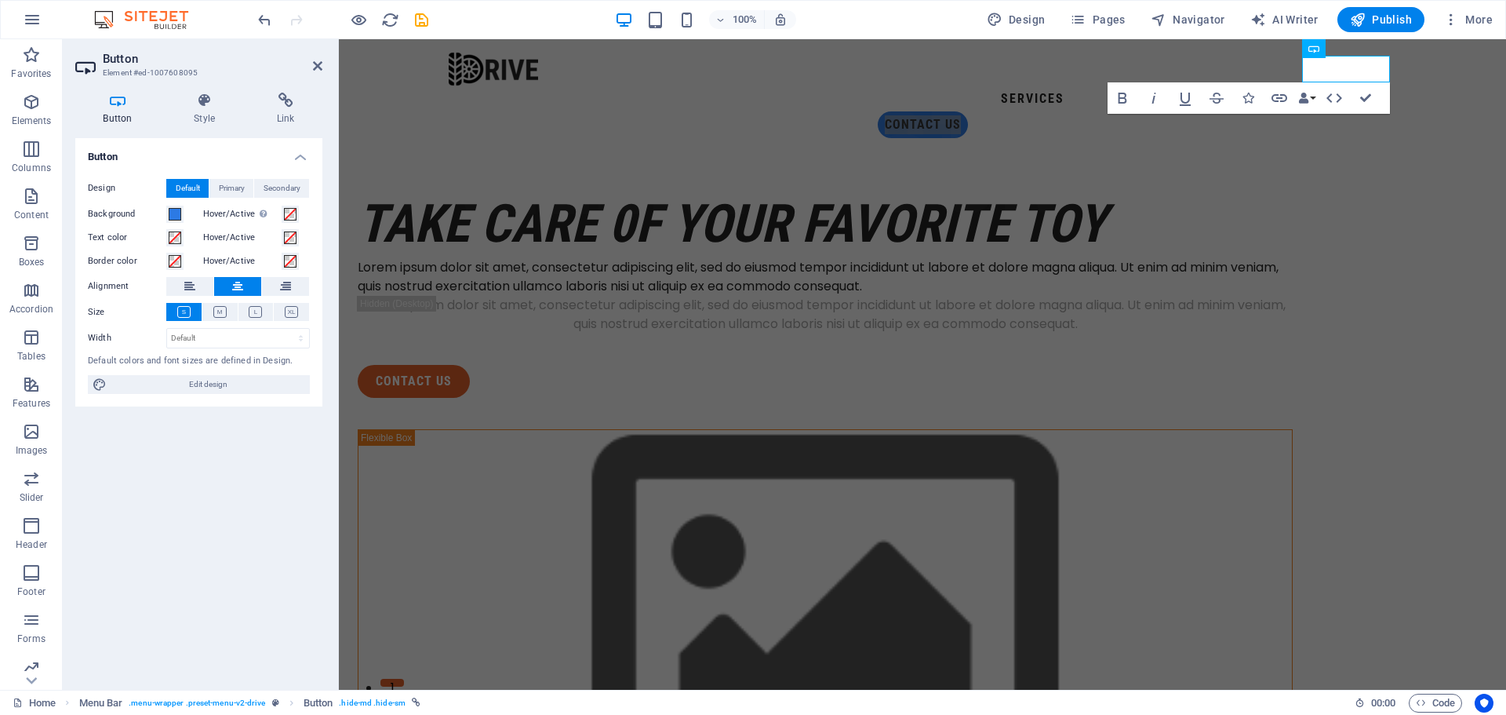
click at [162, 23] on img at bounding box center [149, 19] width 118 height 19
click at [1466, 21] on span "More" at bounding box center [1467, 20] width 49 height 16
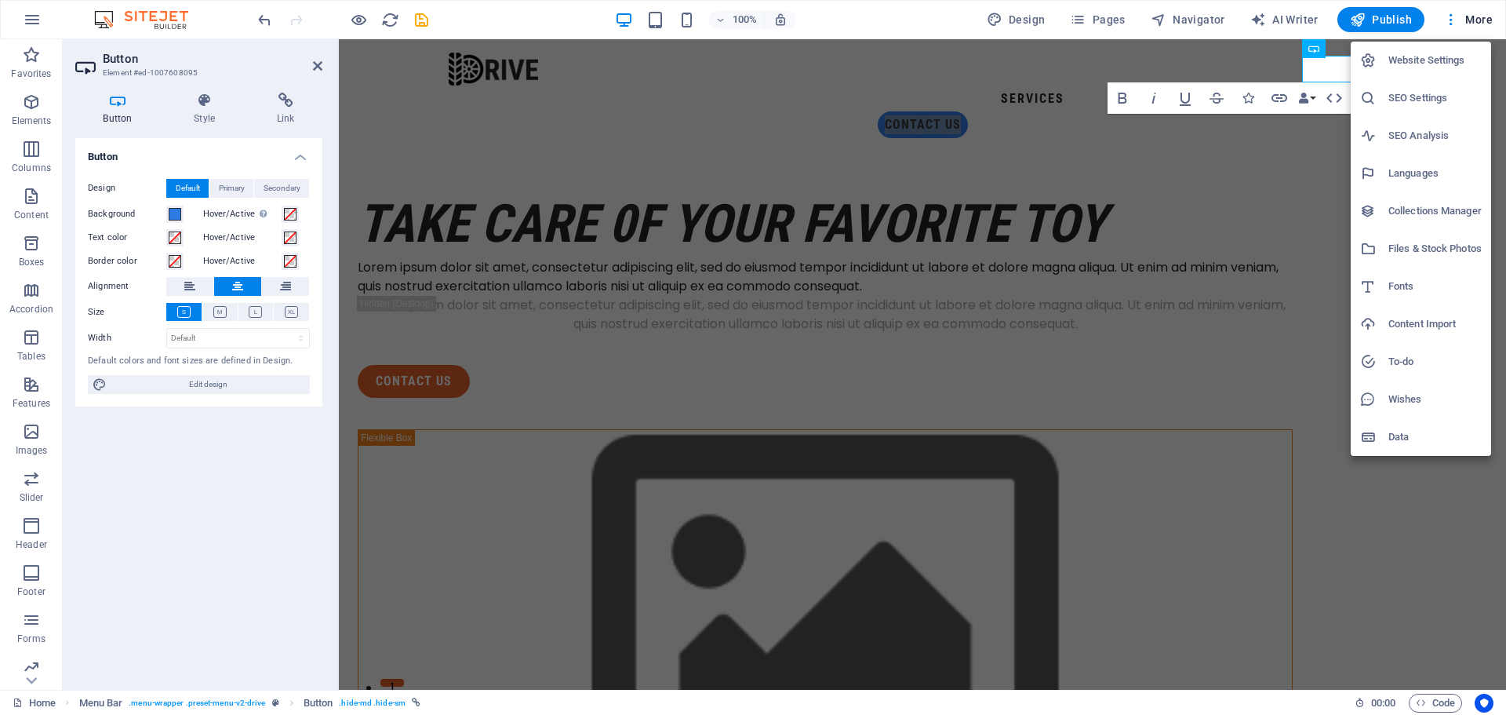
click at [1439, 56] on h6 "Website Settings" at bounding box center [1434, 60] width 93 height 19
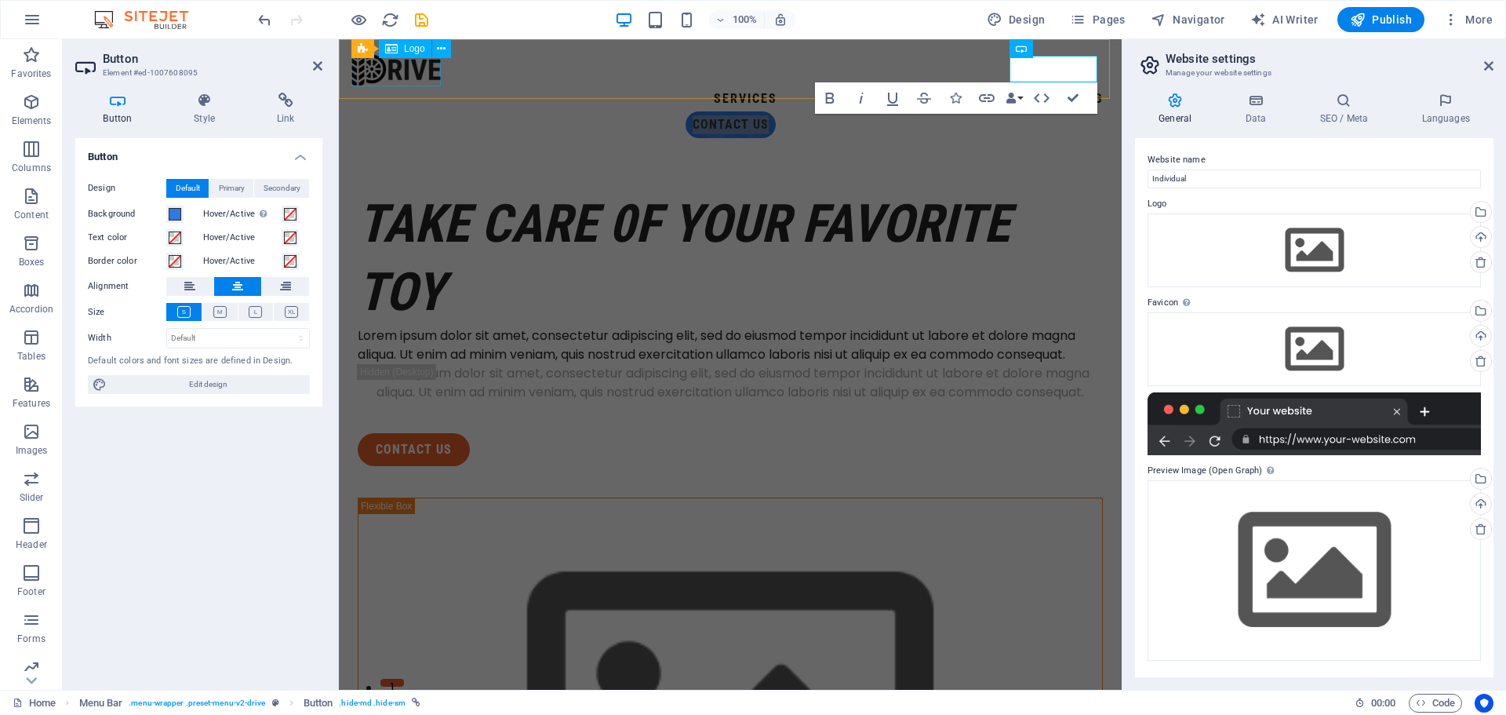
click at [422, 77] on div at bounding box center [730, 69] width 758 height 35
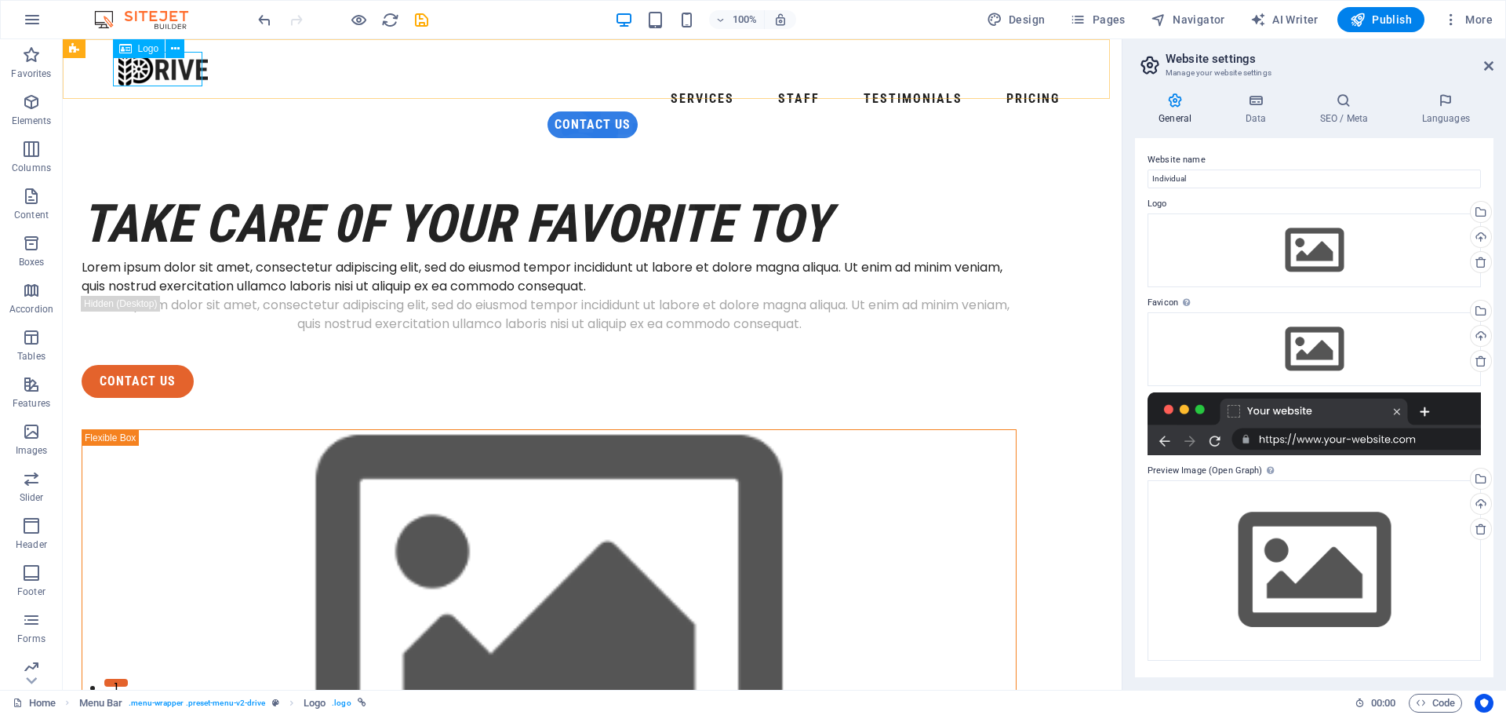
click at [150, 46] on span "Logo" at bounding box center [148, 48] width 21 height 9
click at [171, 80] on div at bounding box center [592, 69] width 948 height 35
click at [1290, 180] on input "Individual" at bounding box center [1314, 178] width 333 height 19
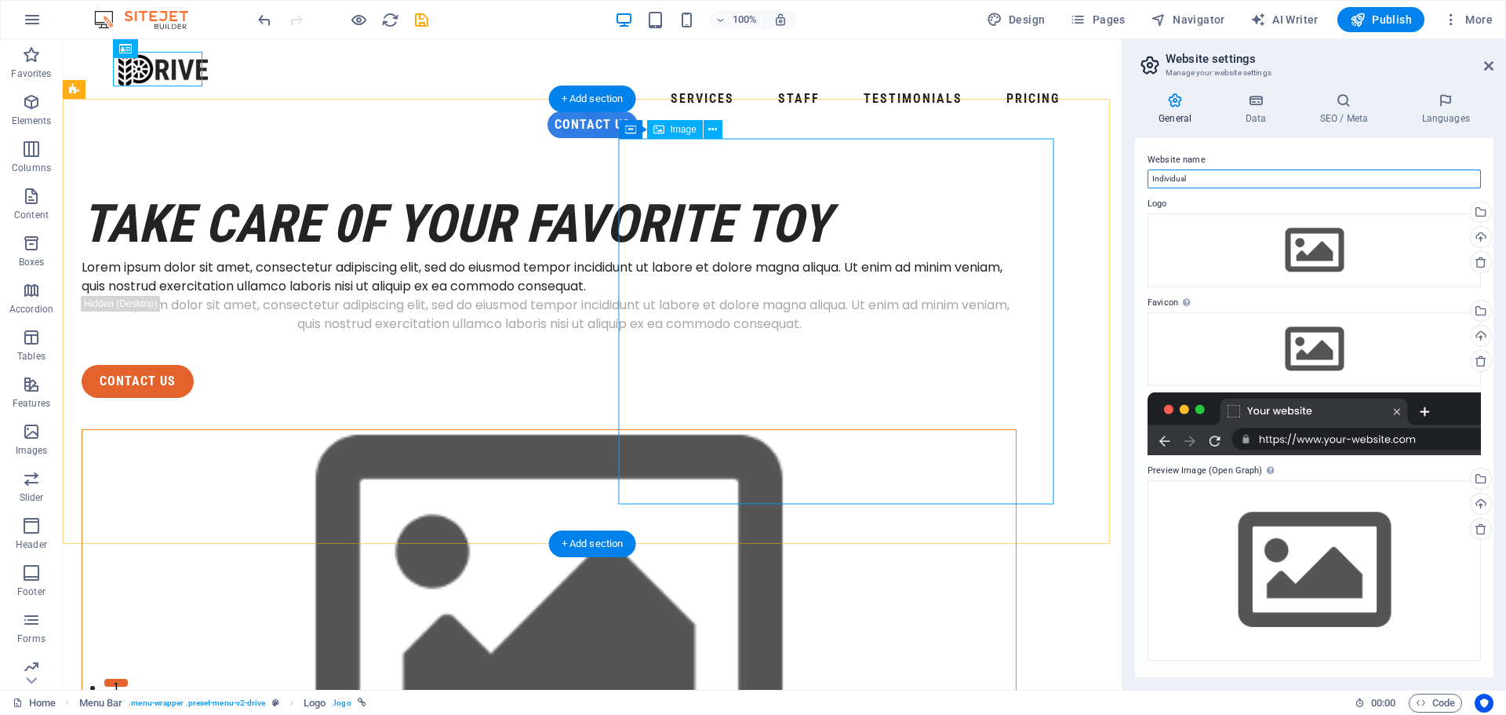
drag, startPoint x: 1353, startPoint y: 219, endPoint x: 974, endPoint y: 198, distance: 379.5
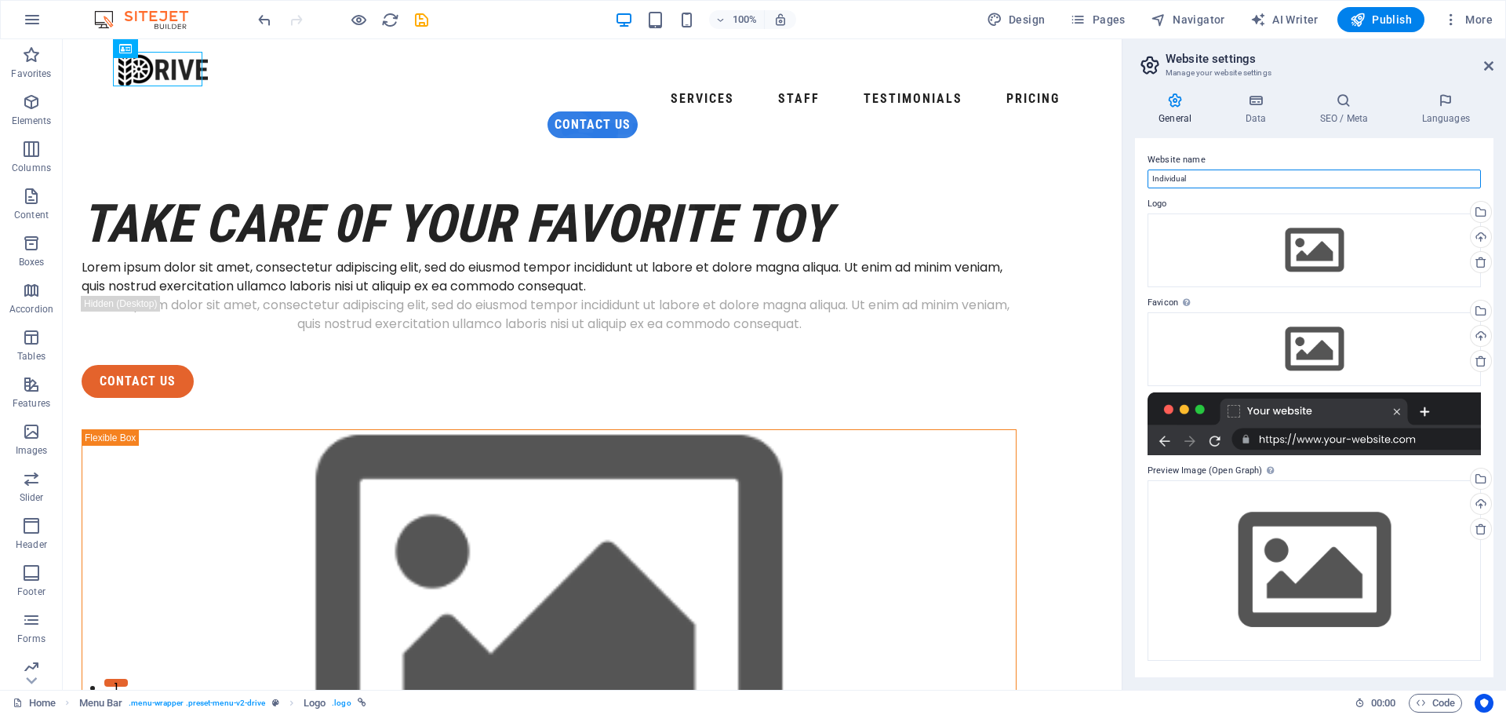
click at [1199, 177] on input "Individual" at bounding box center [1314, 178] width 333 height 19
click at [1251, 111] on h4 "Data" at bounding box center [1258, 109] width 75 height 33
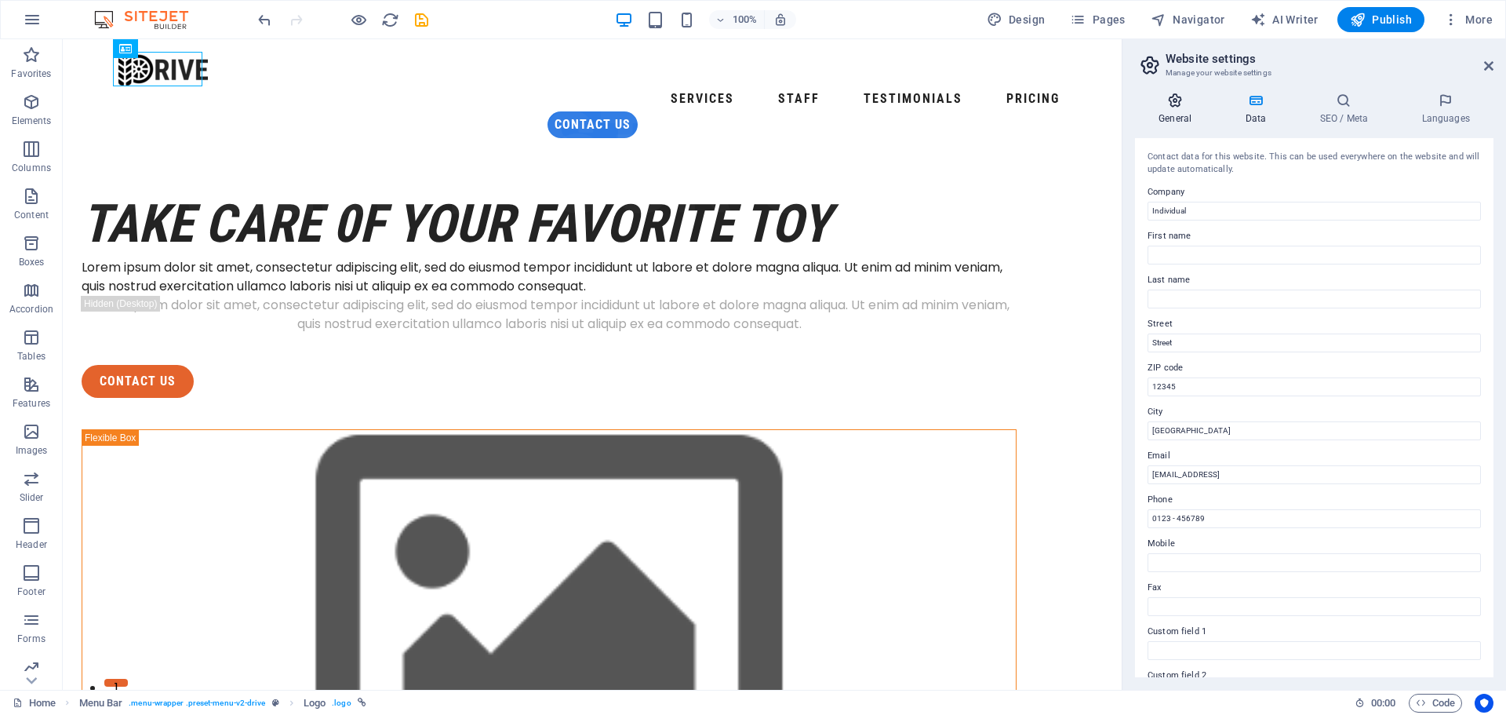
click at [1178, 111] on h4 "General" at bounding box center [1178, 109] width 86 height 33
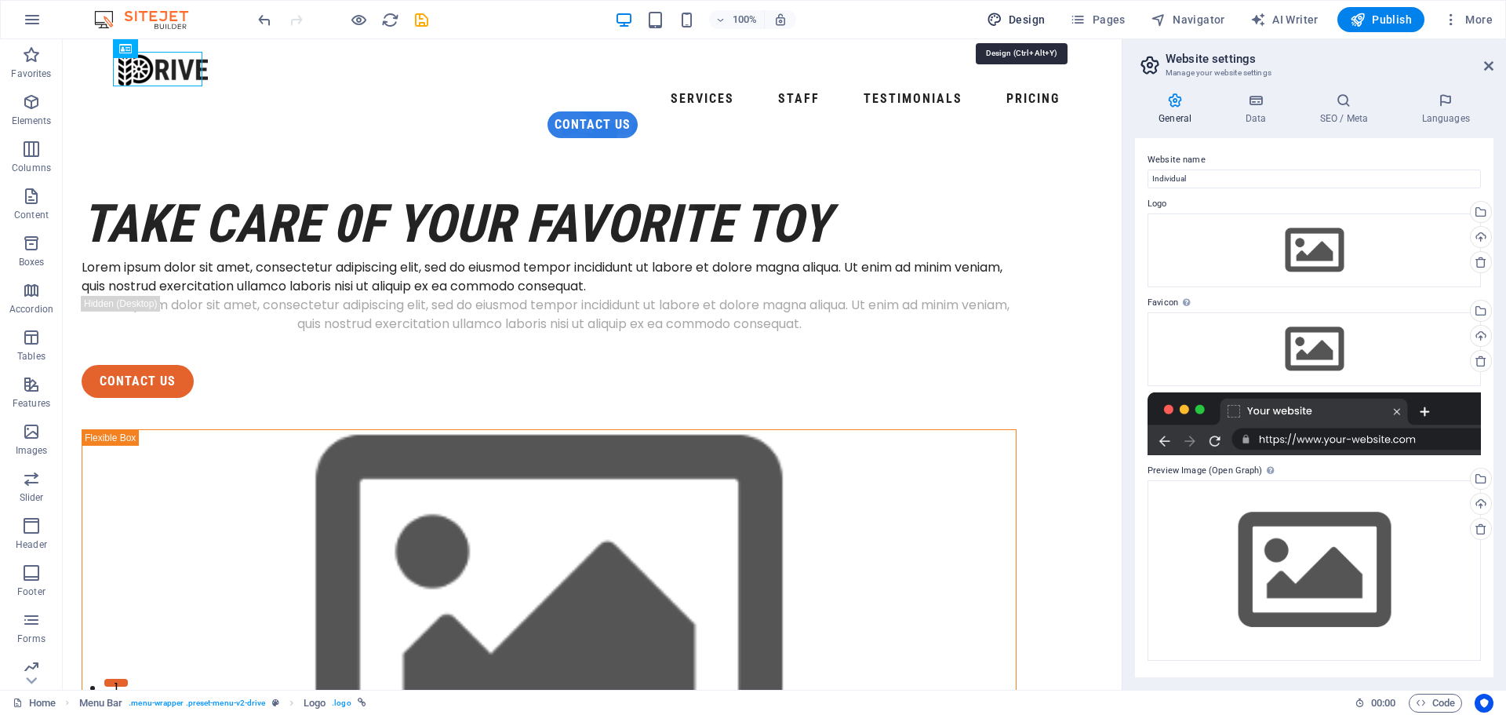
click at [1024, 15] on span "Design" at bounding box center [1016, 20] width 59 height 16
select select "px"
select select "400"
select select "px"
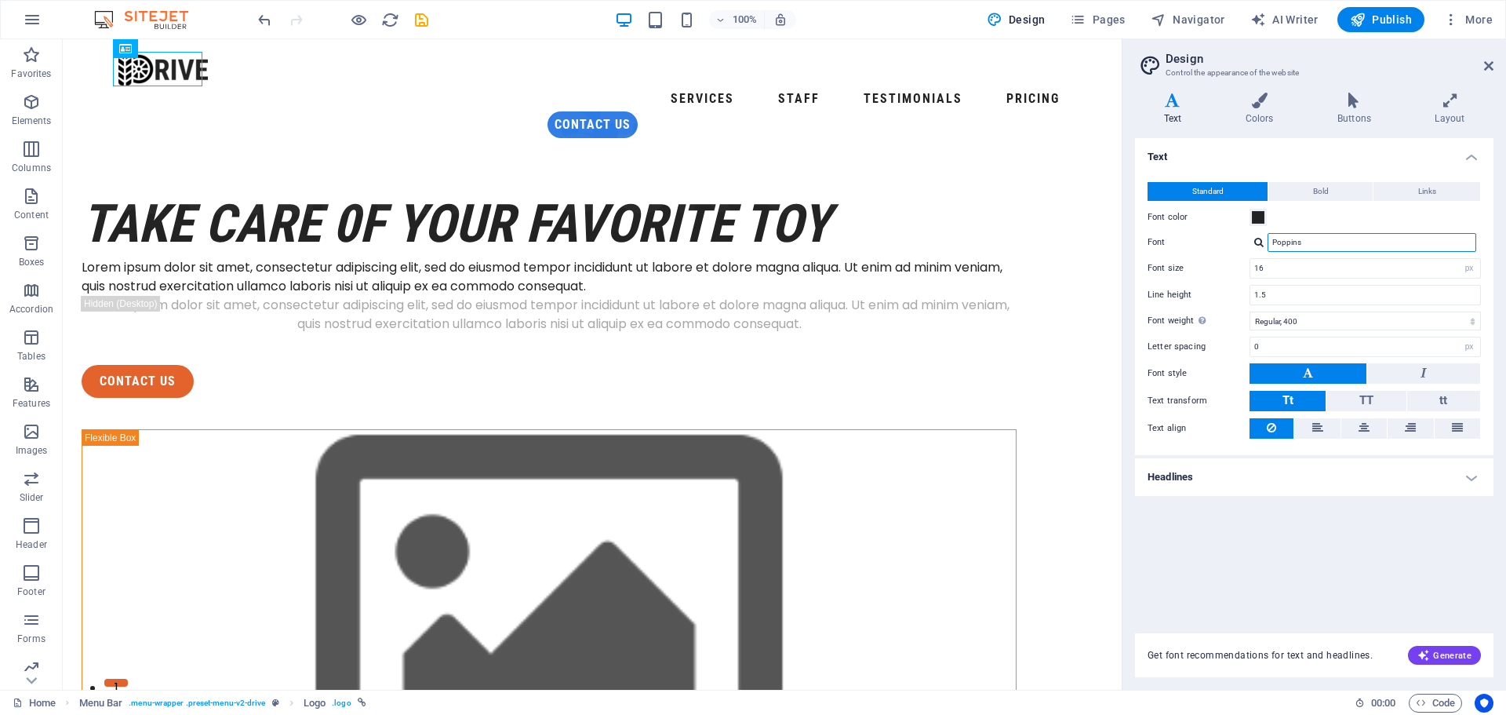
click at [1308, 236] on input "Poppins" at bounding box center [1372, 242] width 209 height 19
drag, startPoint x: 1308, startPoint y: 236, endPoint x: 1289, endPoint y: 237, distance: 19.6
click at [1289, 237] on input "Poppins" at bounding box center [1372, 242] width 209 height 19
drag, startPoint x: 1310, startPoint y: 242, endPoint x: 1268, endPoint y: 242, distance: 42.4
click at [1268, 242] on input "Roboto" at bounding box center [1372, 242] width 209 height 19
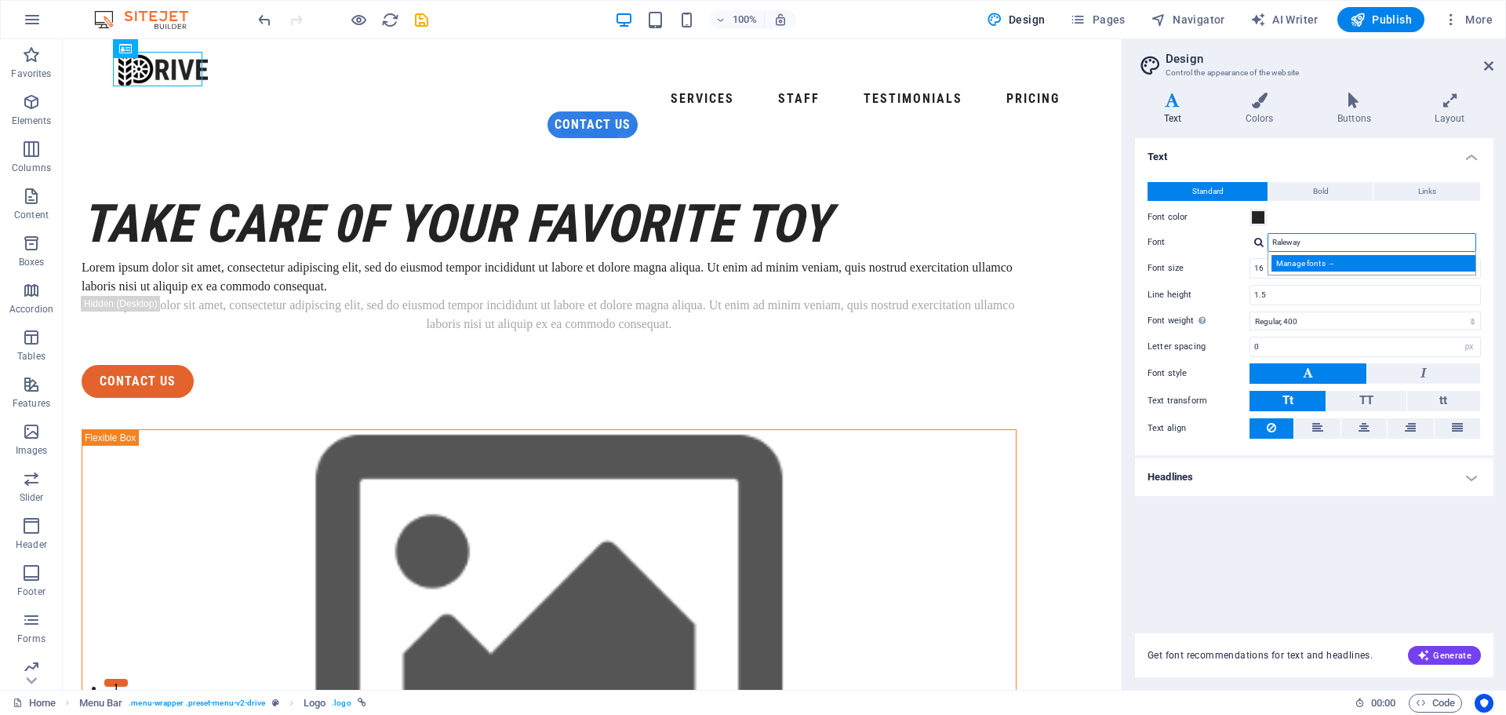
type input "Raleway"
click at [1366, 265] on div "Manage fonts →" at bounding box center [1375, 263] width 207 height 16
select select "popularity"
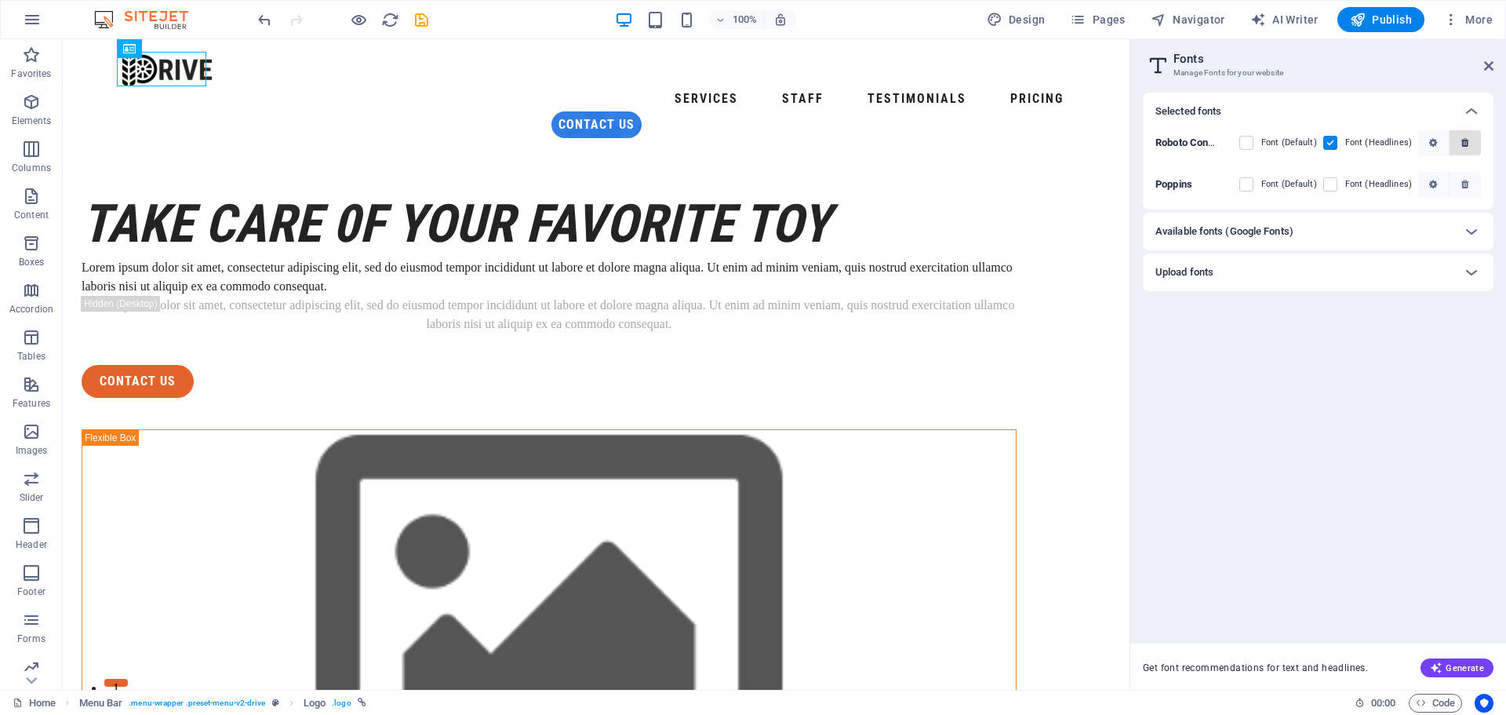
click at [1469, 141] on span "button" at bounding box center [1465, 142] width 9 height 9
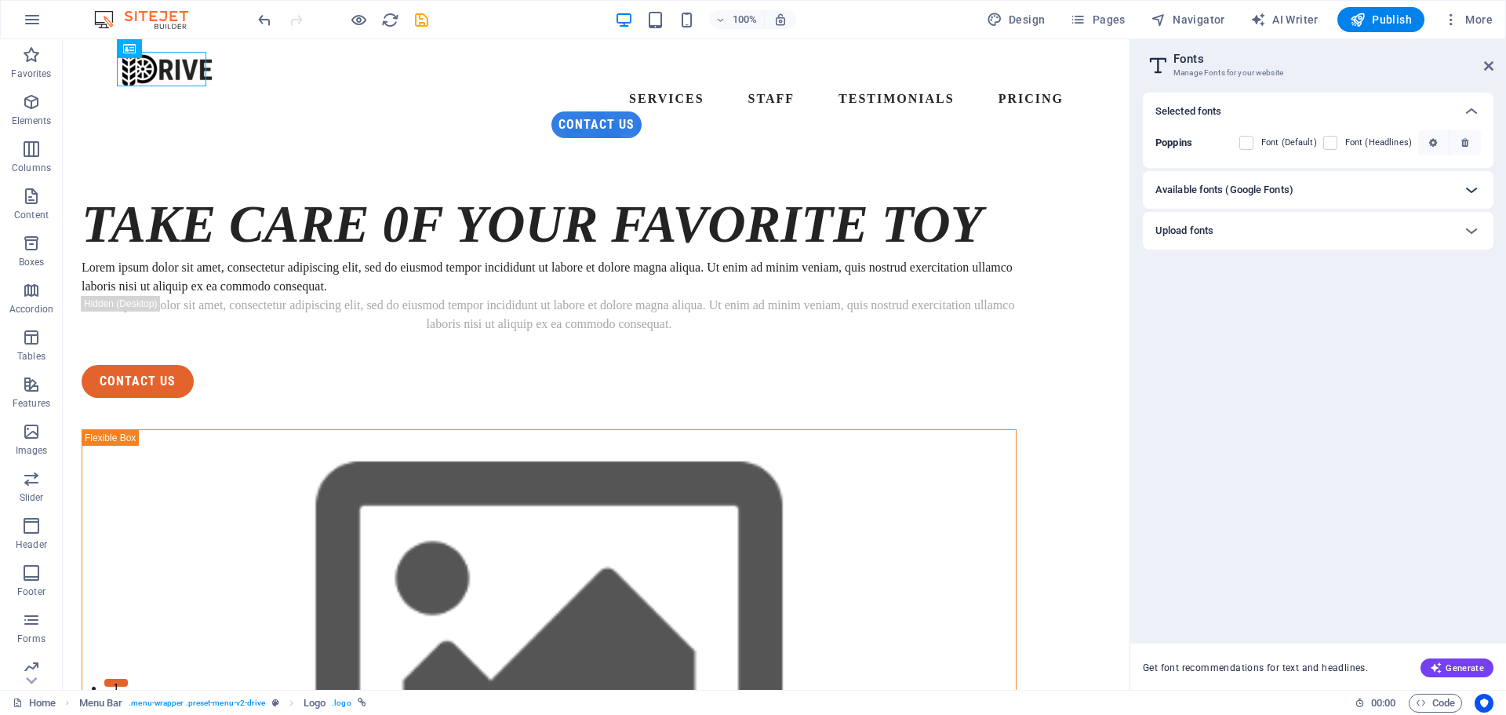
click at [1468, 185] on icon at bounding box center [1471, 189] width 19 height 19
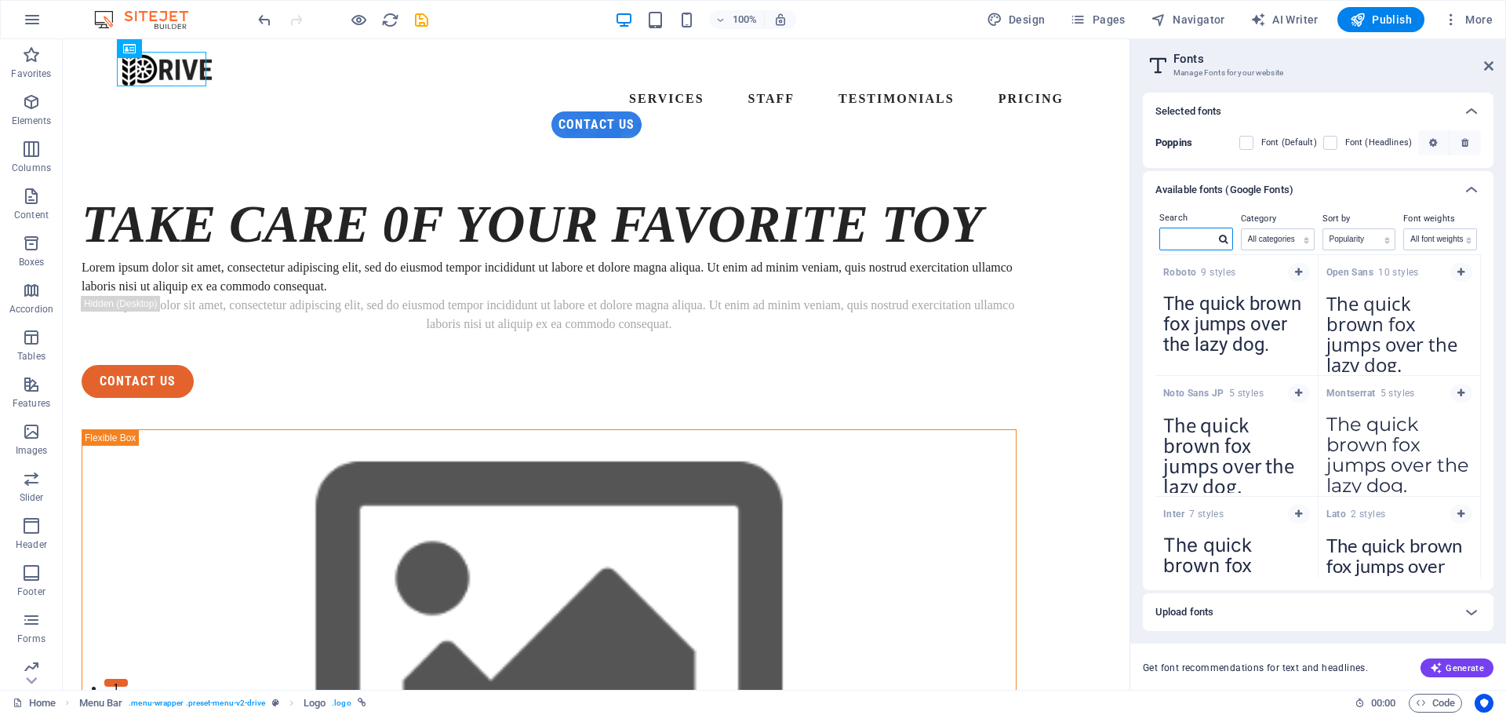
click at [1199, 241] on input "text" at bounding box center [1187, 238] width 55 height 20
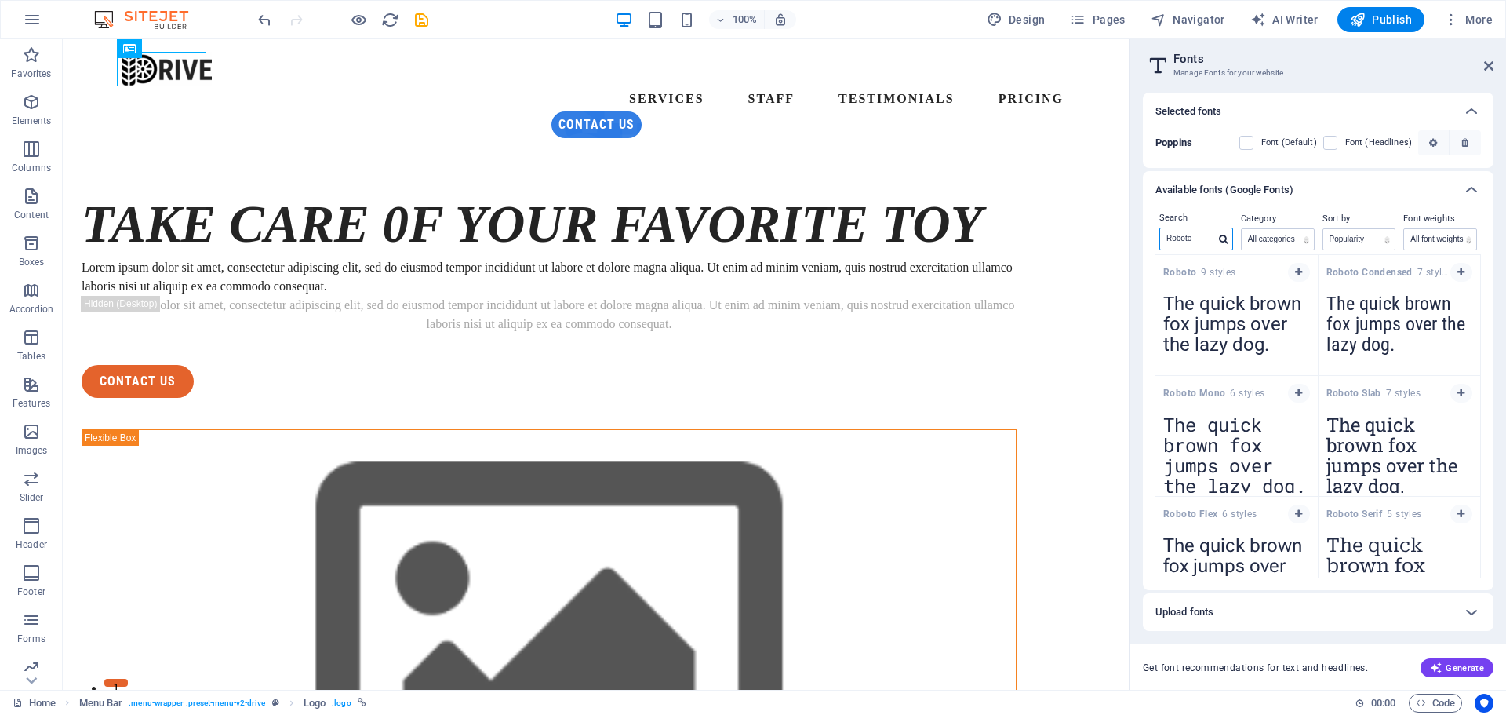
type input "Roboto"
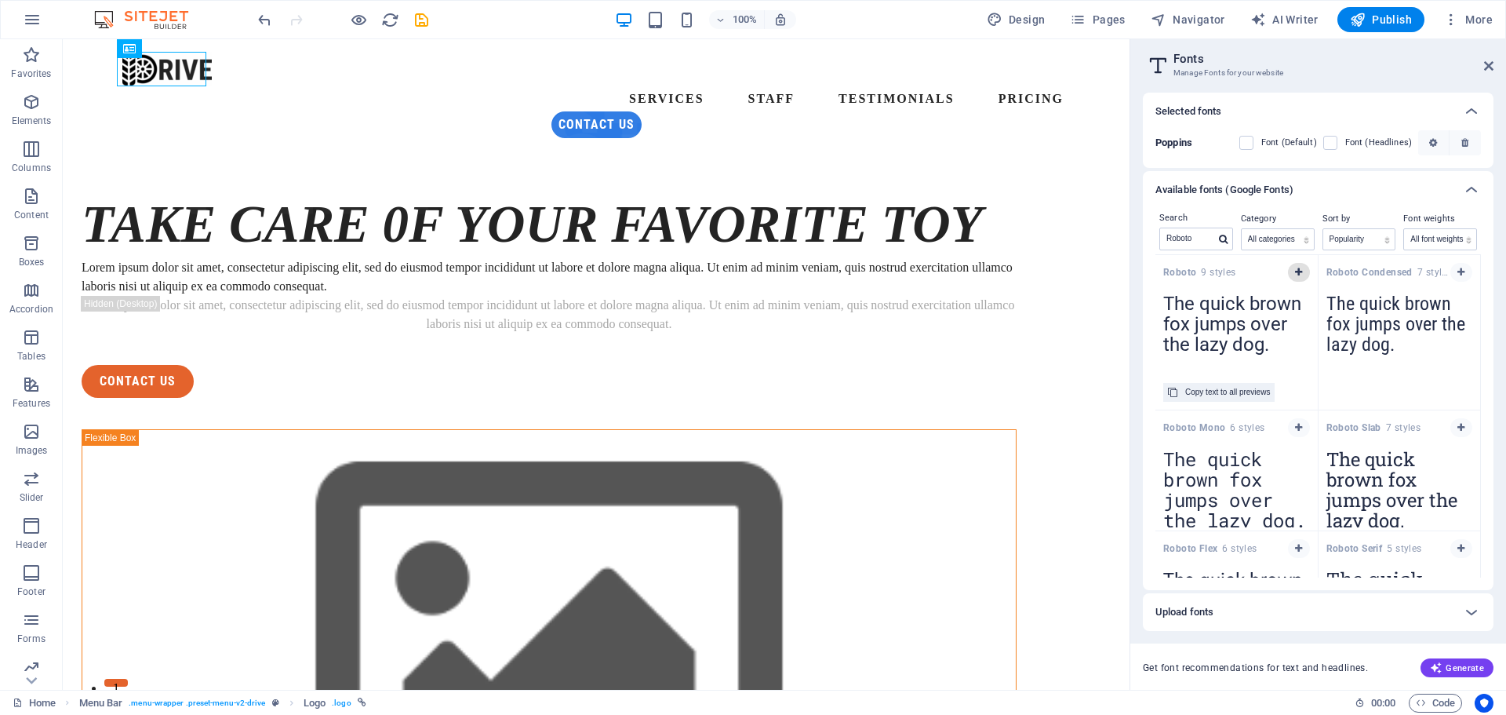
click at [1295, 270] on icon "button" at bounding box center [1298, 271] width 7 height 9
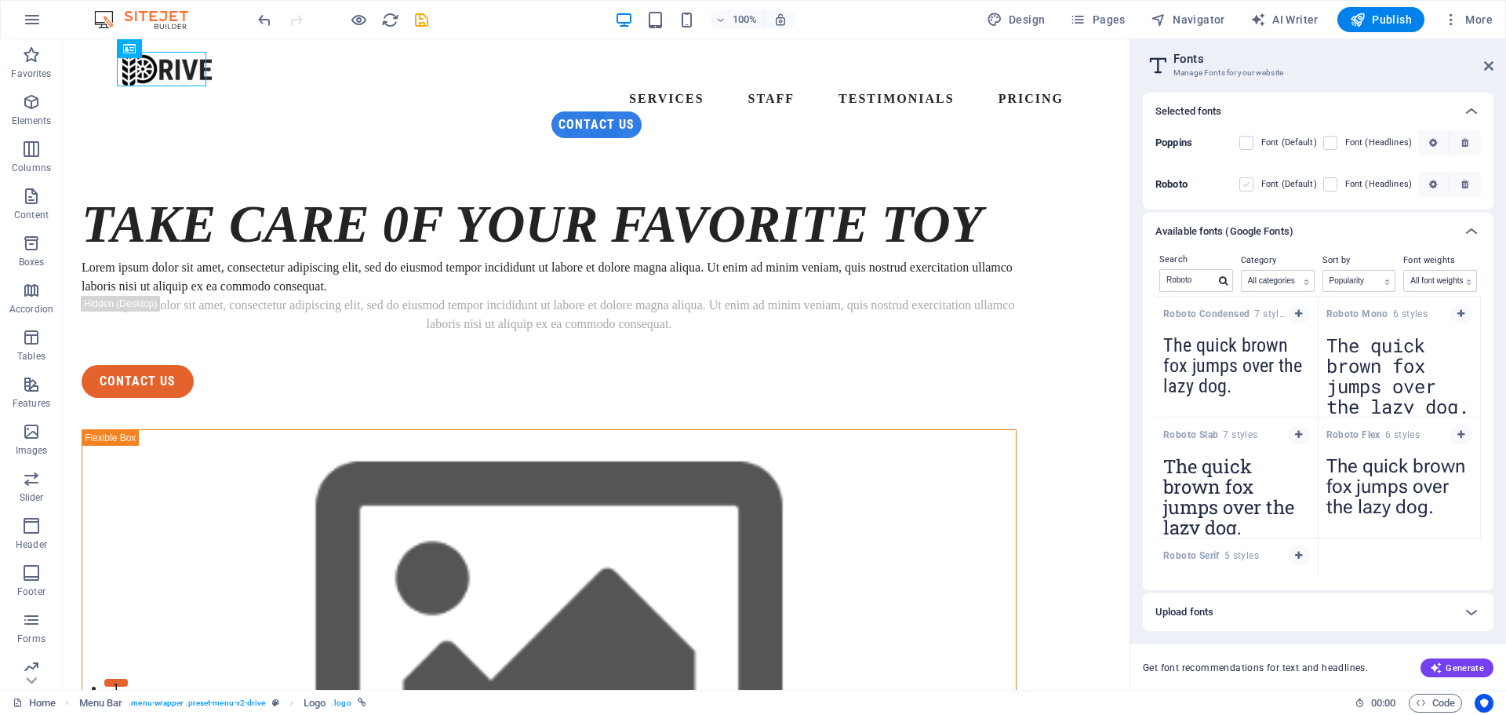
click at [1254, 178] on label at bounding box center [1246, 184] width 14 height 14
click at [0, 0] on input "checkbox" at bounding box center [0, 0] width 0 height 0
click at [1335, 180] on label at bounding box center [1330, 184] width 14 height 14
click at [0, 0] on input "checkbox" at bounding box center [0, 0] width 0 height 0
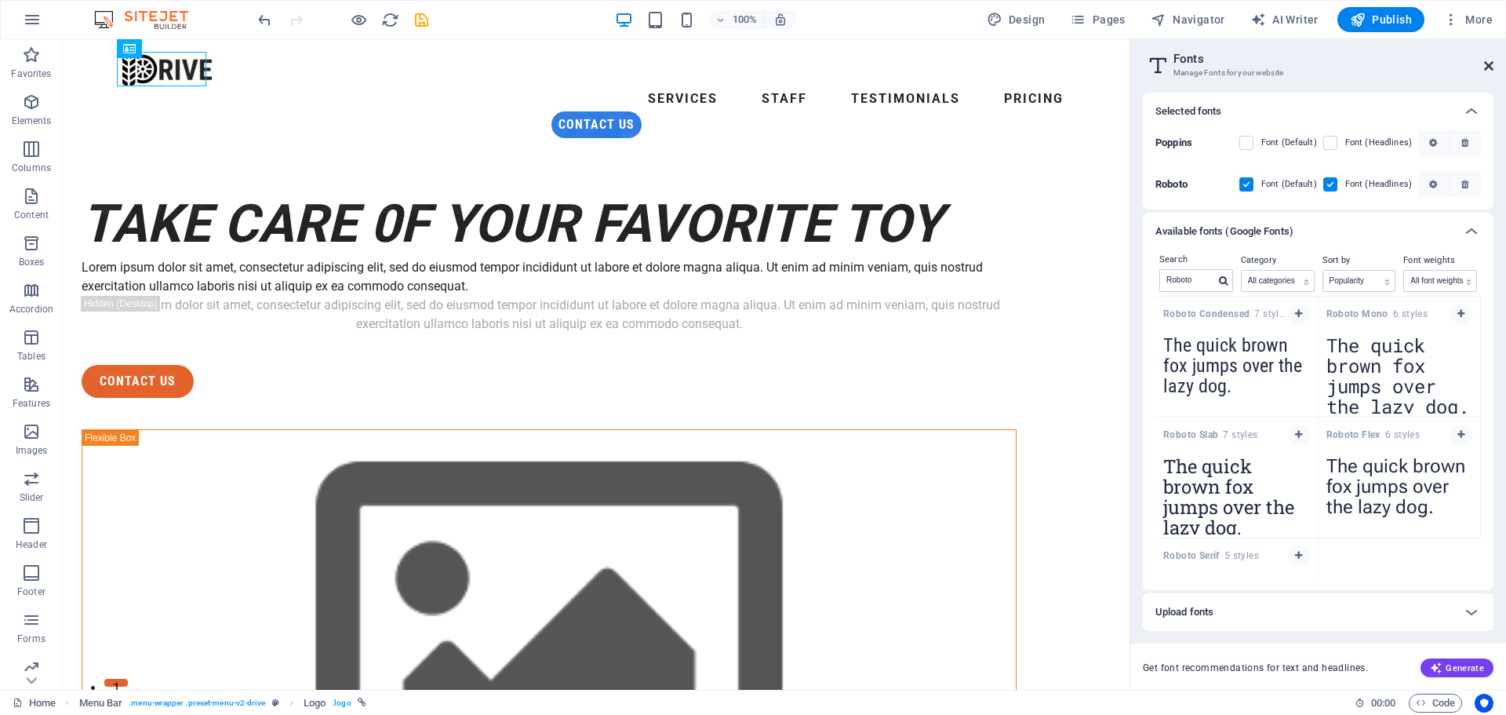
click at [1489, 66] on icon at bounding box center [1488, 66] width 9 height 13
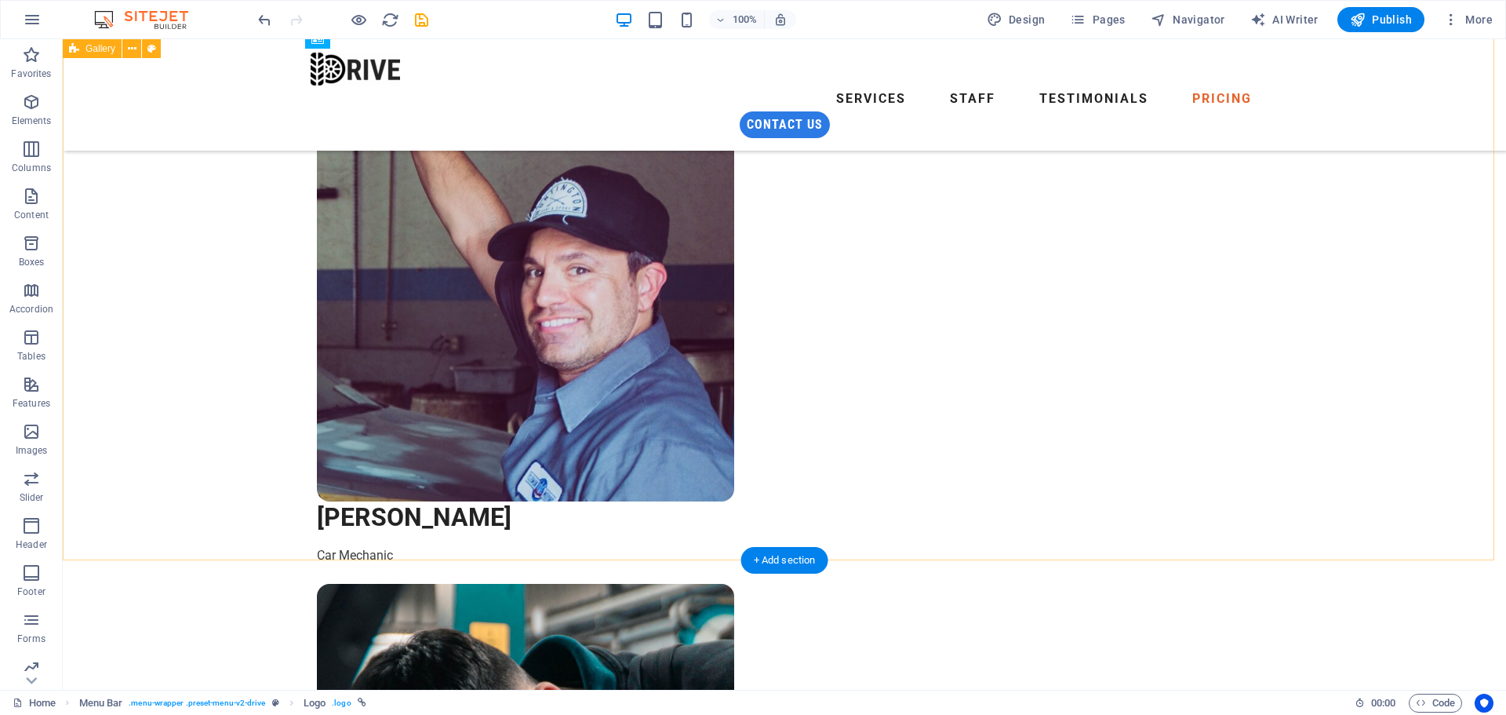
scroll to position [5211, 0]
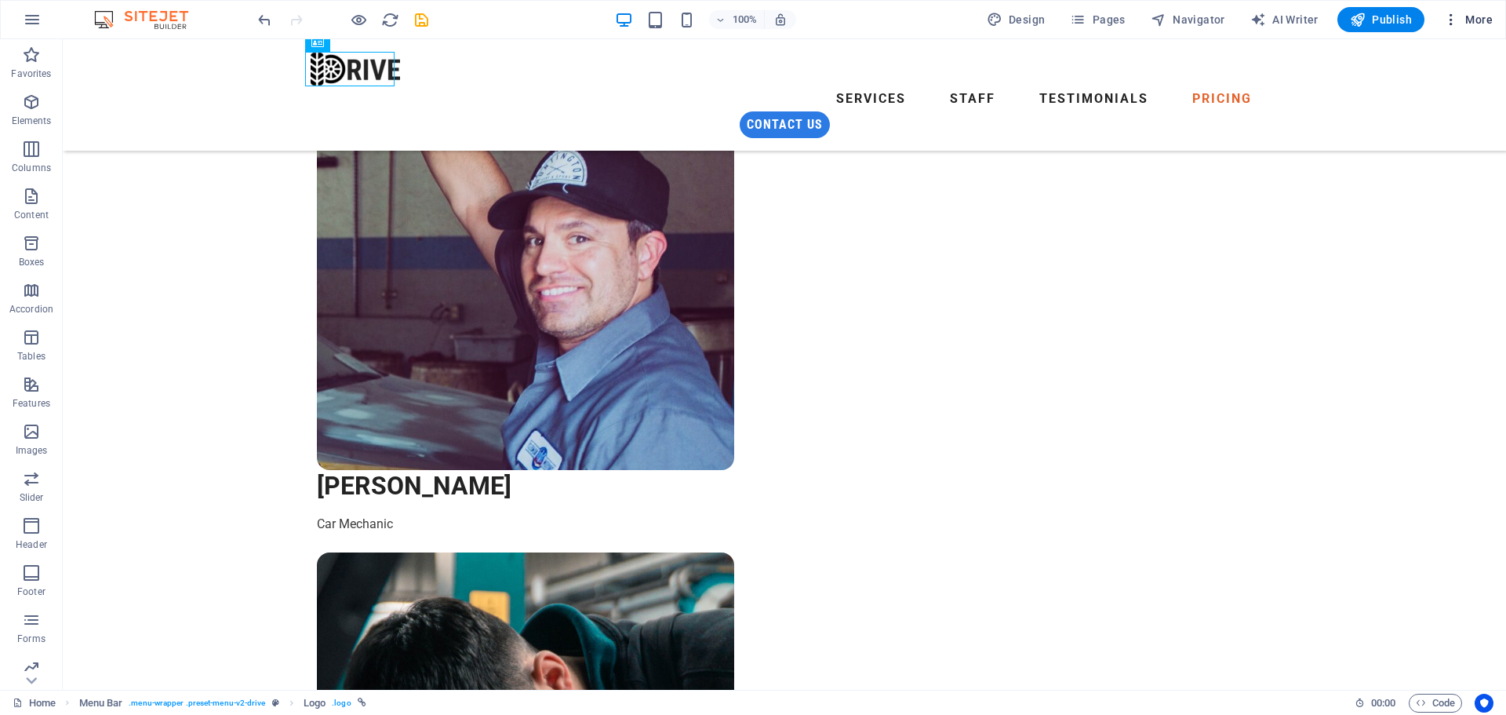
click at [1450, 20] on icon "button" at bounding box center [1451, 20] width 16 height 16
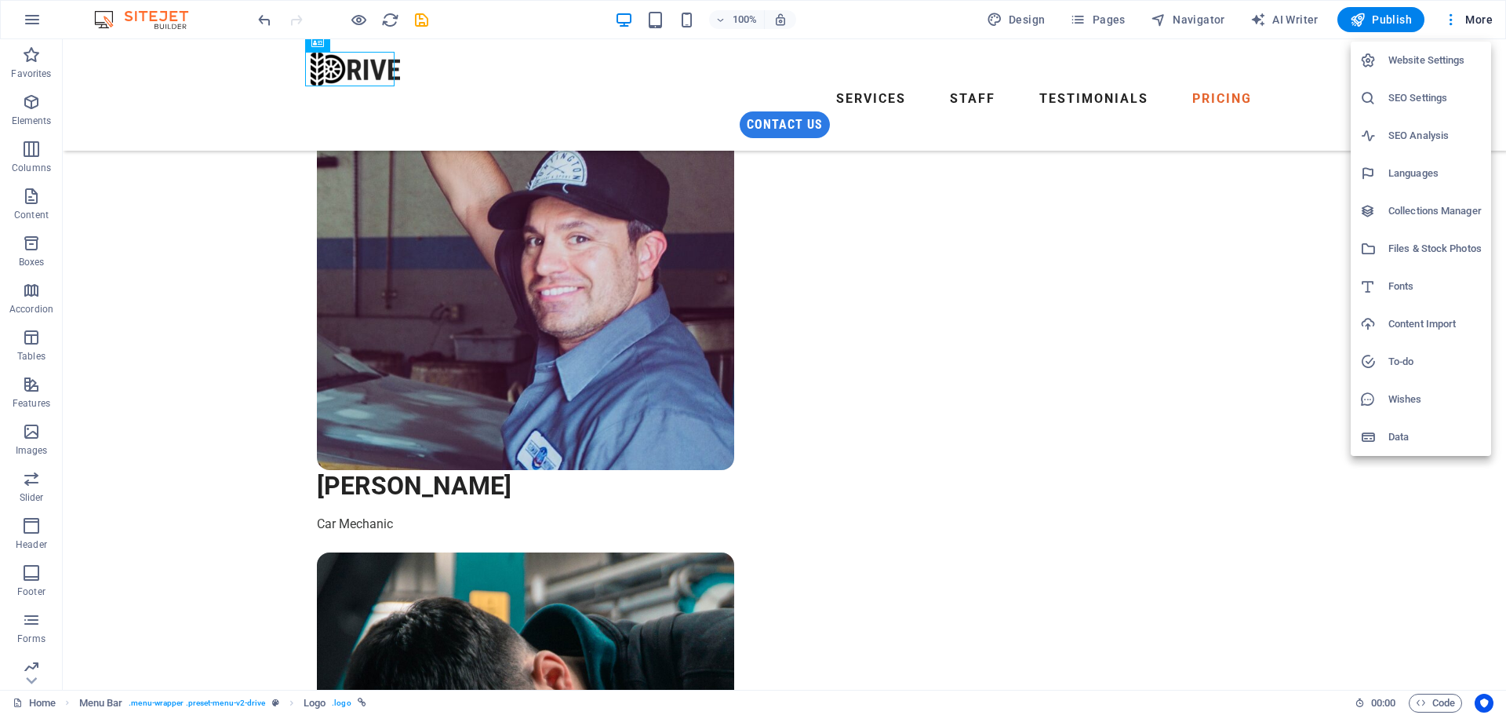
click at [34, 27] on div at bounding box center [753, 357] width 1506 height 715
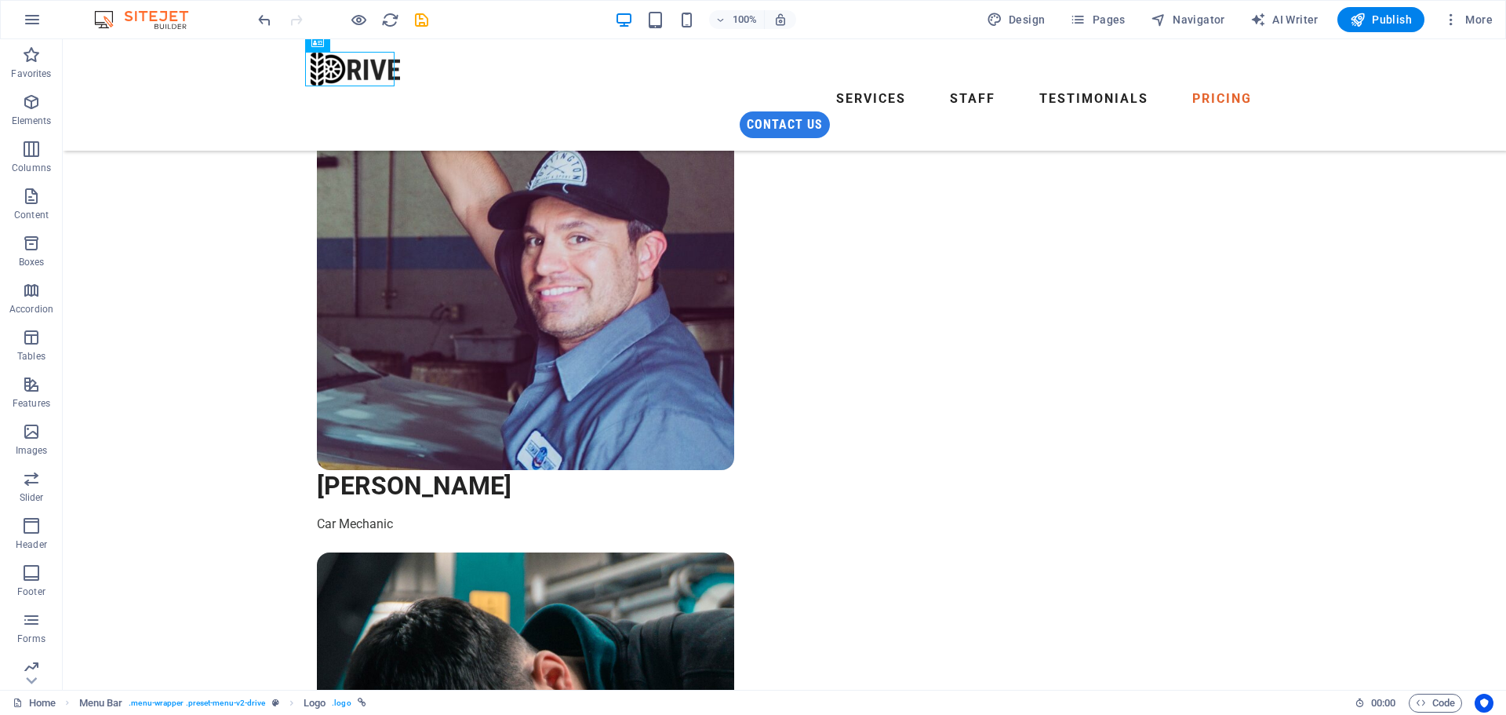
click at [155, 24] on img at bounding box center [149, 19] width 118 height 19
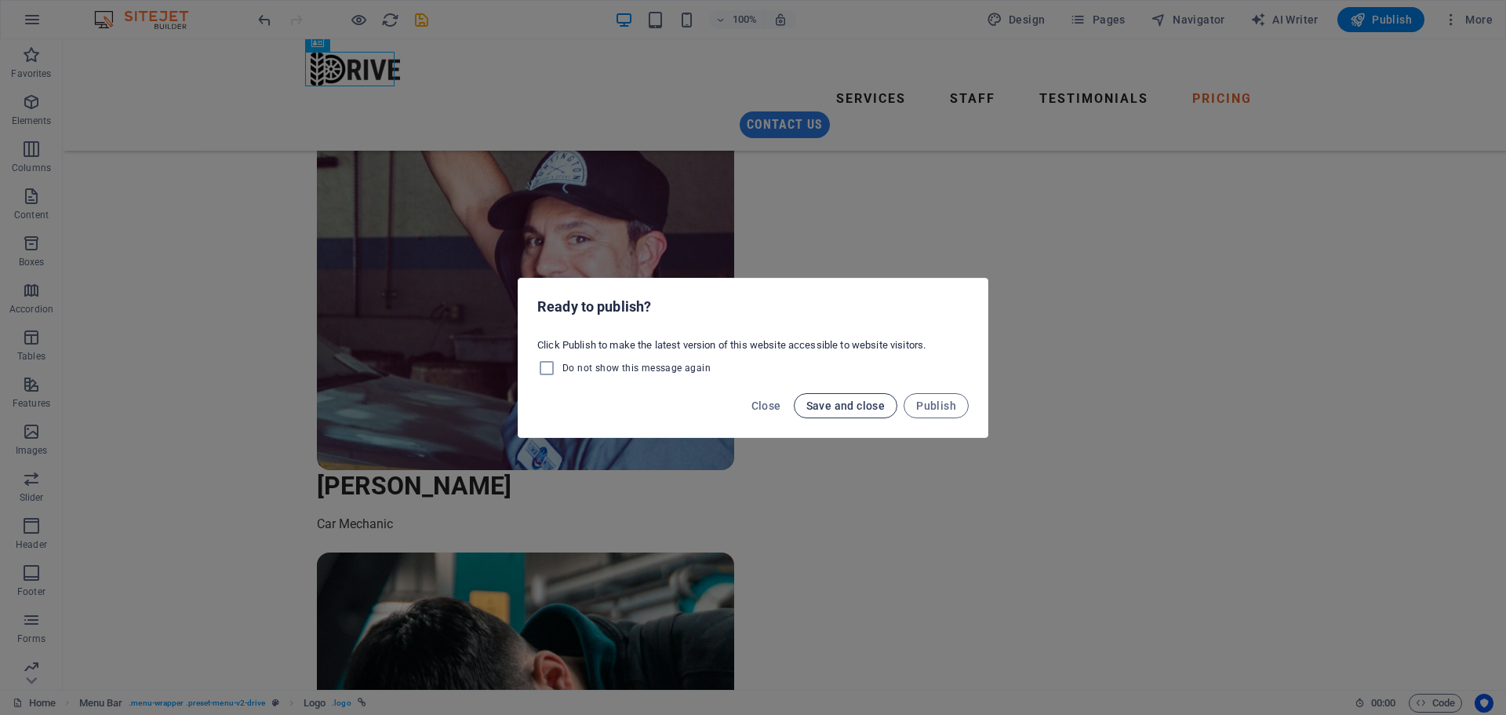
click at [886, 406] on span "Save and close" at bounding box center [845, 405] width 79 height 13
